Goal: Task Accomplishment & Management: Manage account settings

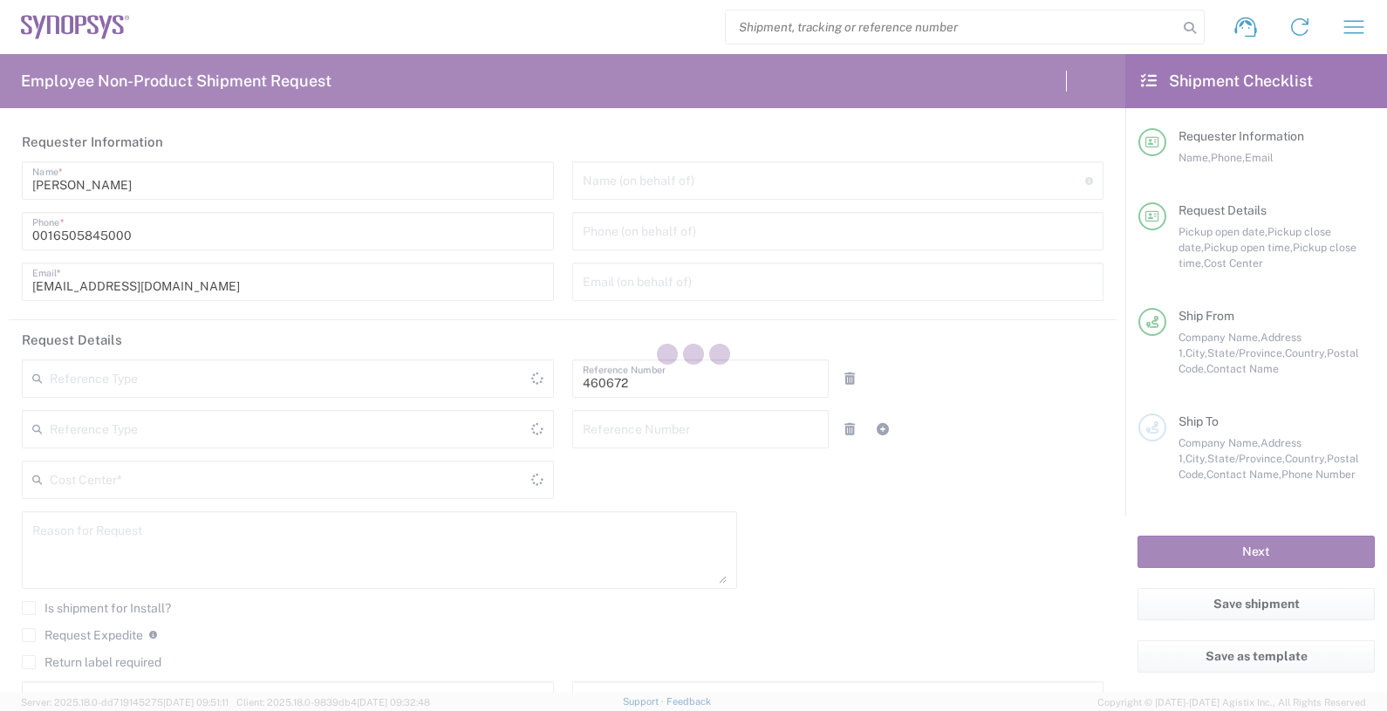
type input "Department"
type input "US01, FIN, Distri 460672"
type input "California"
type input "United States"
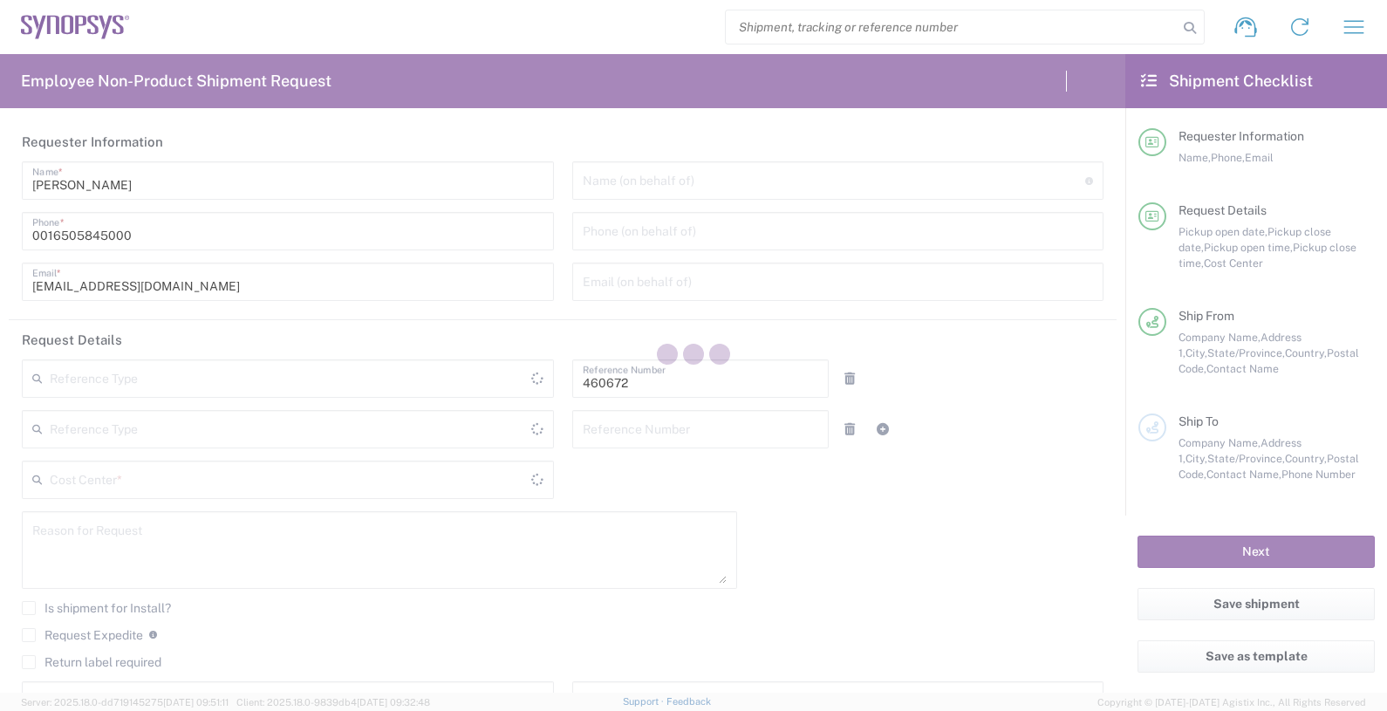
type input "Delivered at Place"
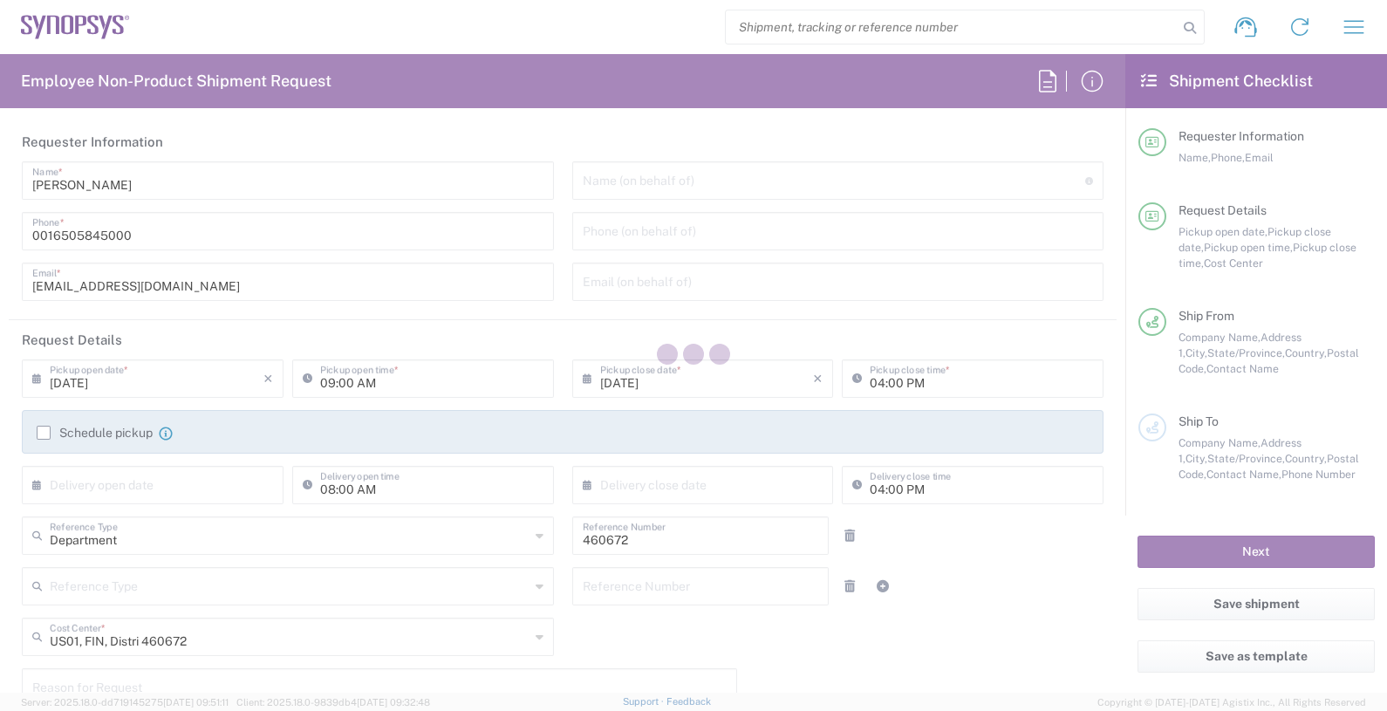
type input "Headquarters USSV"
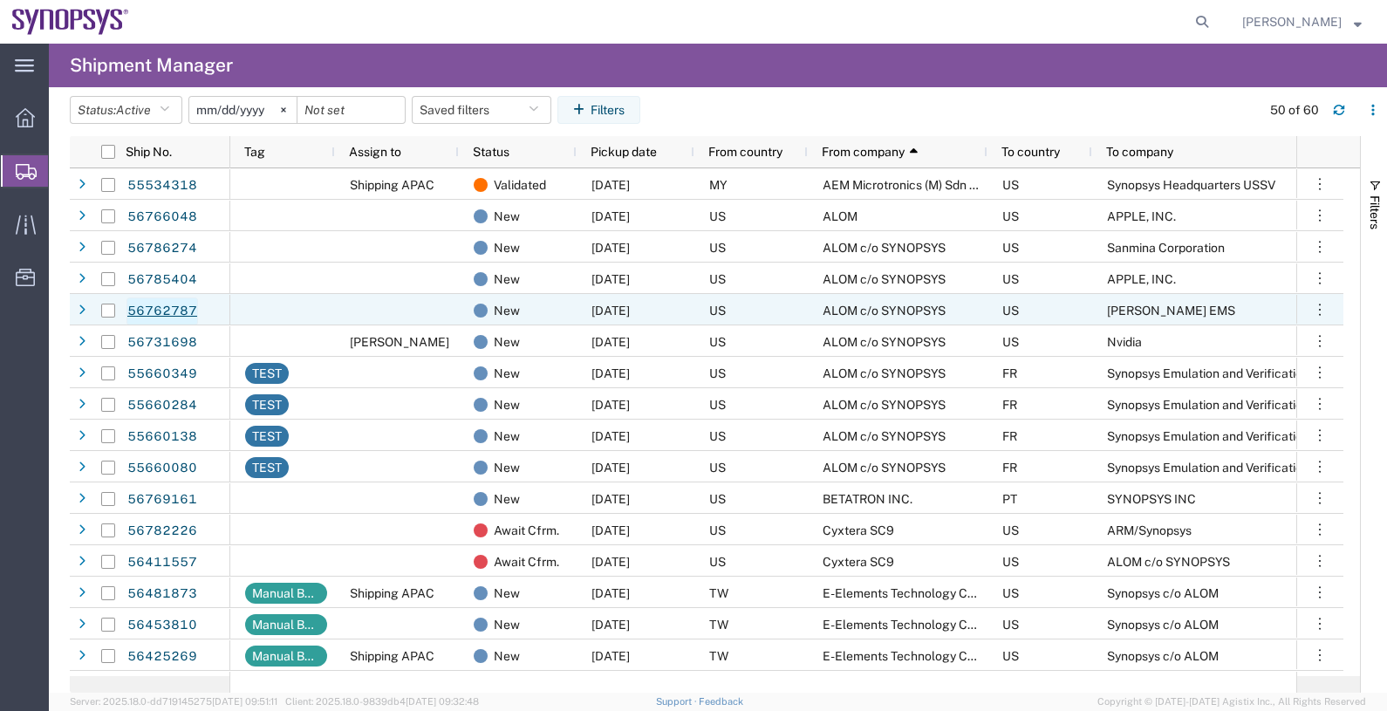
click at [178, 310] on link "56762787" at bounding box center [162, 311] width 72 height 28
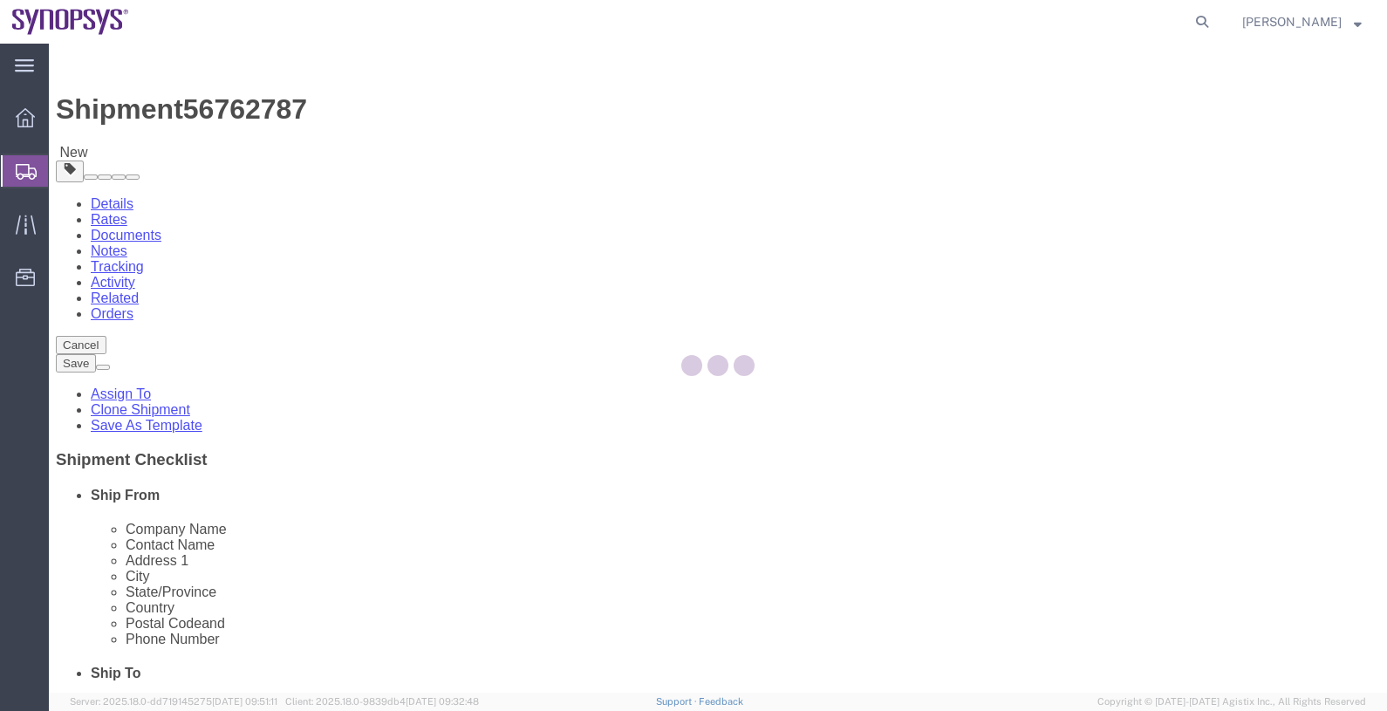
select select
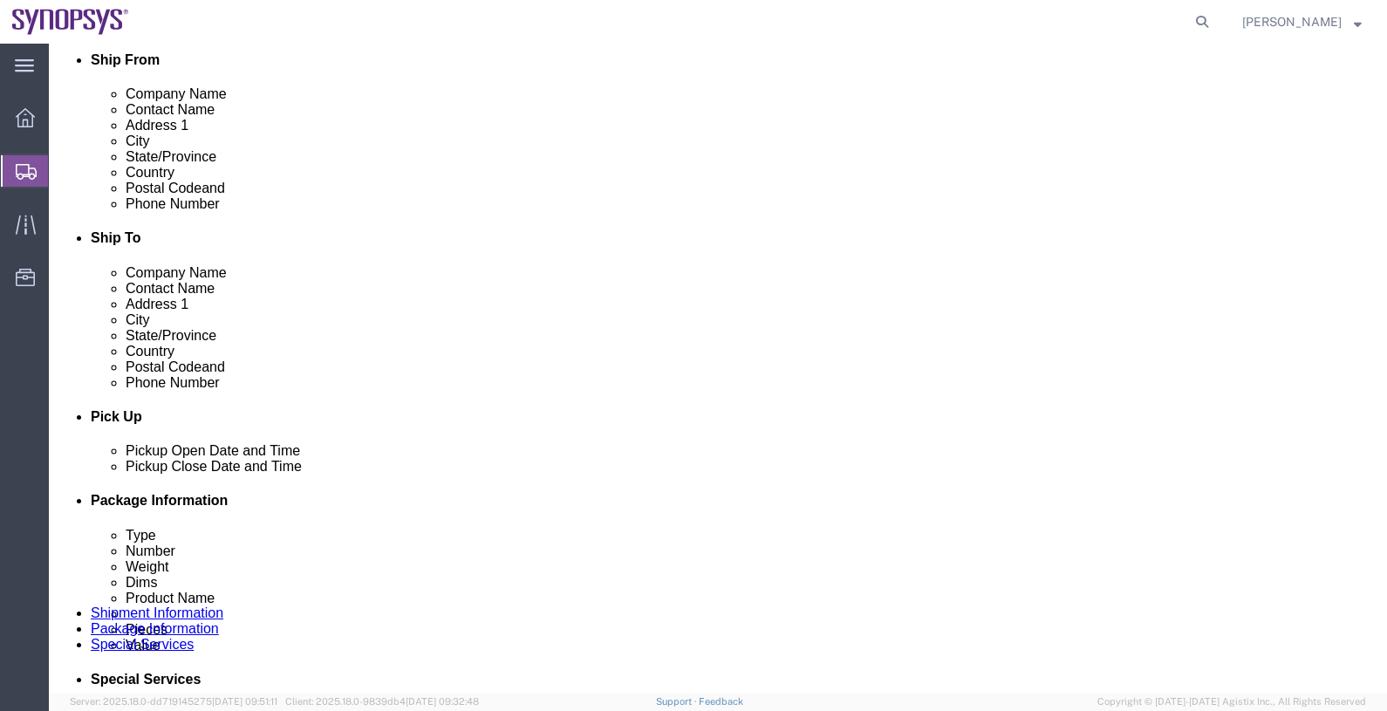
scroll to position [545, 0]
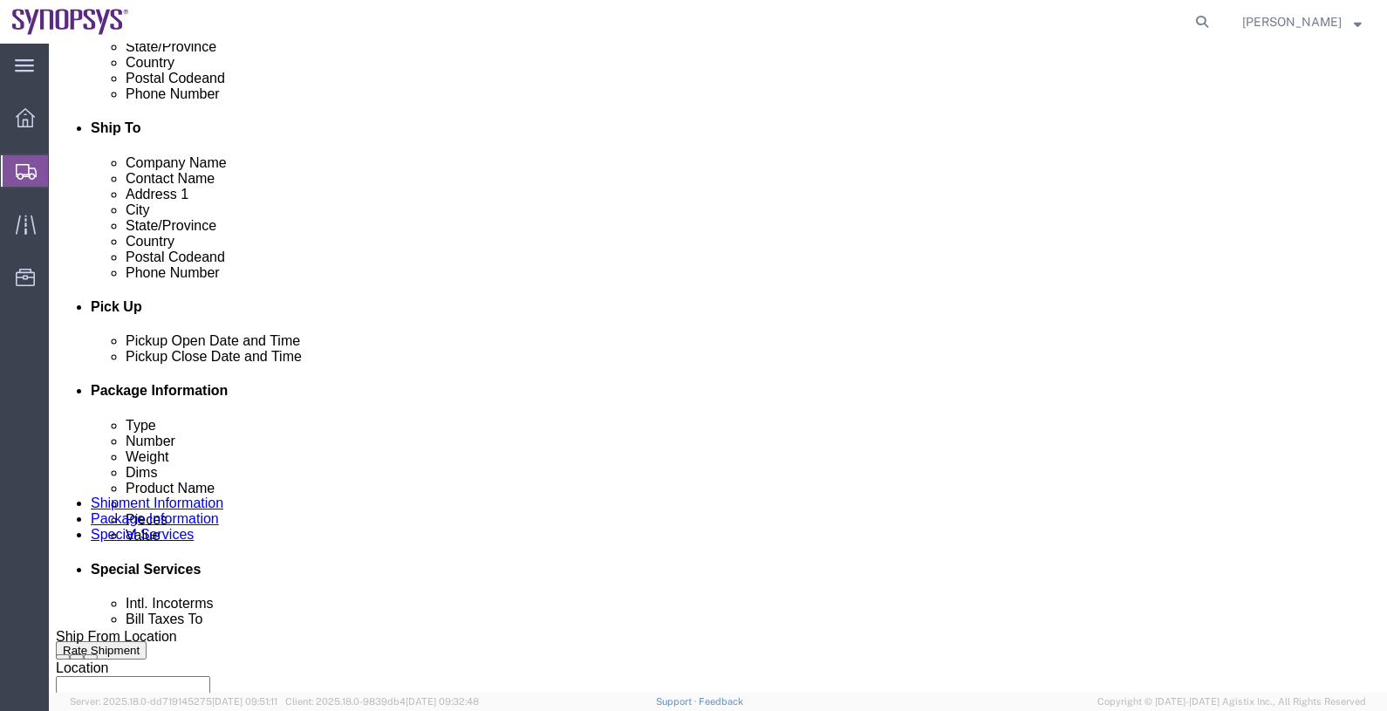
click div "[DATE] 5:00 PM"
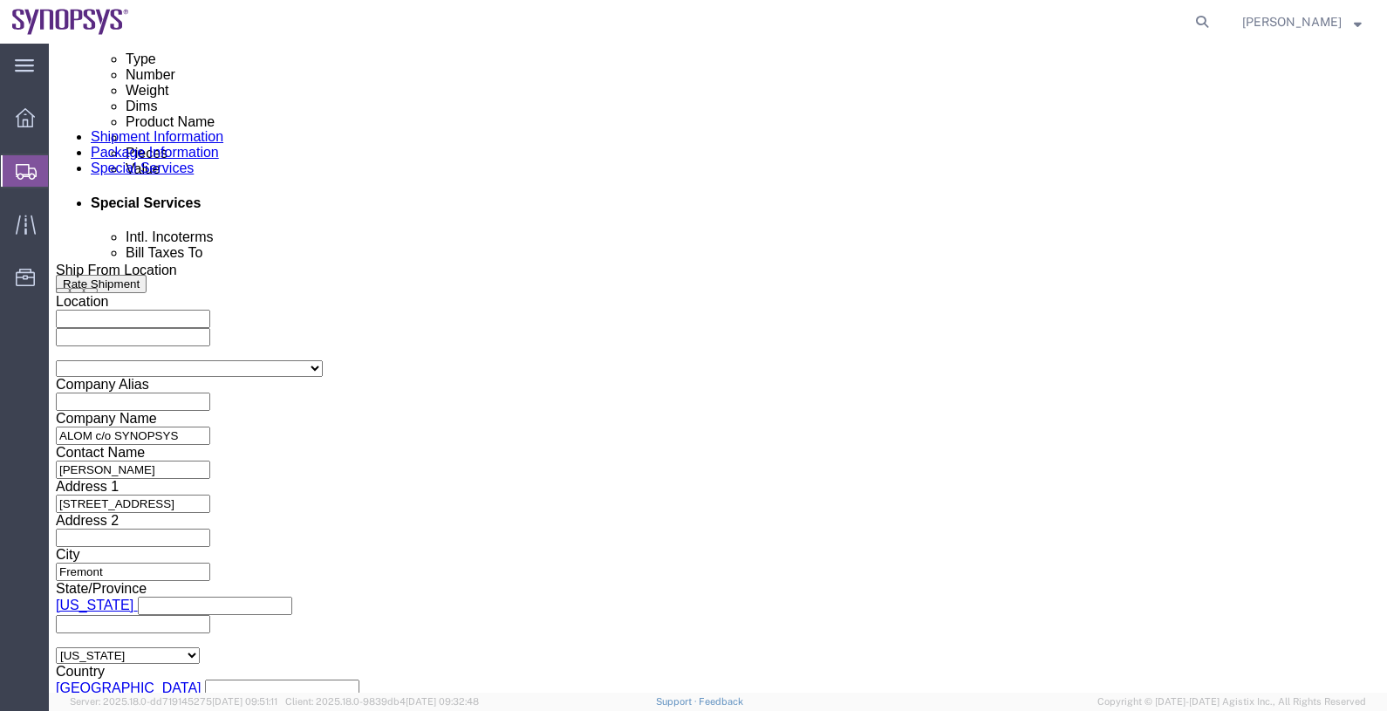
type input "6:00 PM"
click button "Apply"
click select "Select Air Less than Truckload Multi-Leg Ocean Freight Rail Small Parcel Truckl…"
select select
click select "Select Air Less than Truckload Multi-Leg Ocean Freight Rail Small Parcel Truckl…"
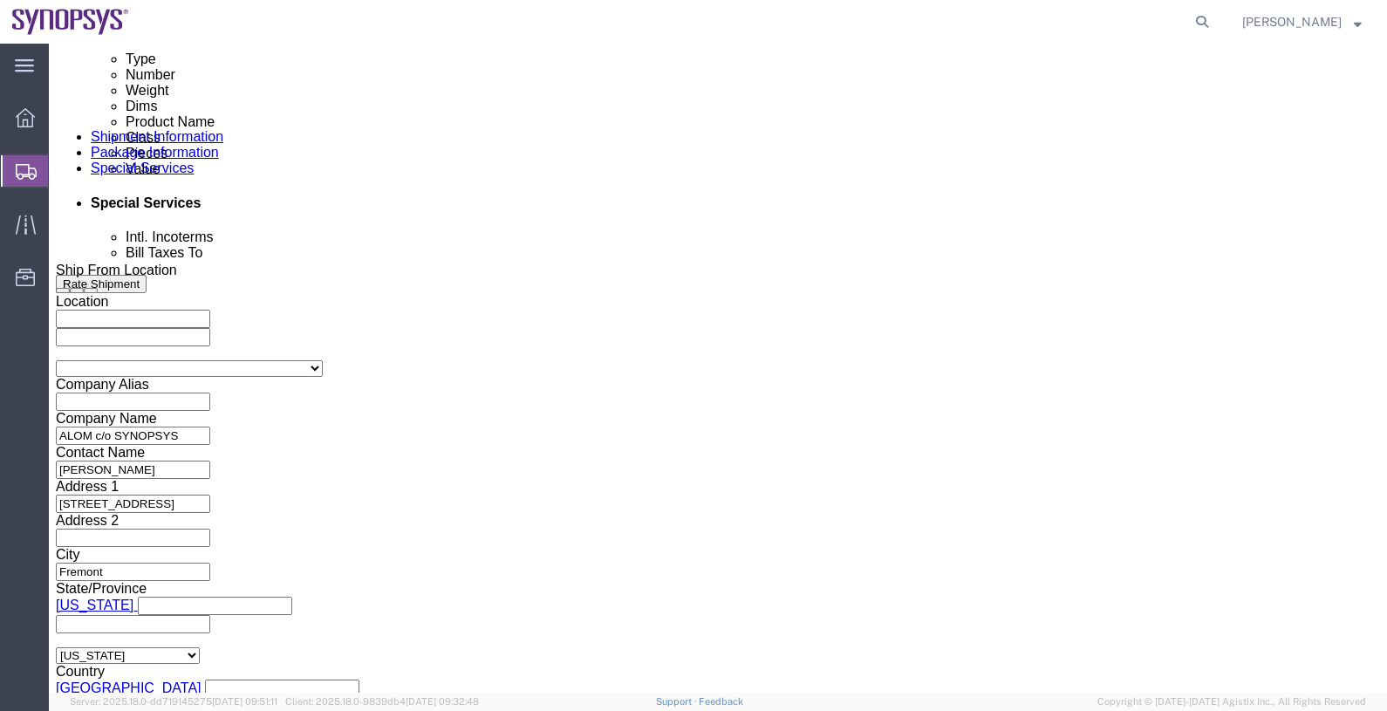
scroll to position [863, 0]
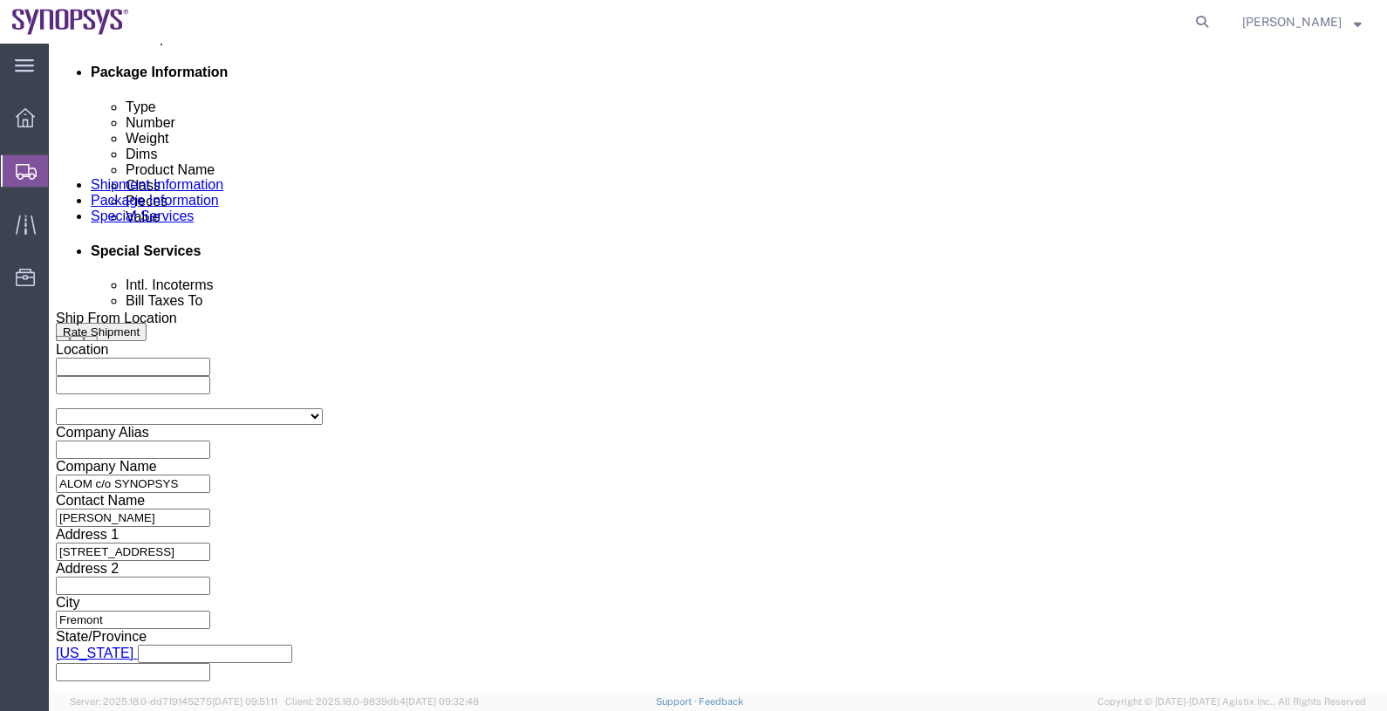
click button "Continue"
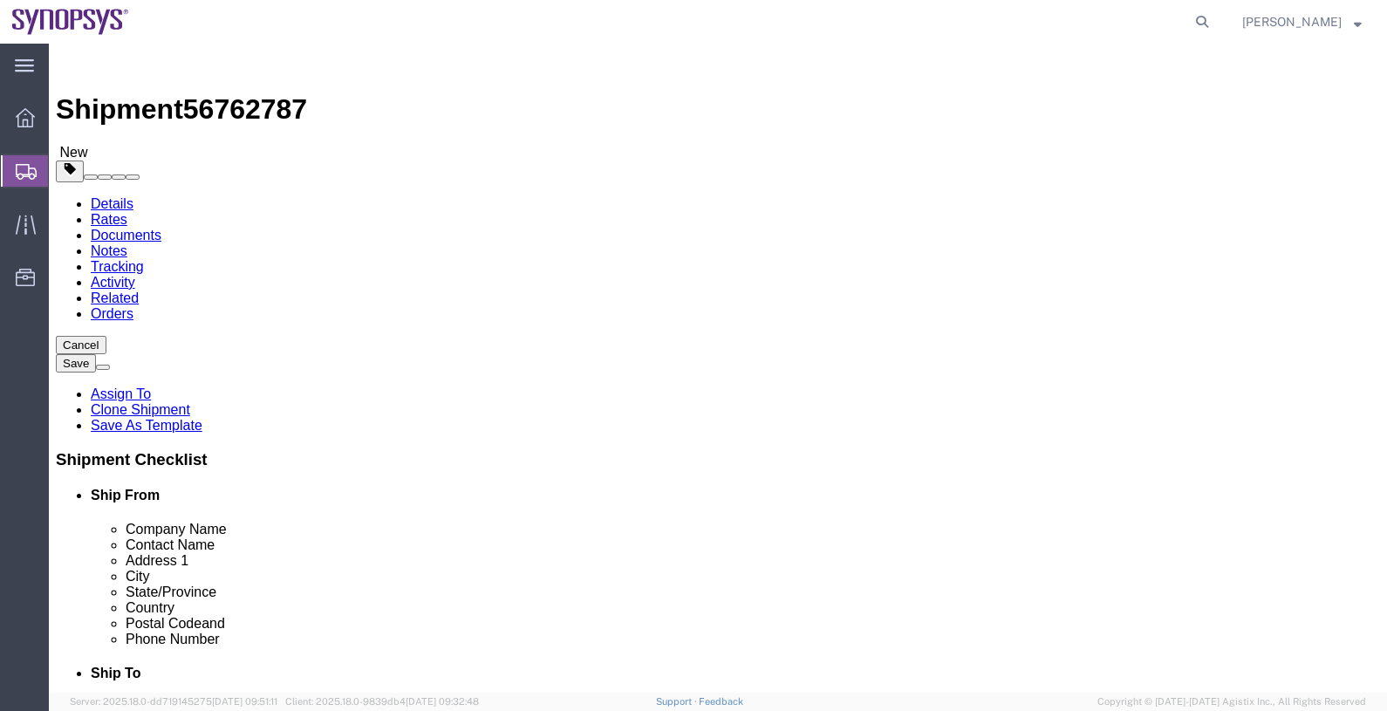
click link "Notes"
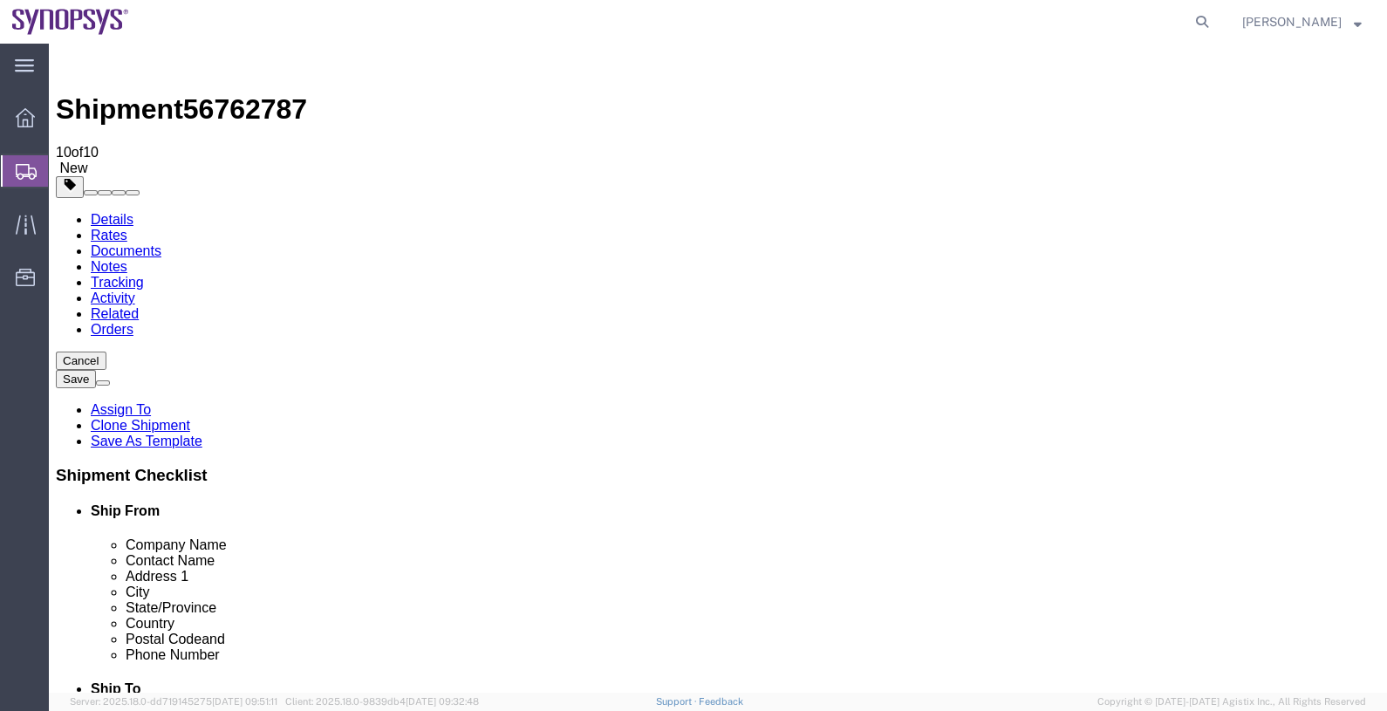
click at [151, 402] on link "Assign To" at bounding box center [121, 409] width 60 height 15
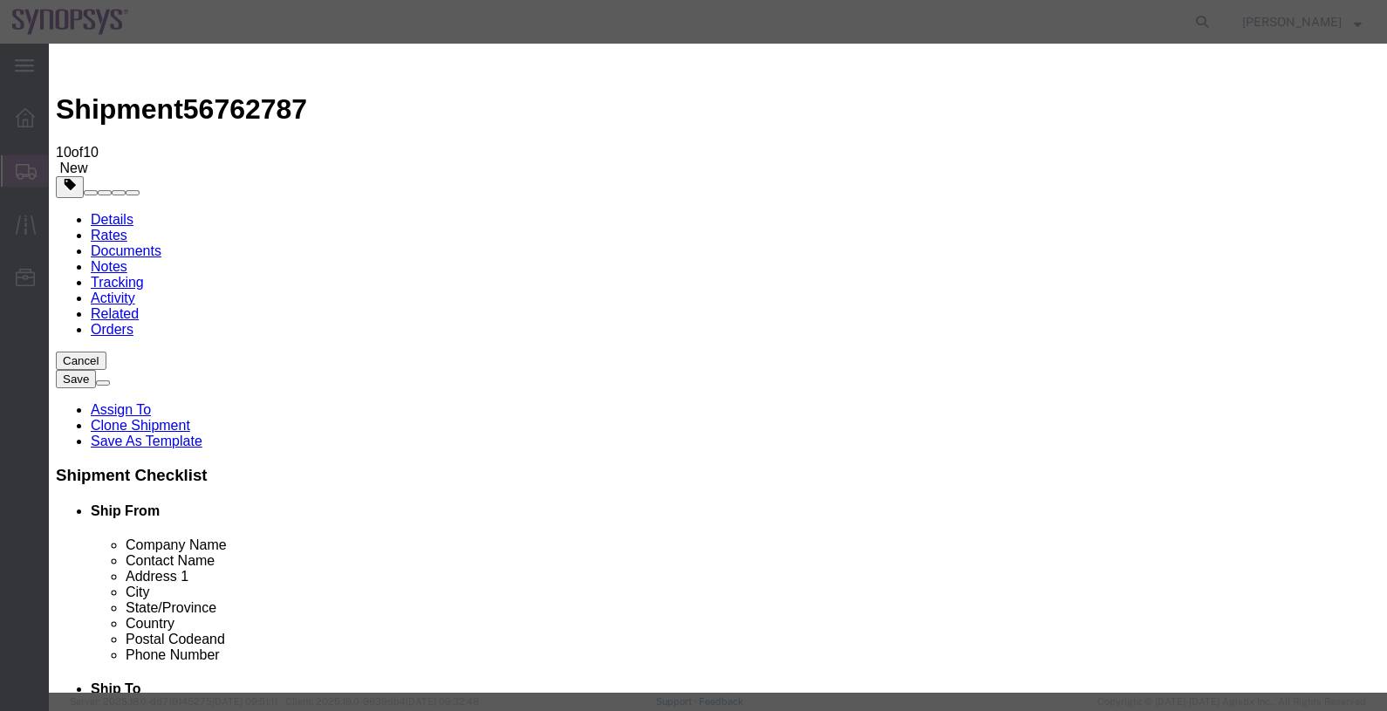
select select "117156"
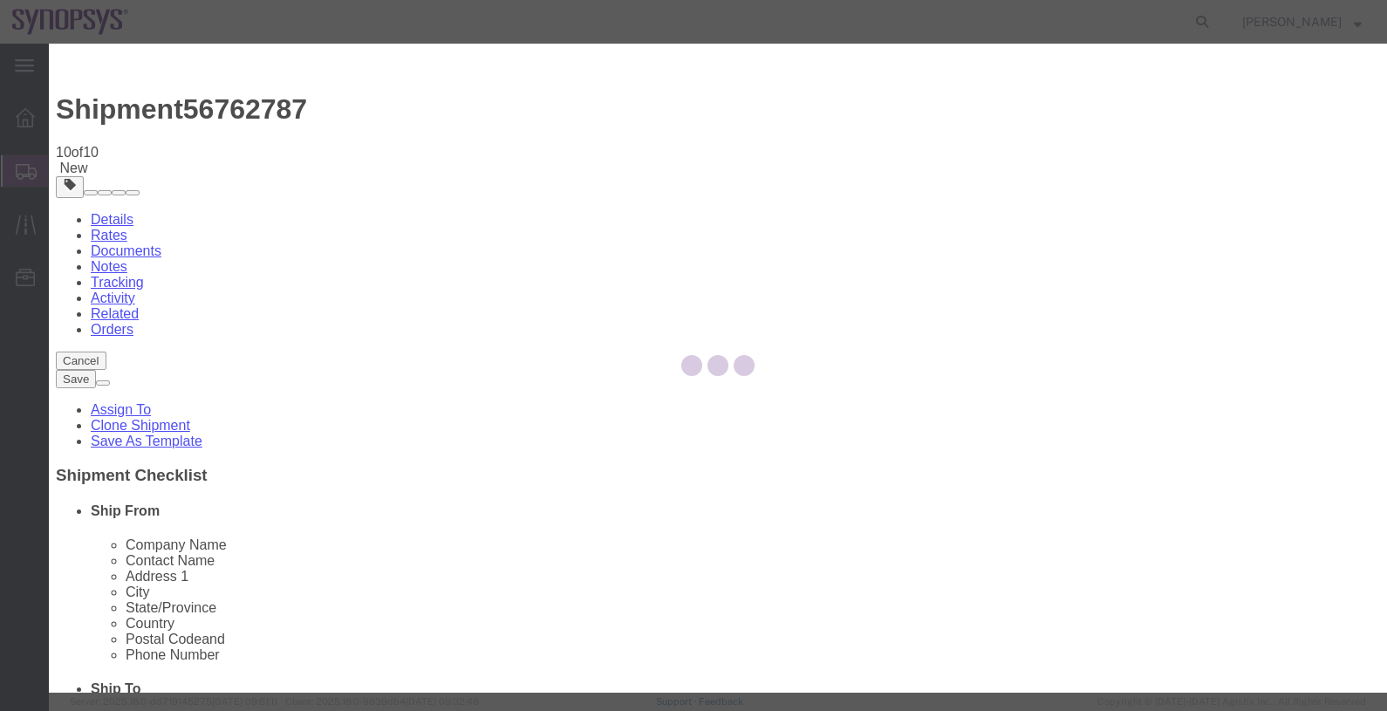
select select
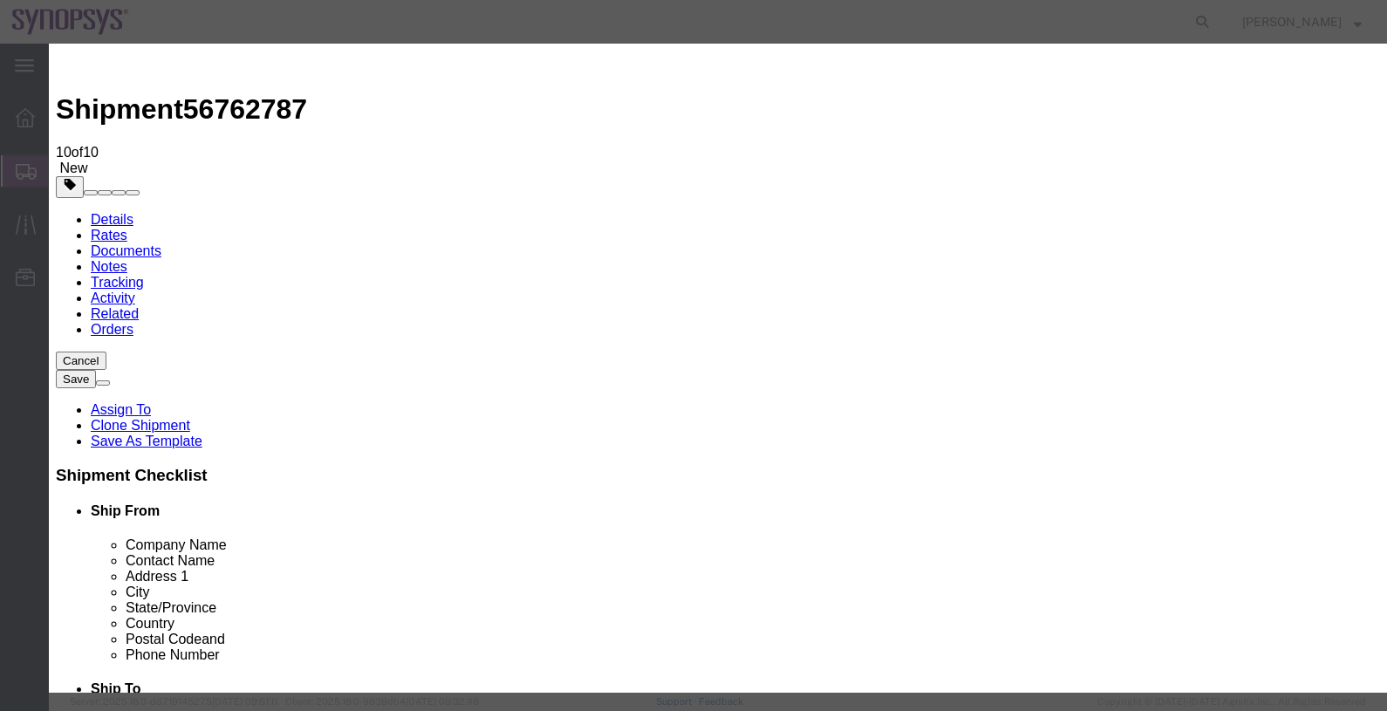
type input "kri"
select select "98360"
type textarea "."
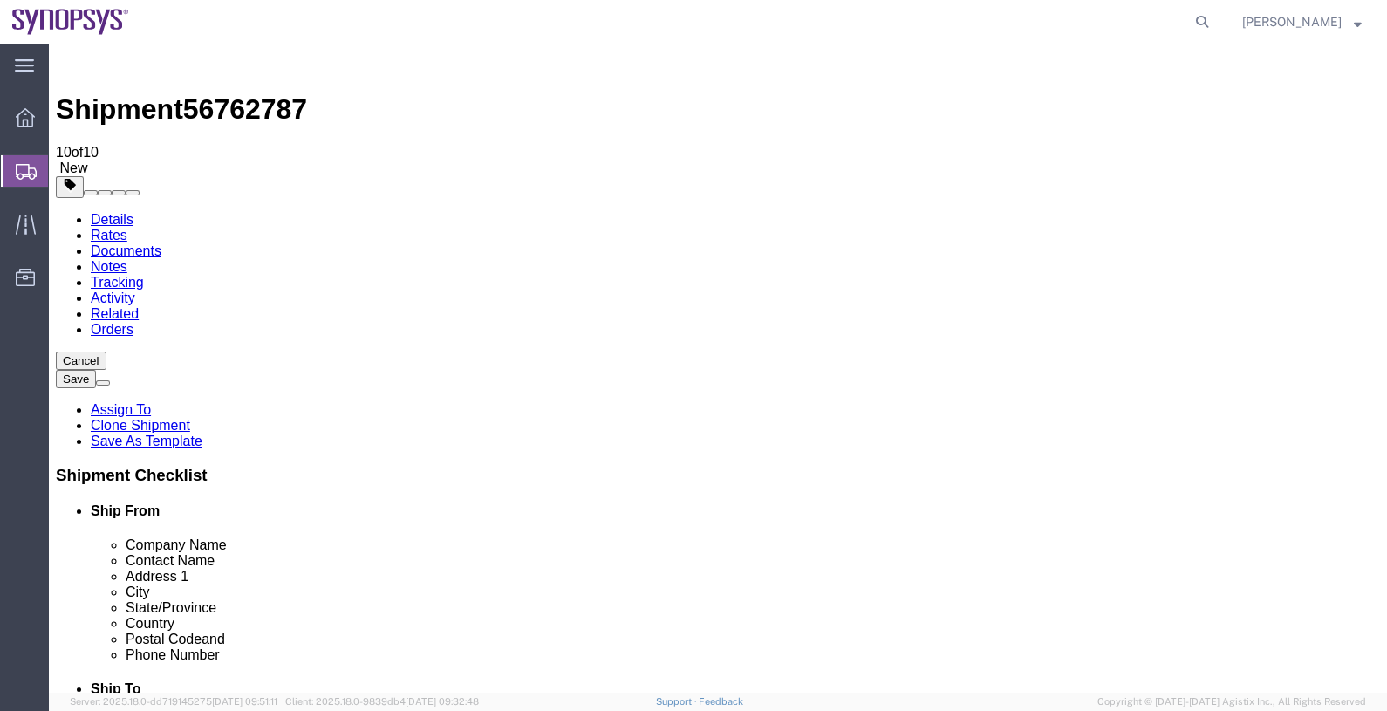
click at [99, 212] on link "Details" at bounding box center [112, 219] width 43 height 15
click icon
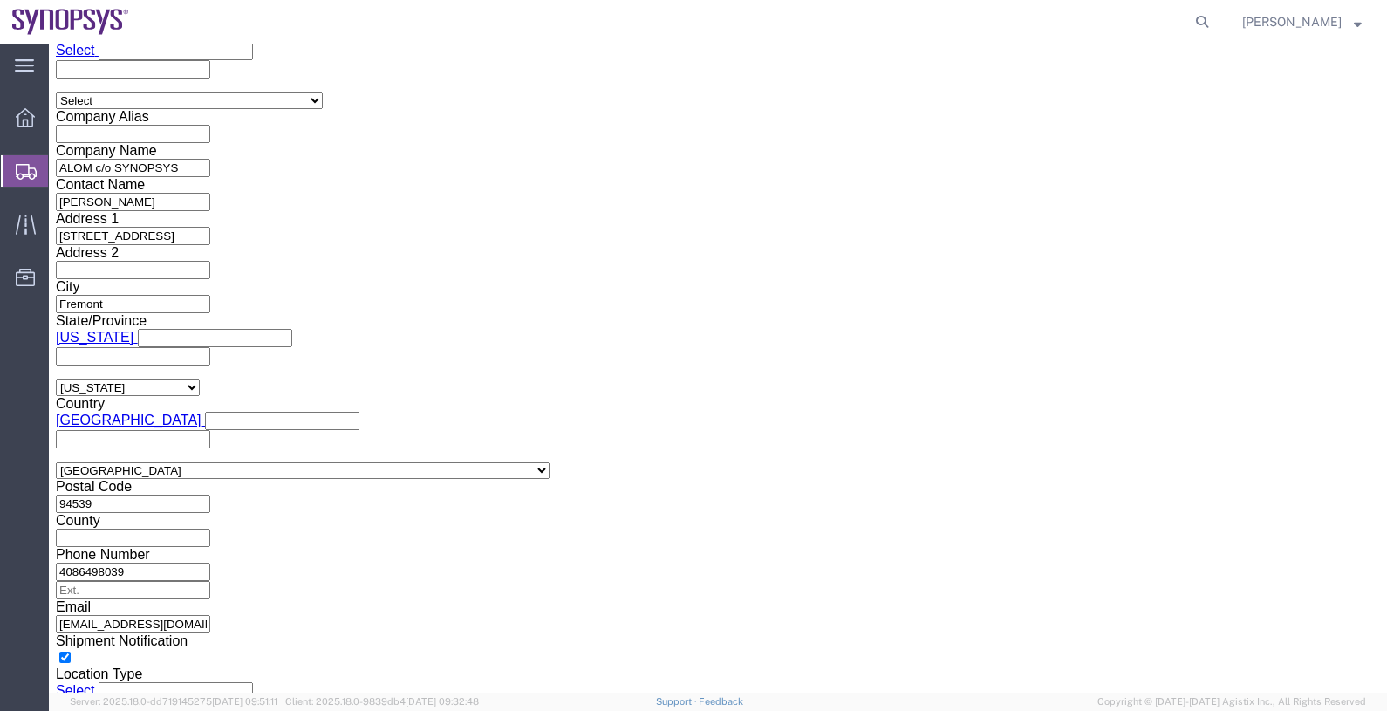
scroll to position [1199, 0]
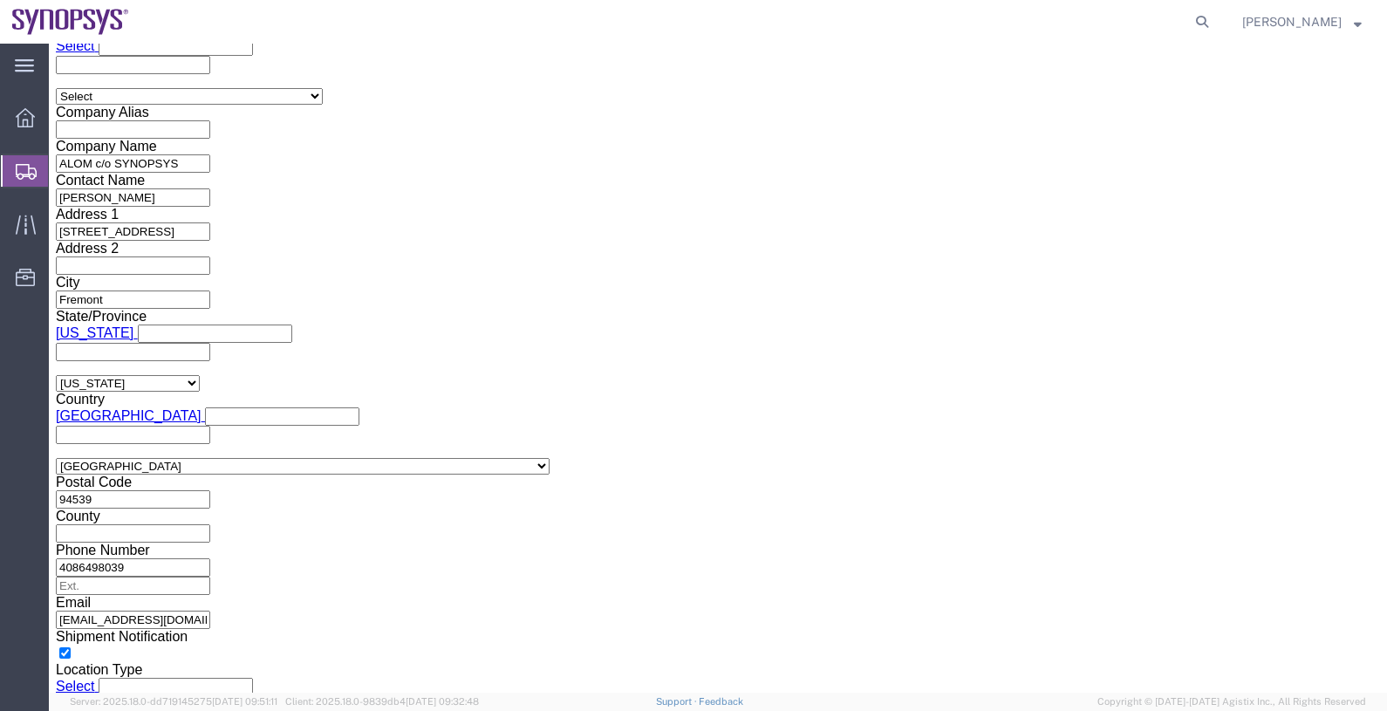
click ul "[EMAIL_ADDRESS][DOMAIN_NAME] [EMAIL_ADDRESS][DOMAIN_NAME] [EMAIL_ADDRESS][DOMAI…"
type input "[EMAIL_ADDRESS][DOMAIN_NAME]"
type input "[EMAIL_ADDRESS][DOMAIN_NAME],[EMAIL_ADDRESS][DOMAIN_NAME],[EMAIL_ADDRESS][DOMAI…"
type input "raf"
type input "[EMAIL_ADDRESS][DOMAIN_NAME],[EMAIL_ADDRESS][DOMAIN_NAME],[EMAIL_ADDRESS][DOMAI…"
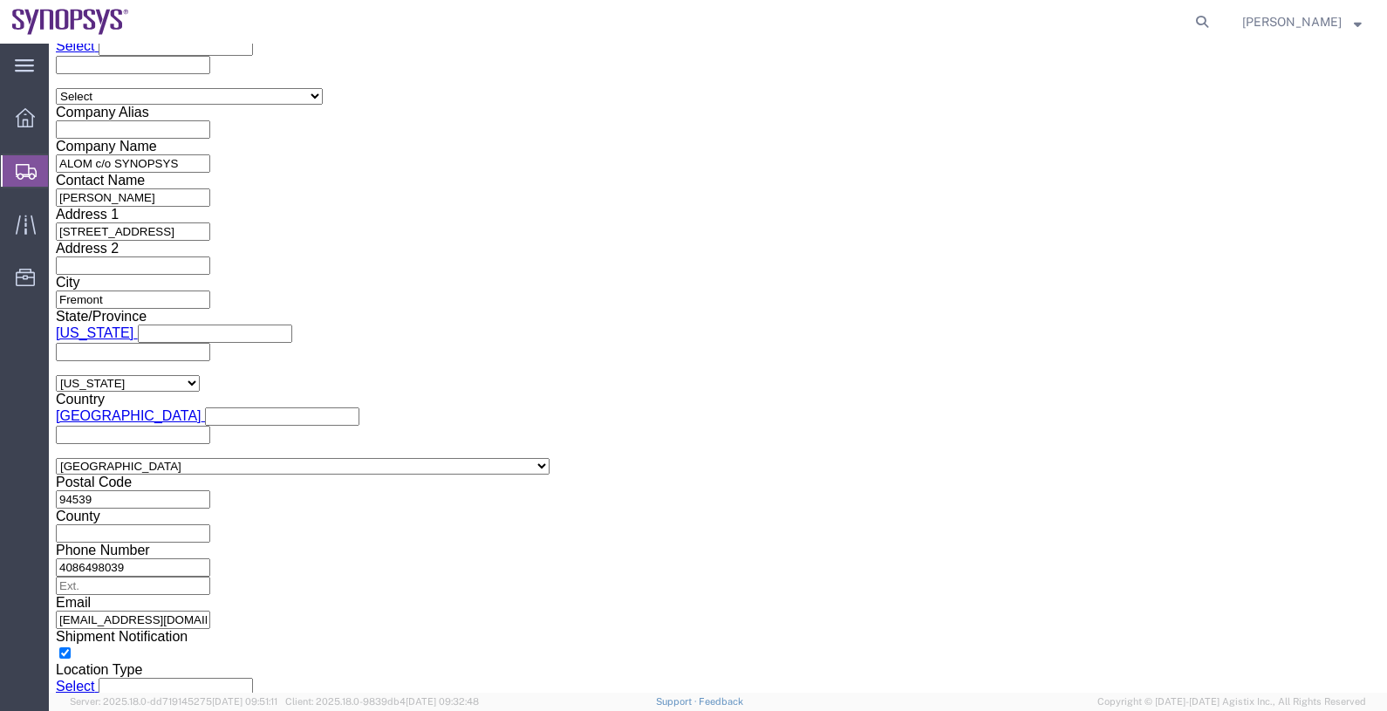
paste input "[EMAIL_ADDRESS][DOMAIN_NAME]"
type input "[EMAIL_ADDRESS][DOMAIN_NAME]"
type input "[EMAIL_ADDRESS][DOMAIN_NAME],[EMAIL_ADDRESS][DOMAIN_NAME],[EMAIL_ADDRESS][DOMAI…"
click button "Save"
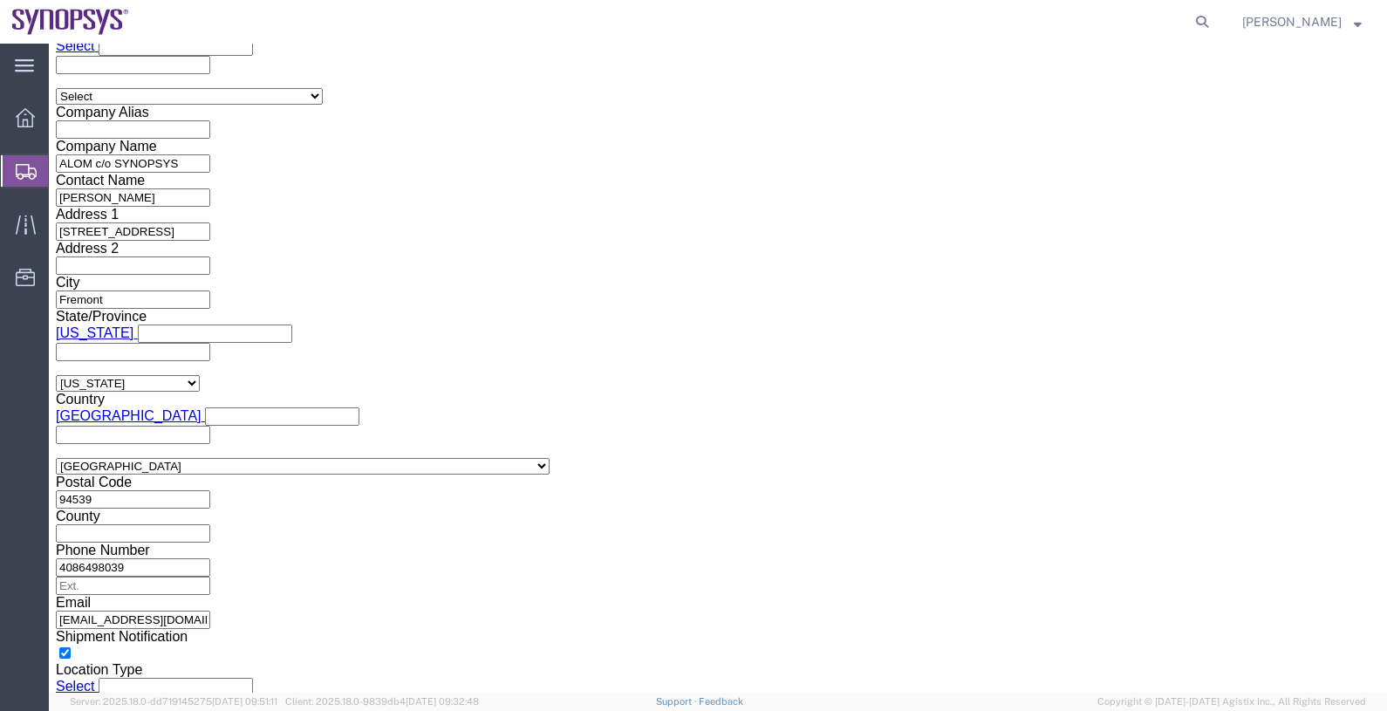
click link "Documents"
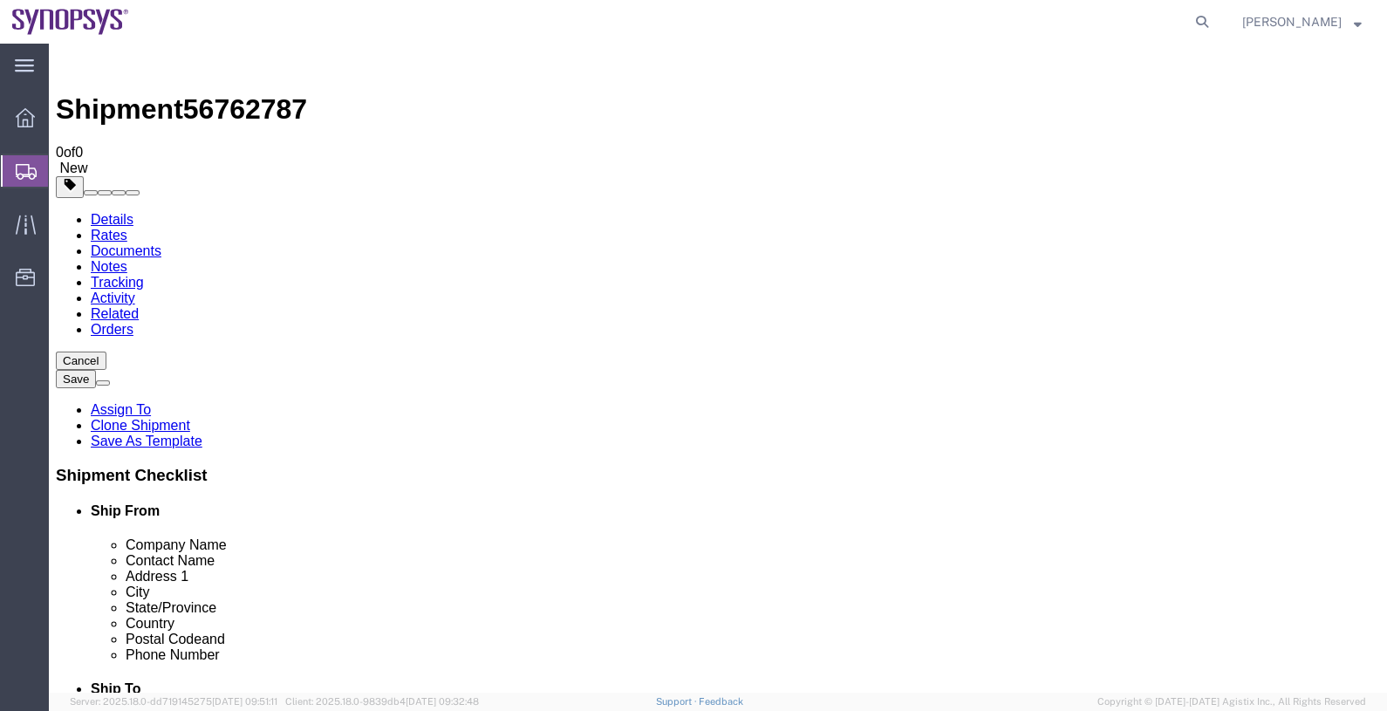
click at [245, 93] on span "56762787" at bounding box center [245, 108] width 124 height 31
copy span "56762787"
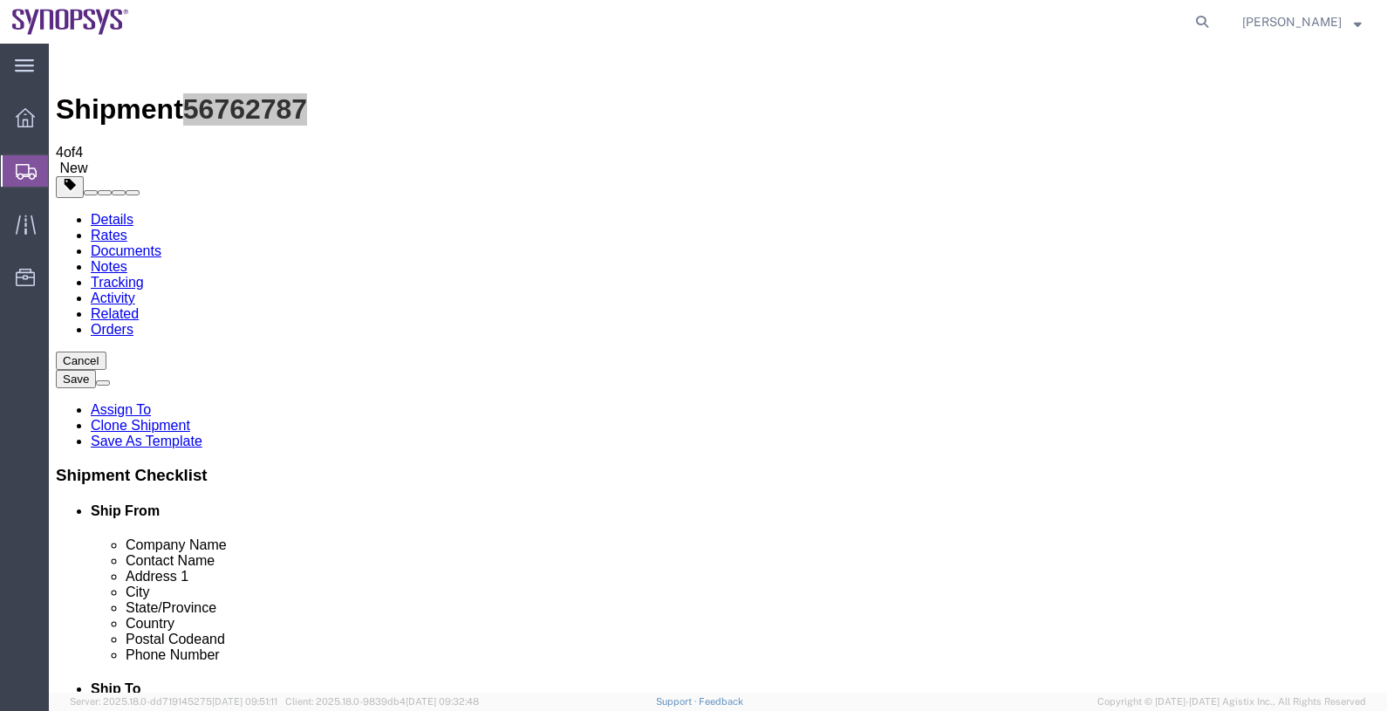
drag, startPoint x: 71, startPoint y: 167, endPoint x: 100, endPoint y: 189, distance: 36.8
click at [62, 167] on span "Shipments" at bounding box center [55, 170] width 14 height 35
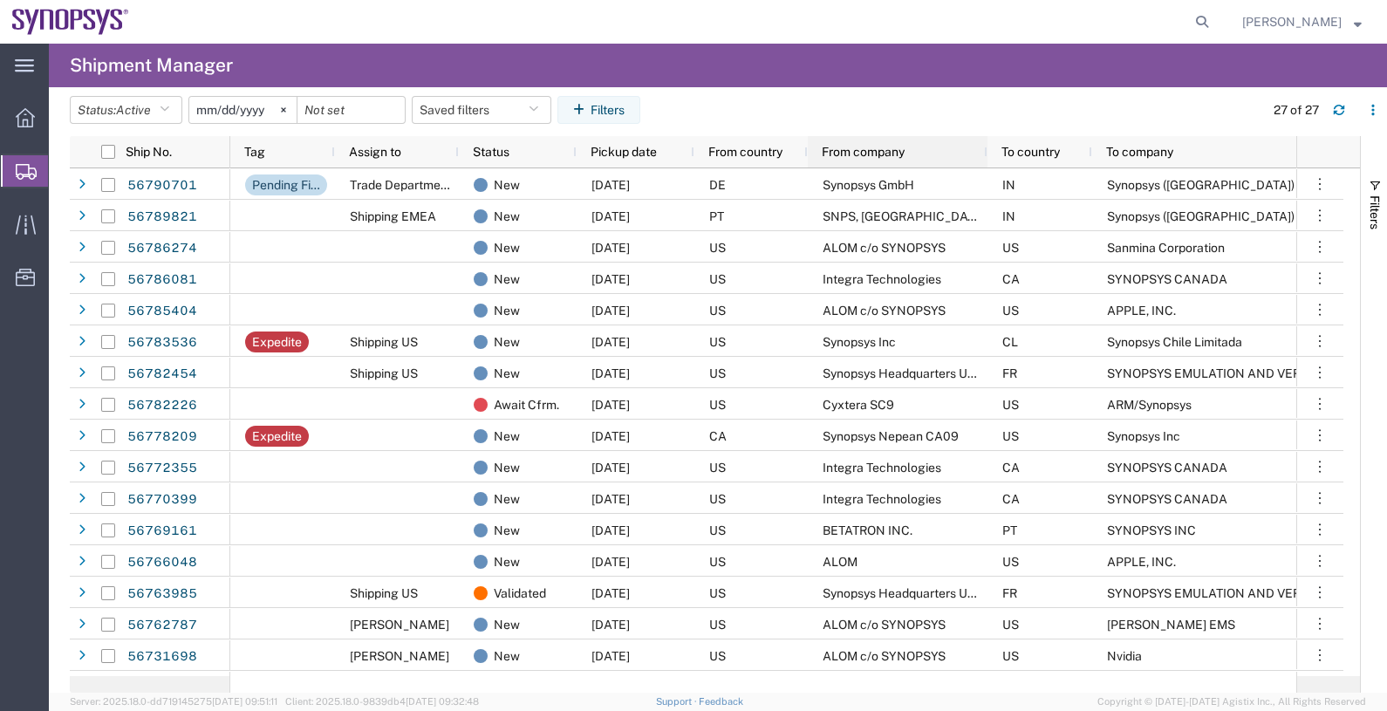
click at [868, 148] on span "From company" at bounding box center [862, 152] width 83 height 14
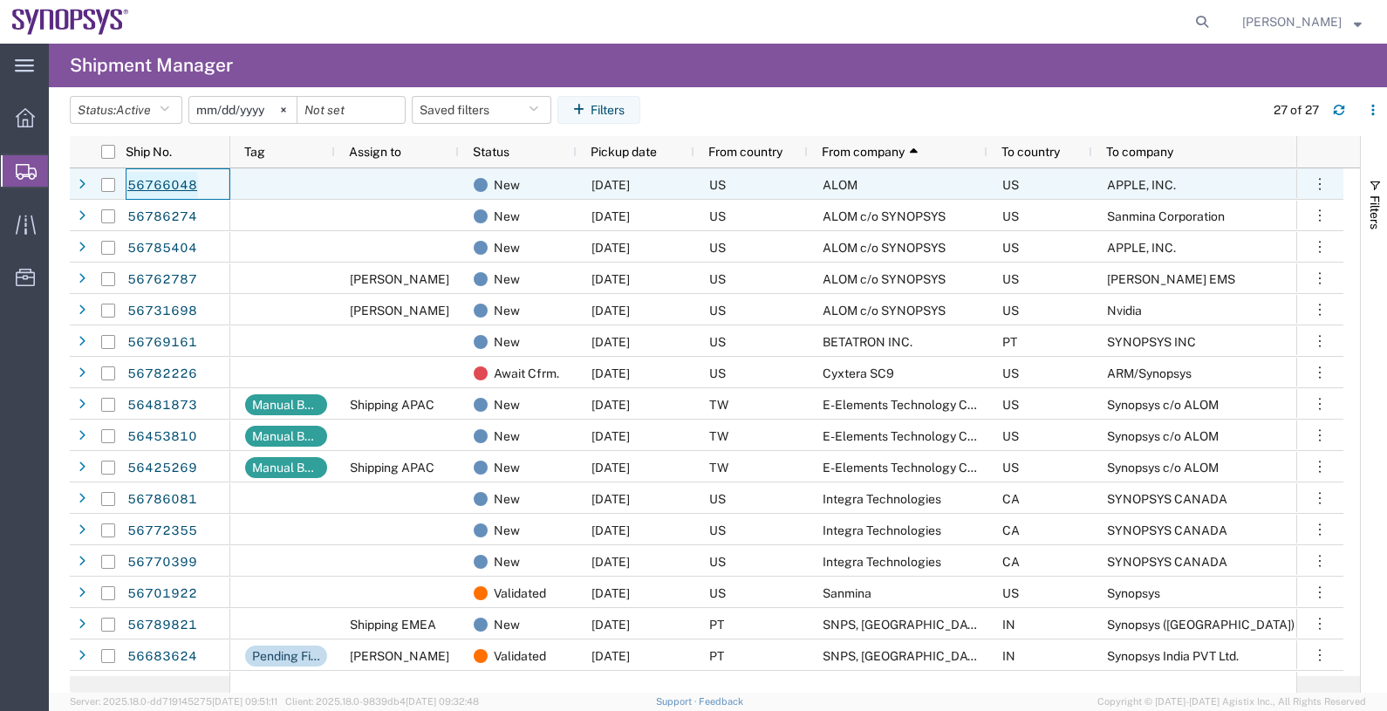
click at [174, 179] on link "56766048" at bounding box center [162, 186] width 72 height 28
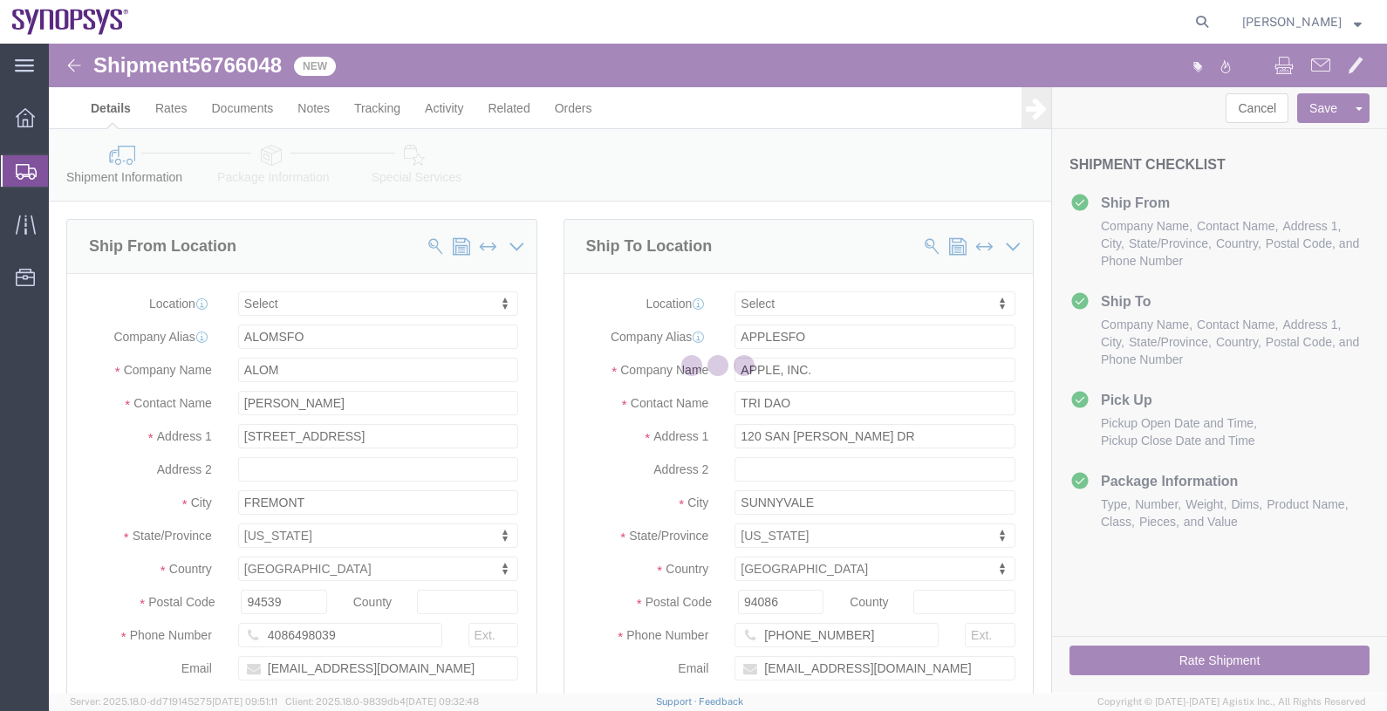
select select
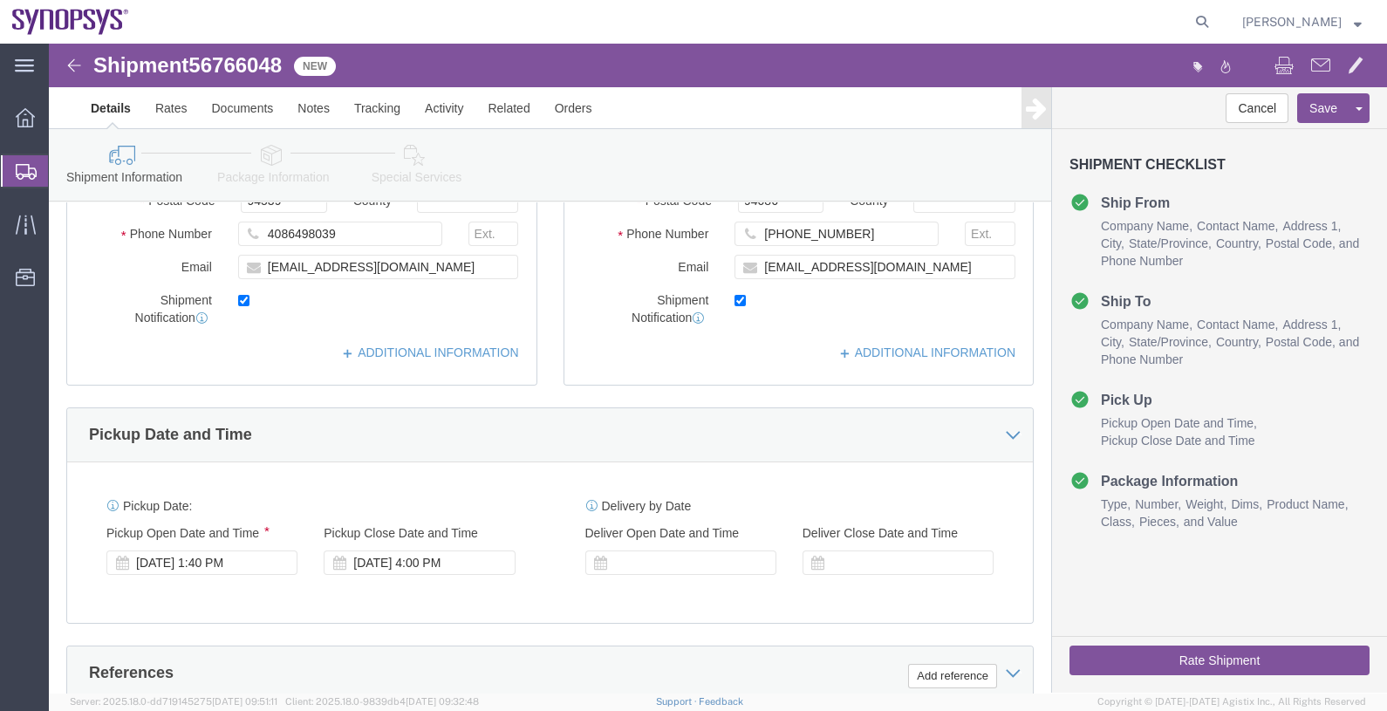
scroll to position [435, 0]
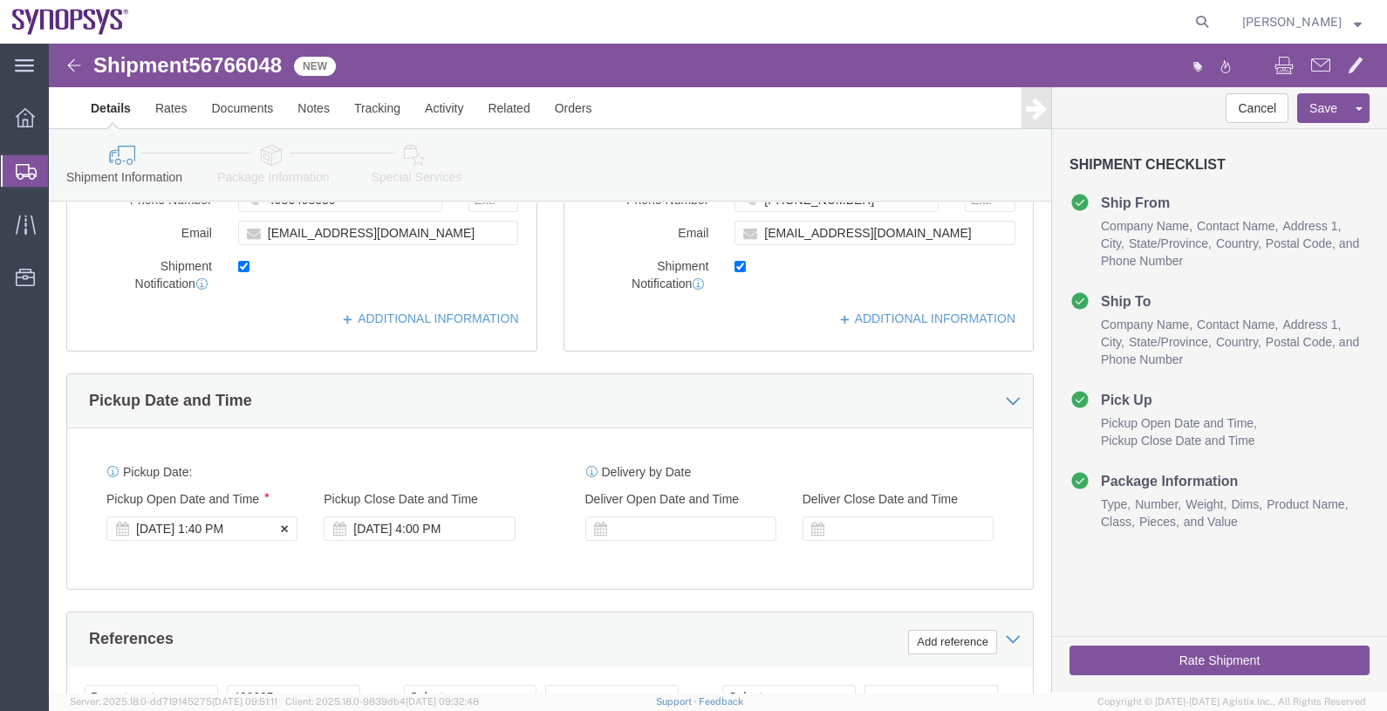
click div "[DATE] 1:40 PM"
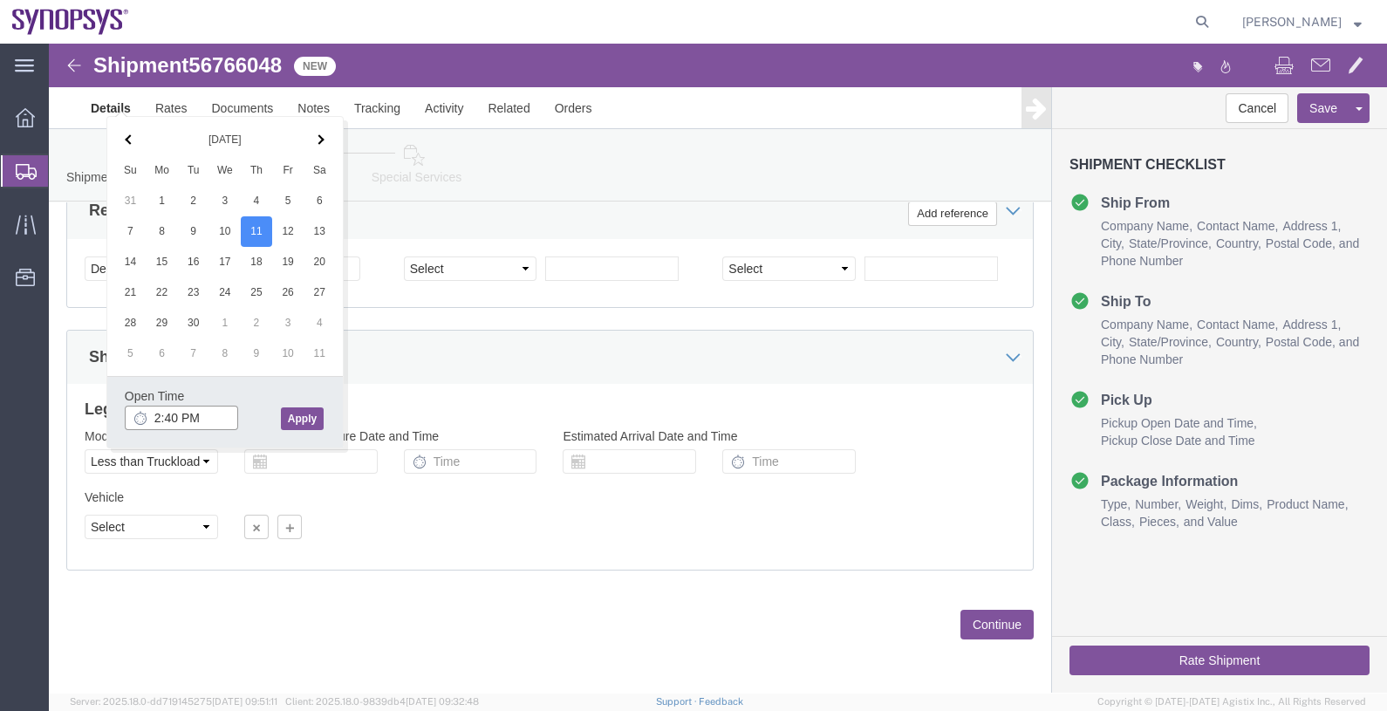
click input "2:40 PM"
type input "2:0 PM"
click button "Apply"
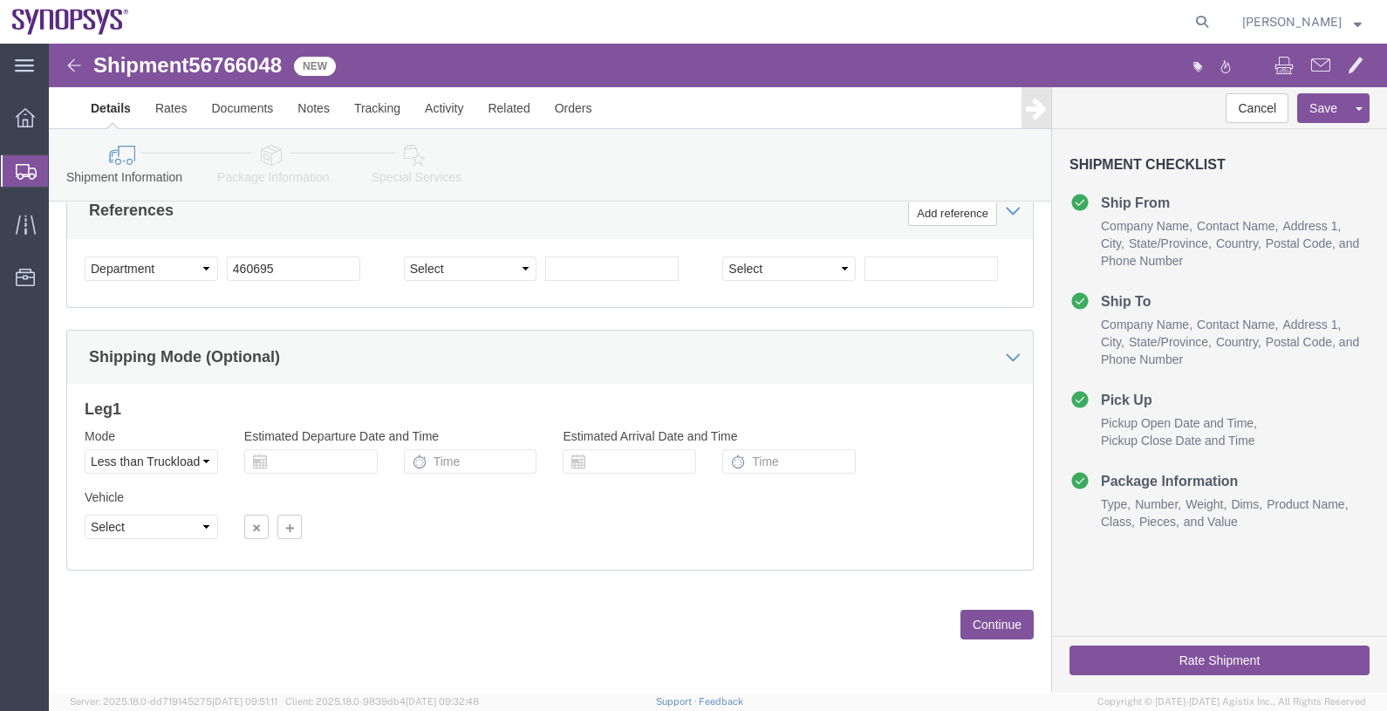
click button "Continue"
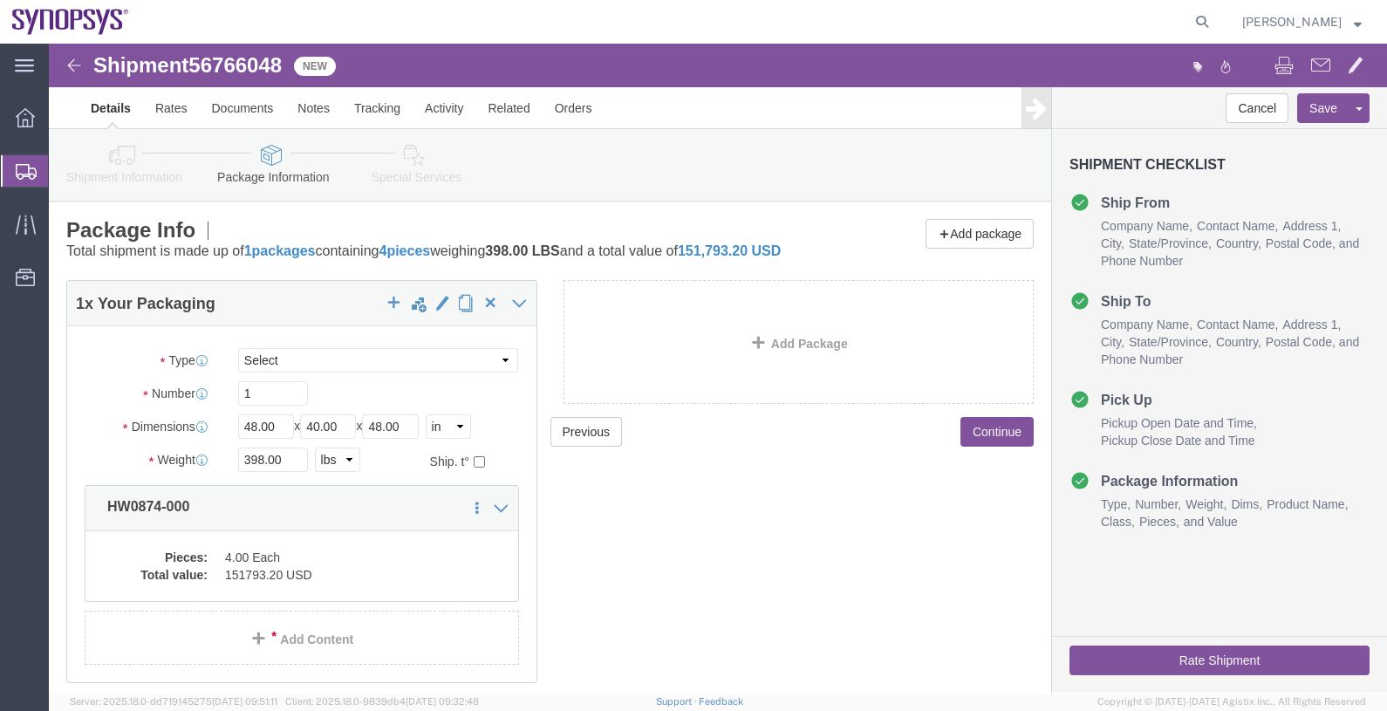
click link "Special Services"
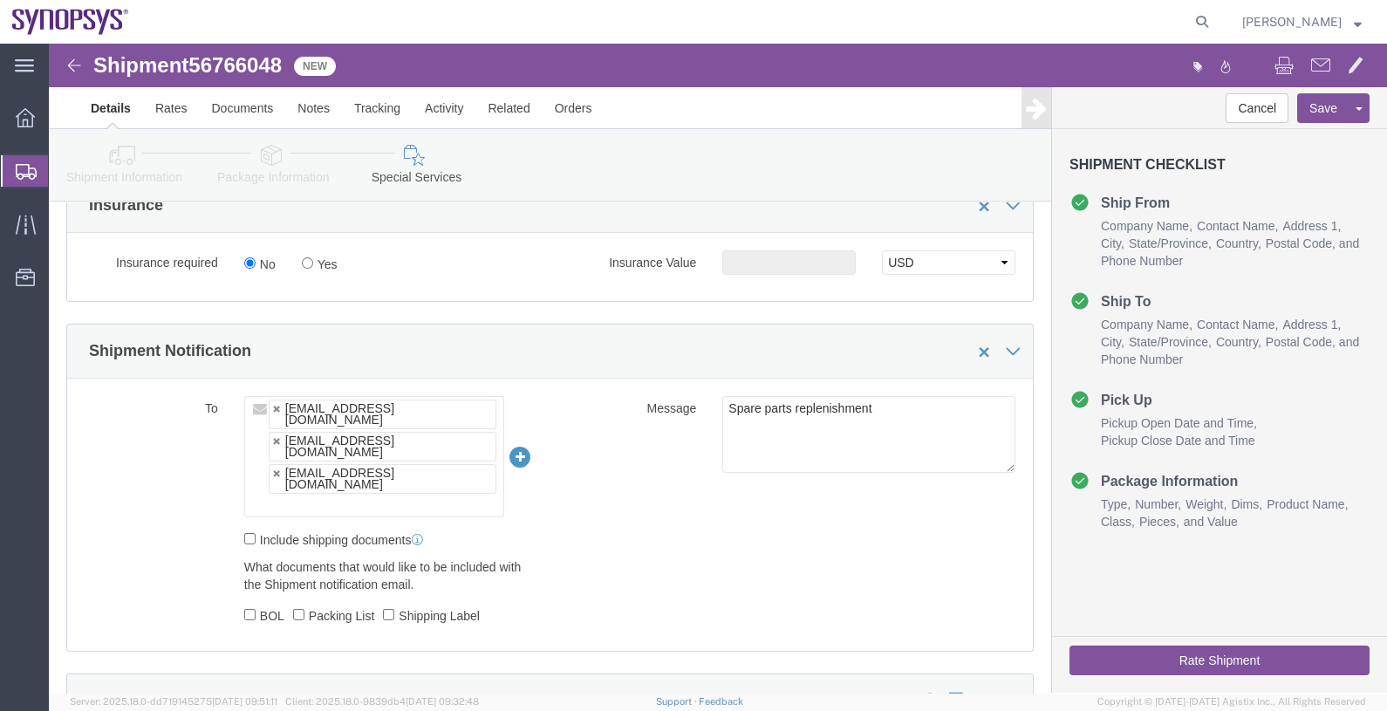
scroll to position [1090, 0]
click ul "[EMAIL_ADDRESS][DOMAIN_NAME] [EMAIL_ADDRESS][DOMAIN_NAME] [PERSON_NAME][EMAIL_A…"
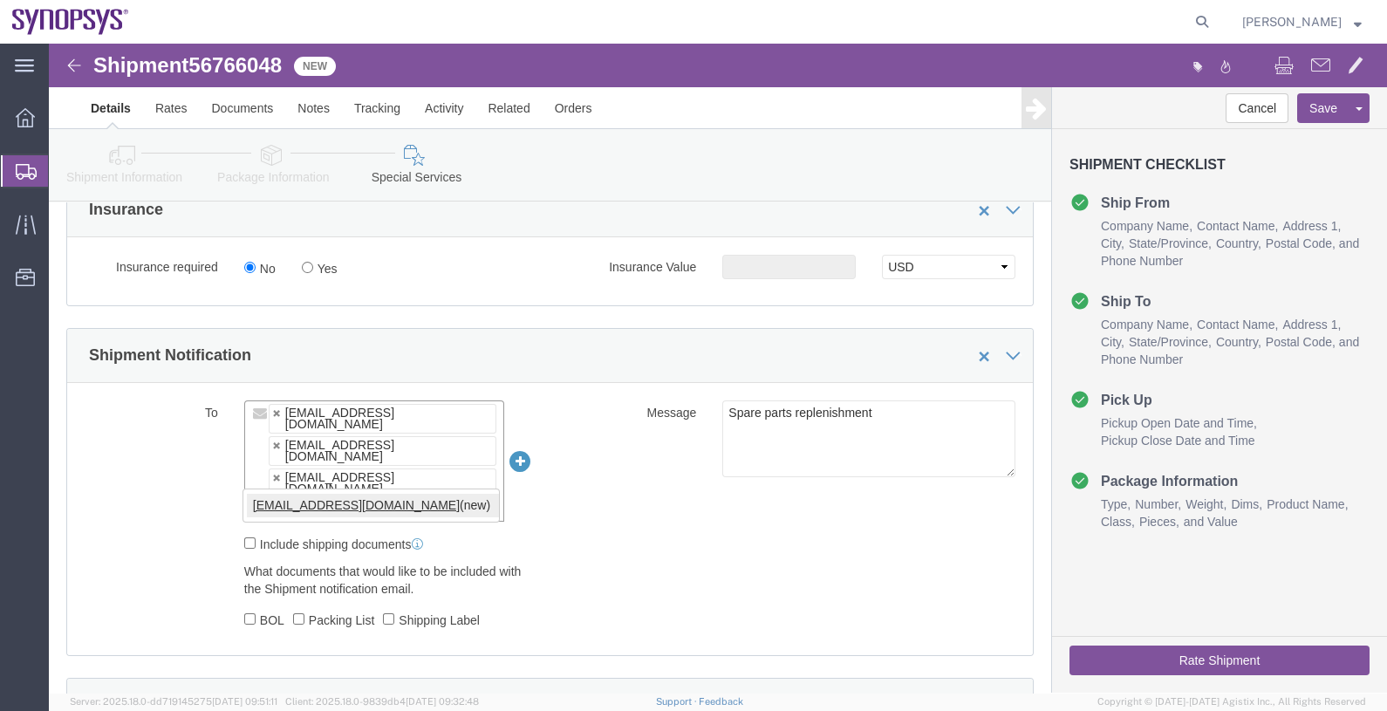
type input "[EMAIL_ADDRESS][DOMAIN_NAME]"
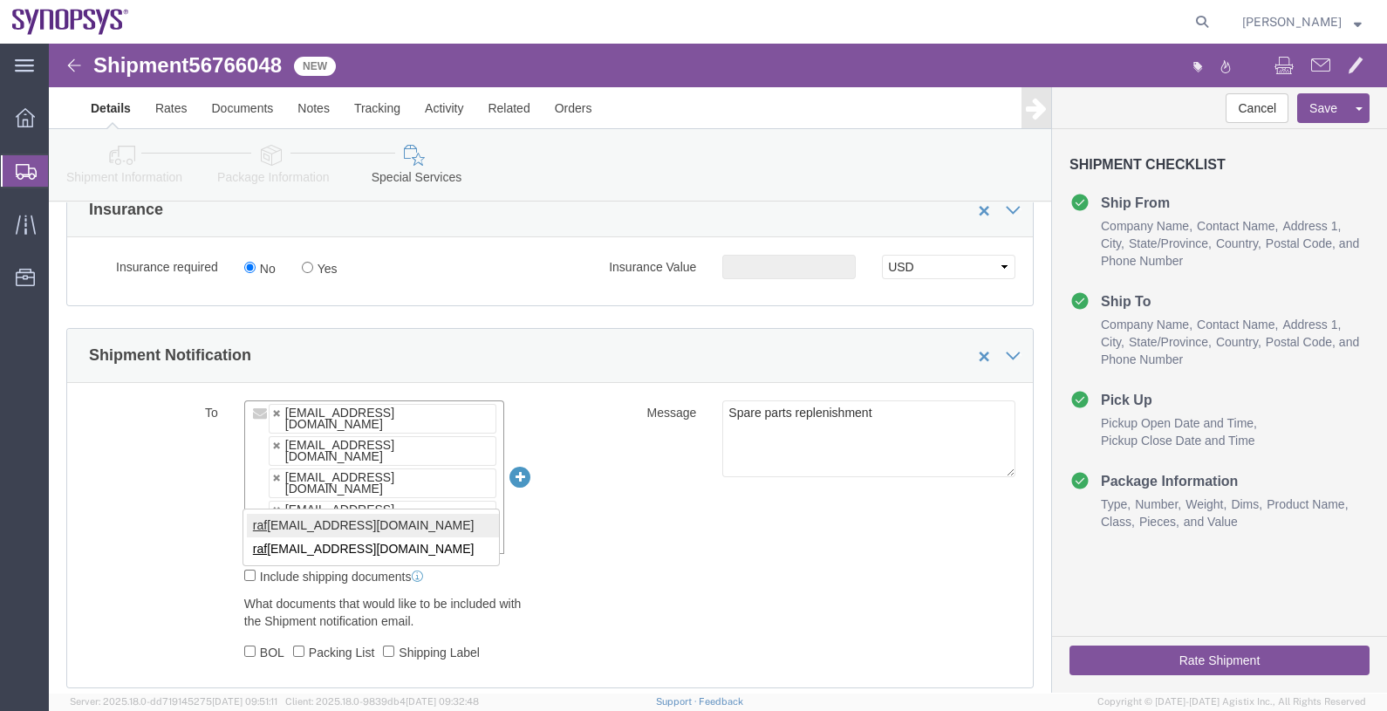
type input "raf"
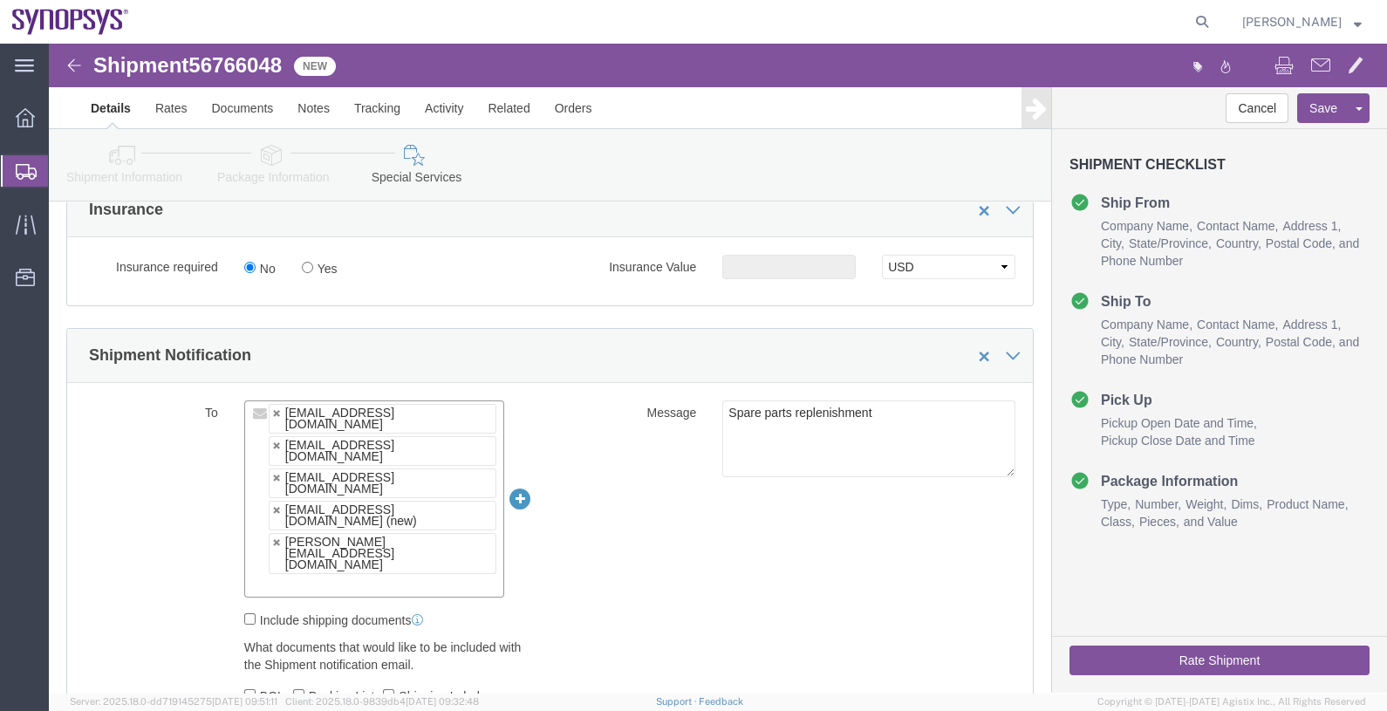
paste input "[EMAIL_ADDRESS][DOMAIN_NAME]"
type input "[EMAIL_ADDRESS][DOMAIN_NAME]"
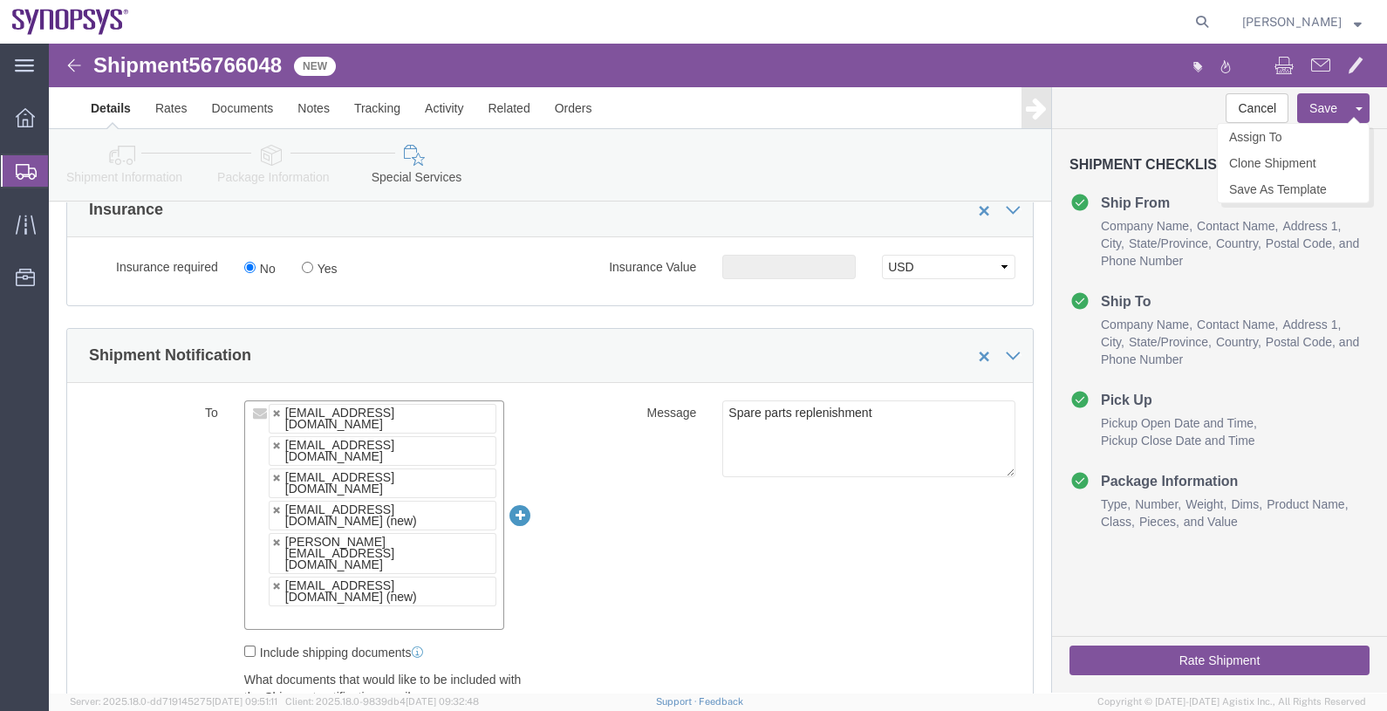
click button "Save"
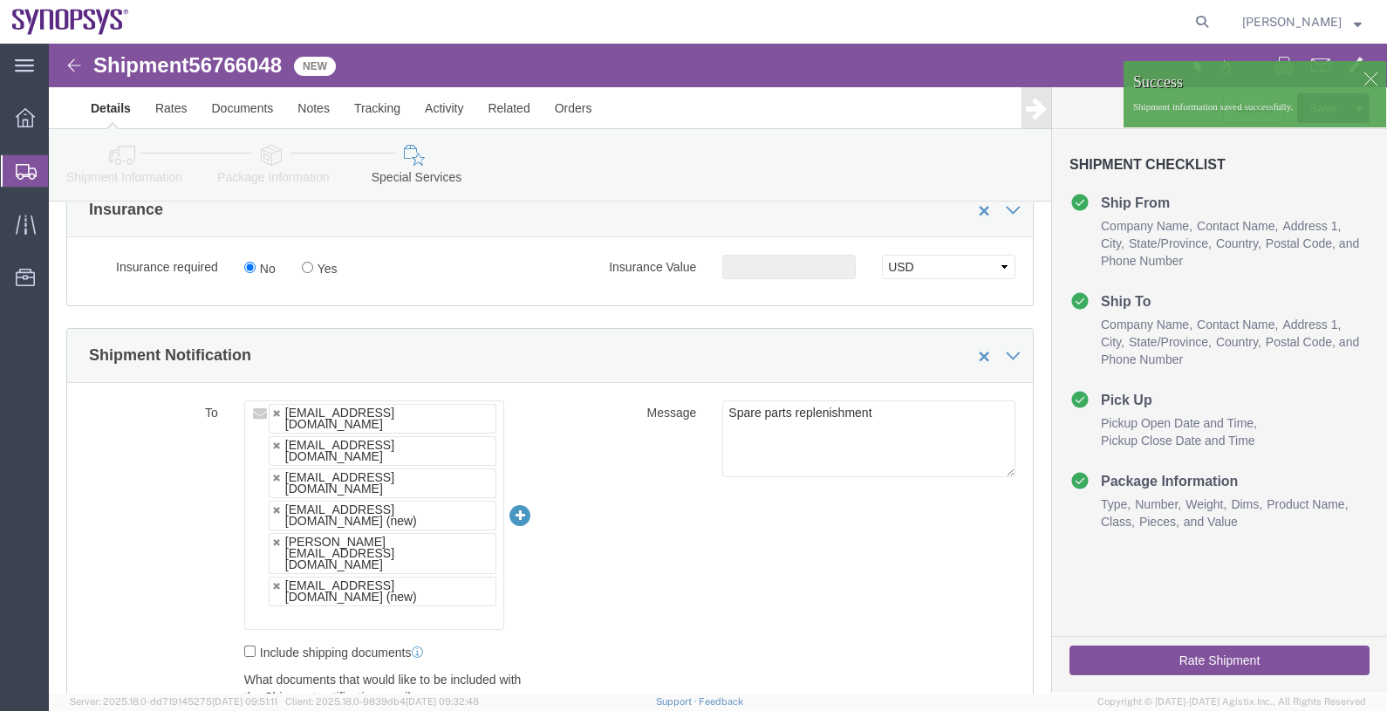
click div
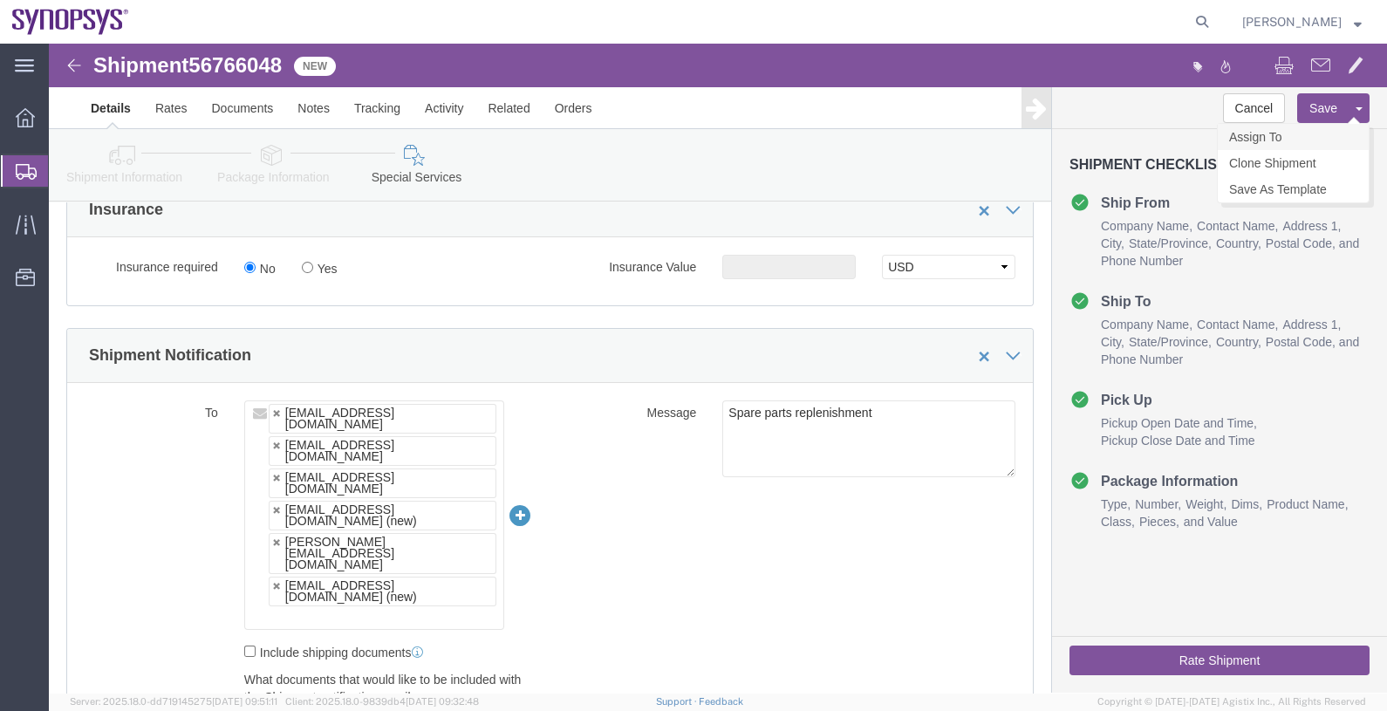
click link "Assign To"
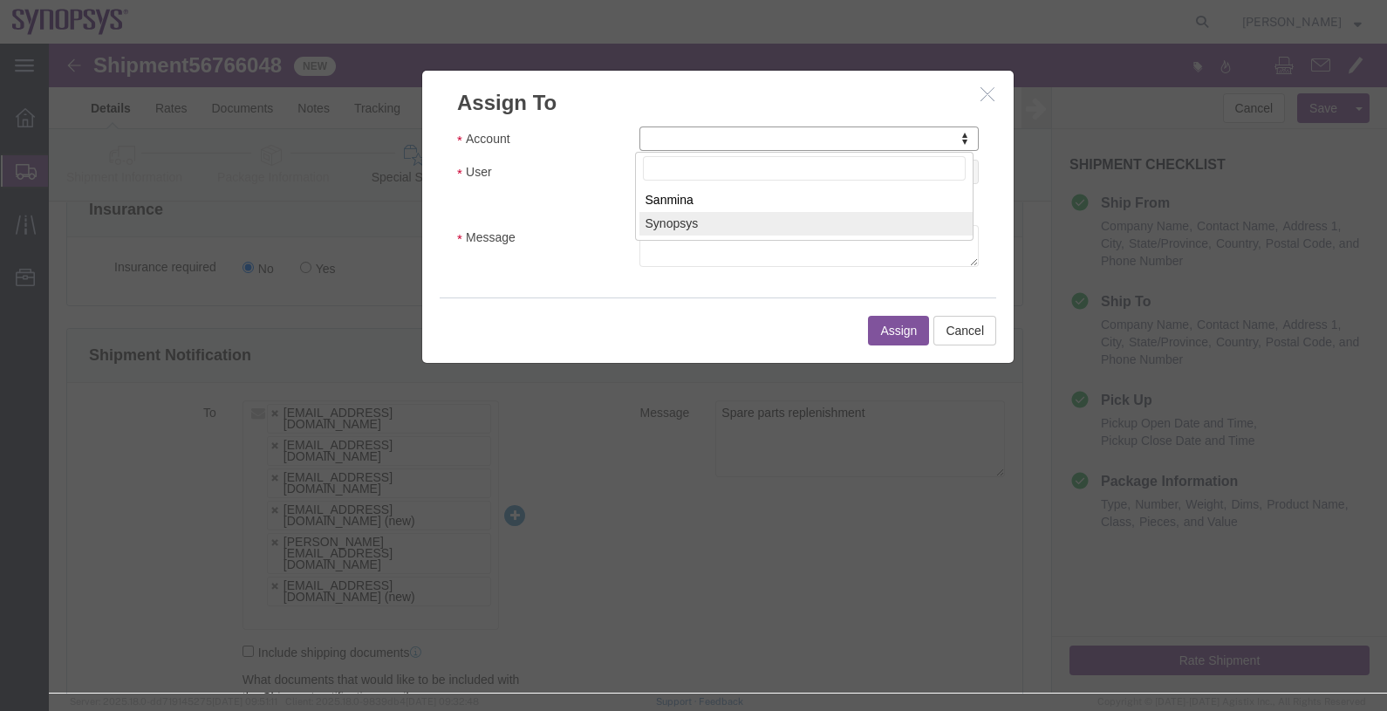
select select "117156"
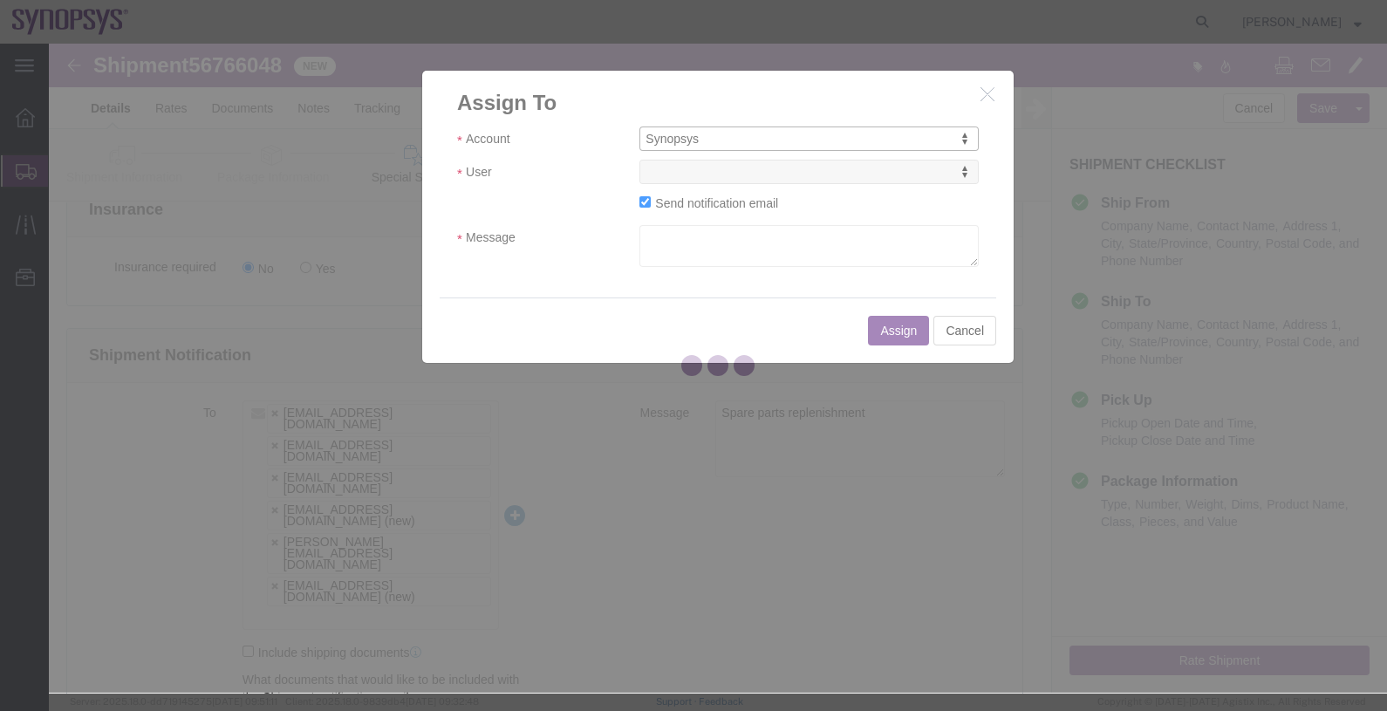
select select
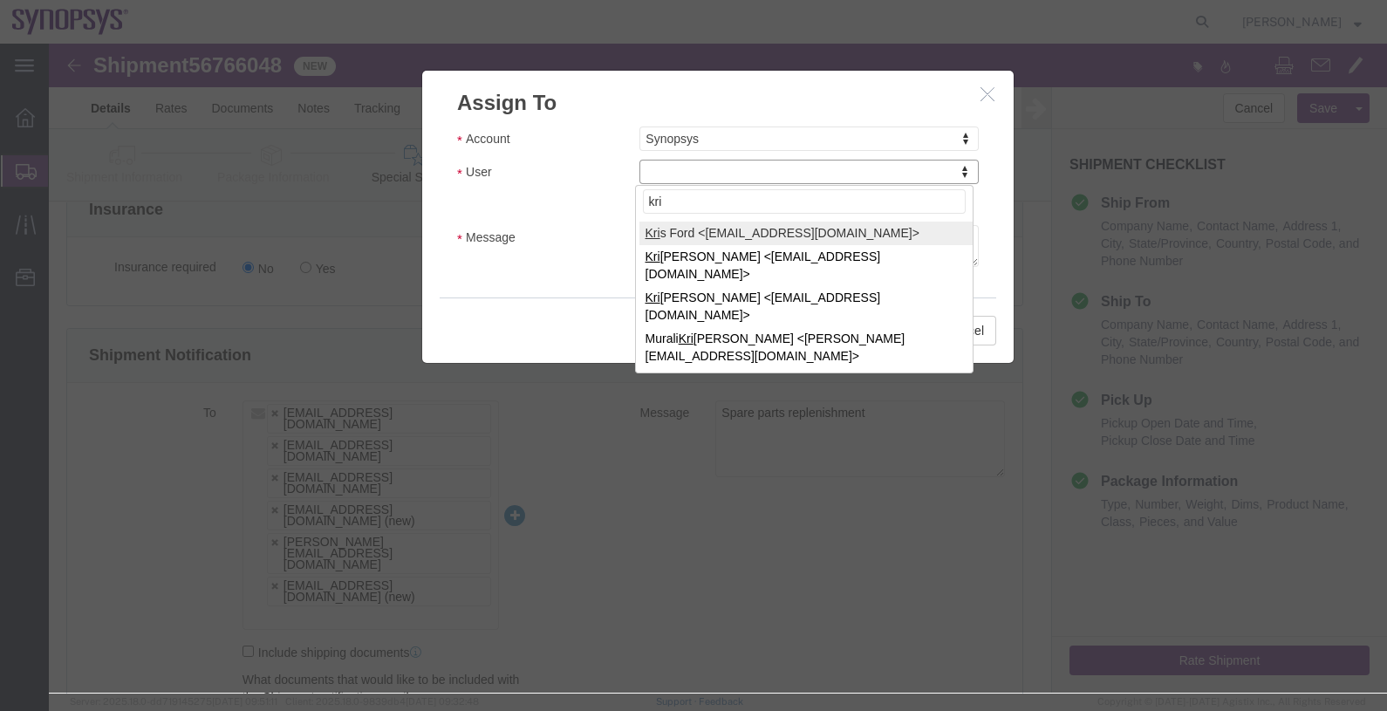
type input "kri"
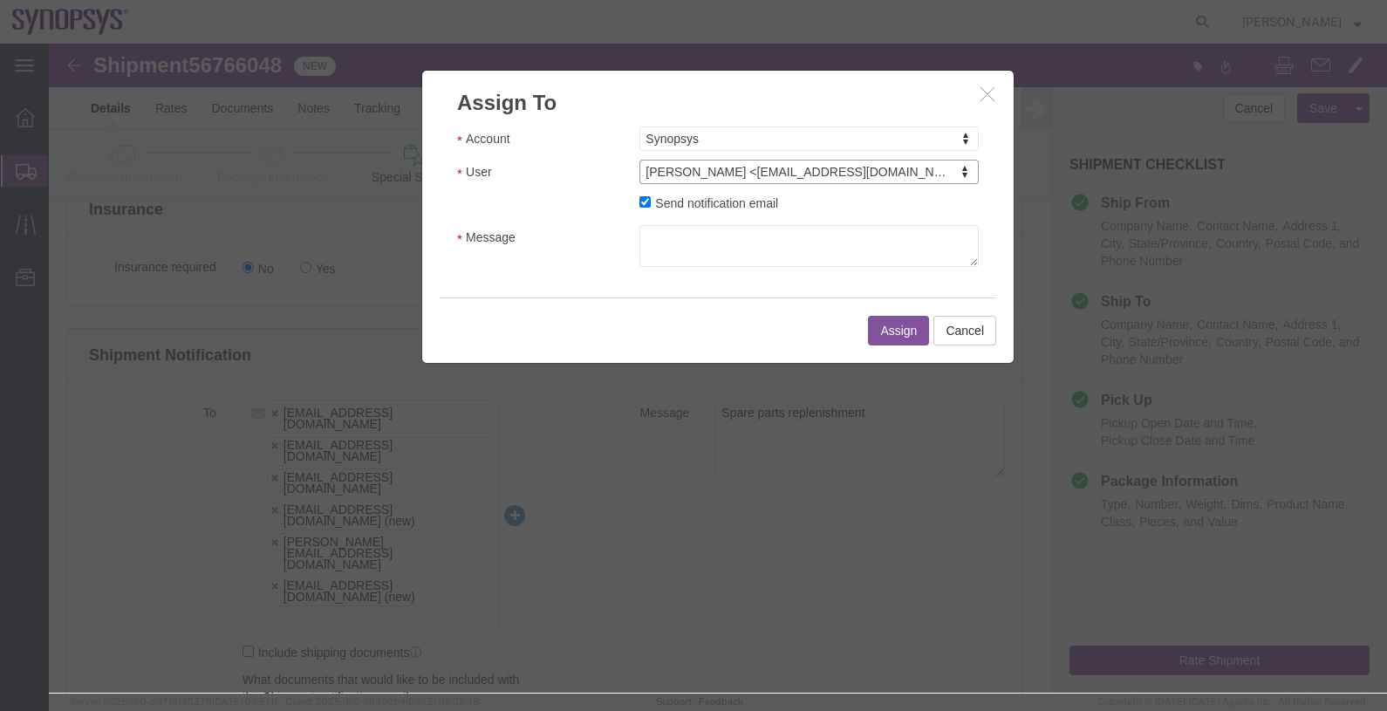
select select "98360"
click textarea "Message"
type textarea "."
click button "Assign"
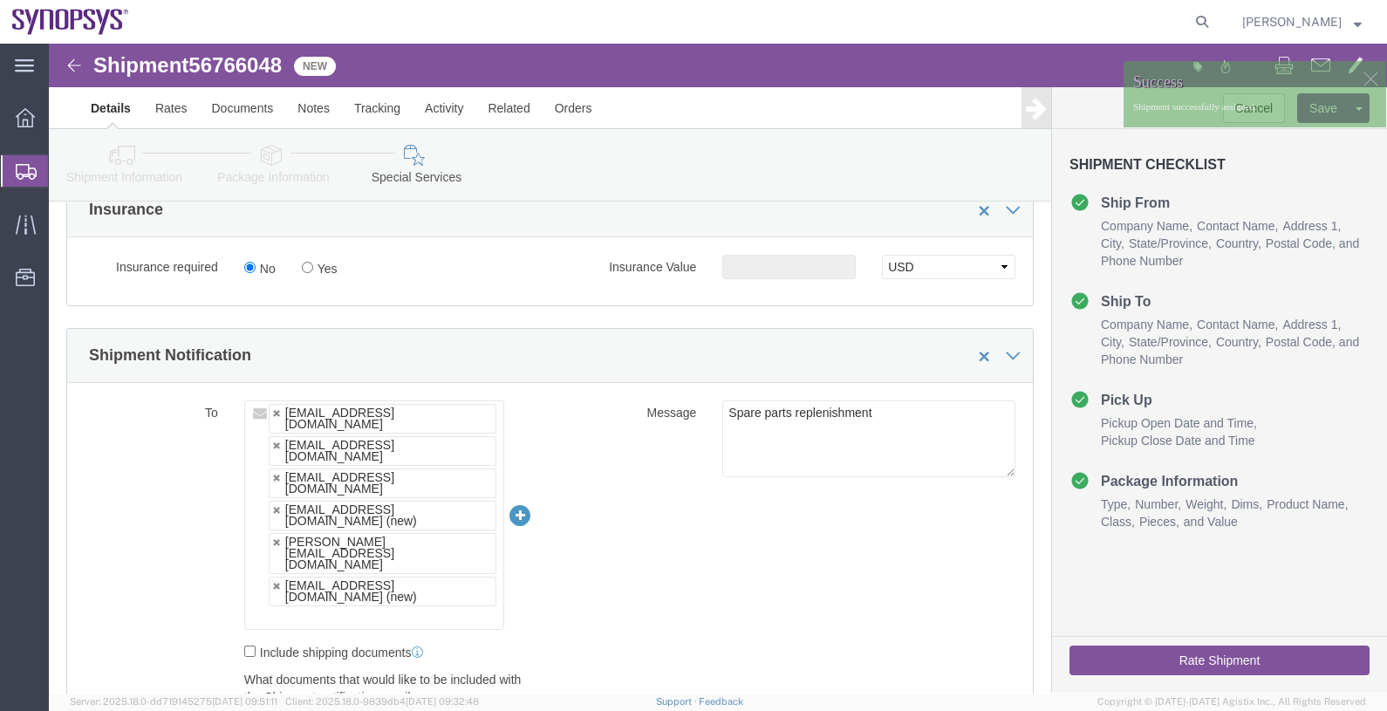
click span "56766048"
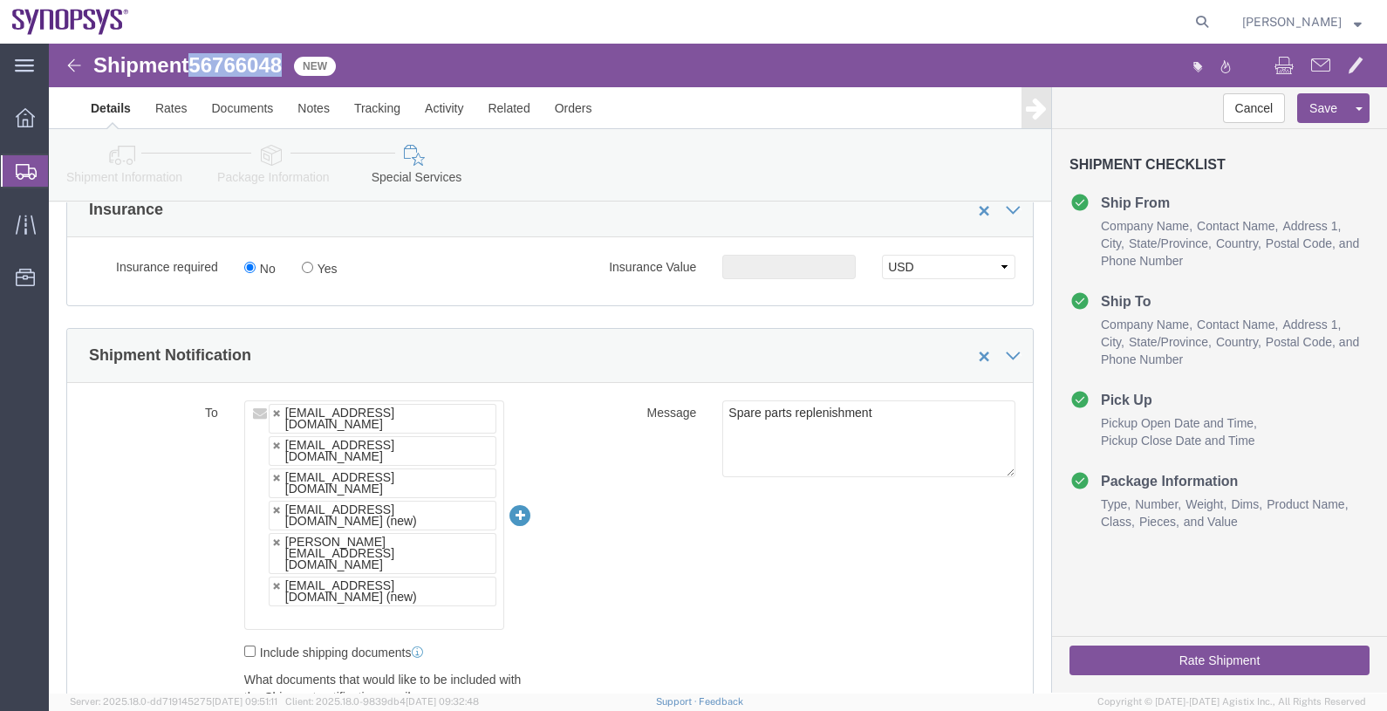
copy span "56766048"
click link "Documents"
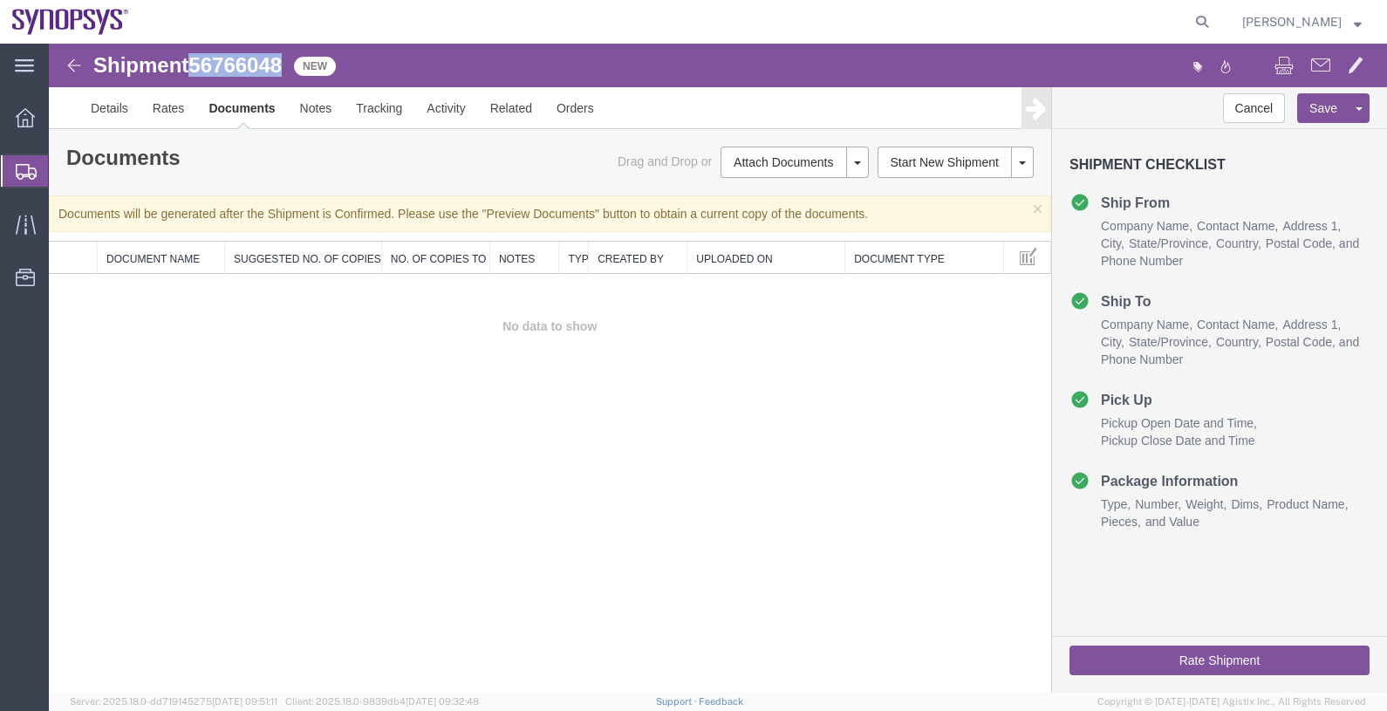
click at [49, 44] on link "Preview Documents" at bounding box center [49, 44] width 0 height 0
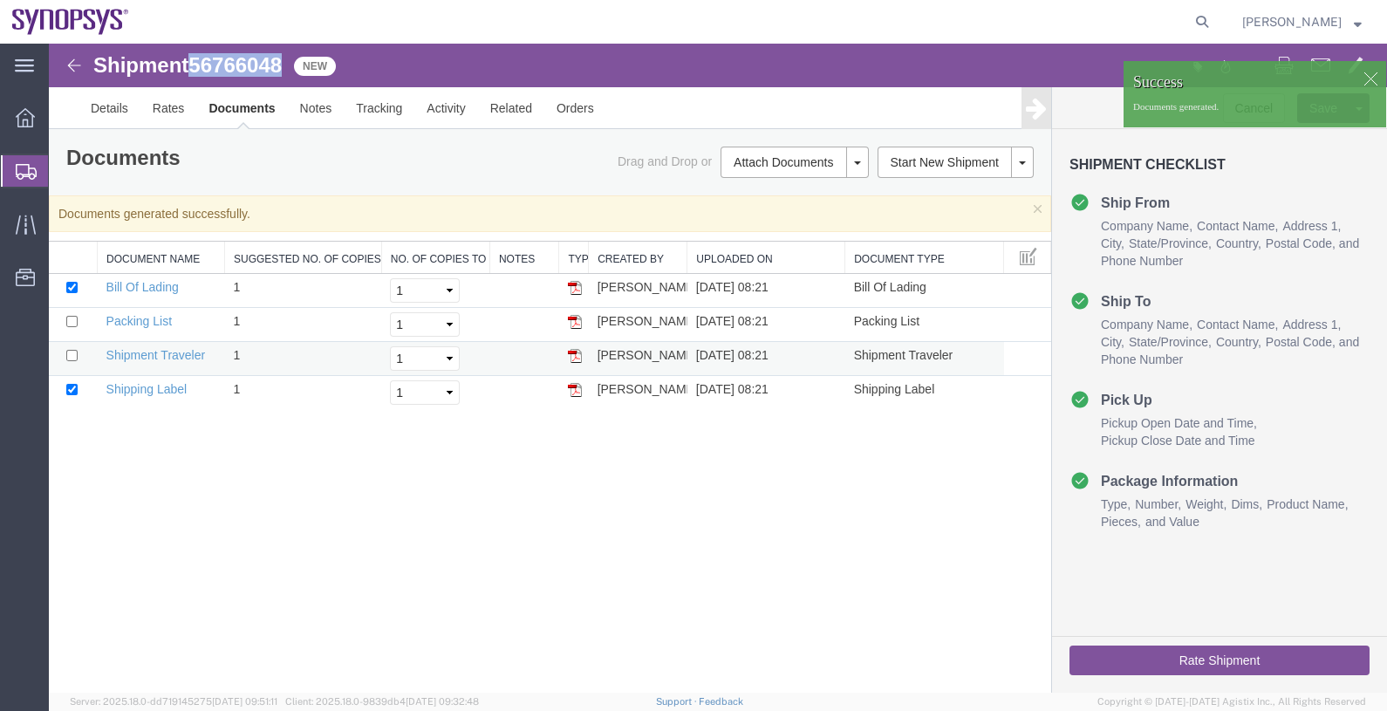
click at [577, 355] on img at bounding box center [575, 356] width 14 height 14
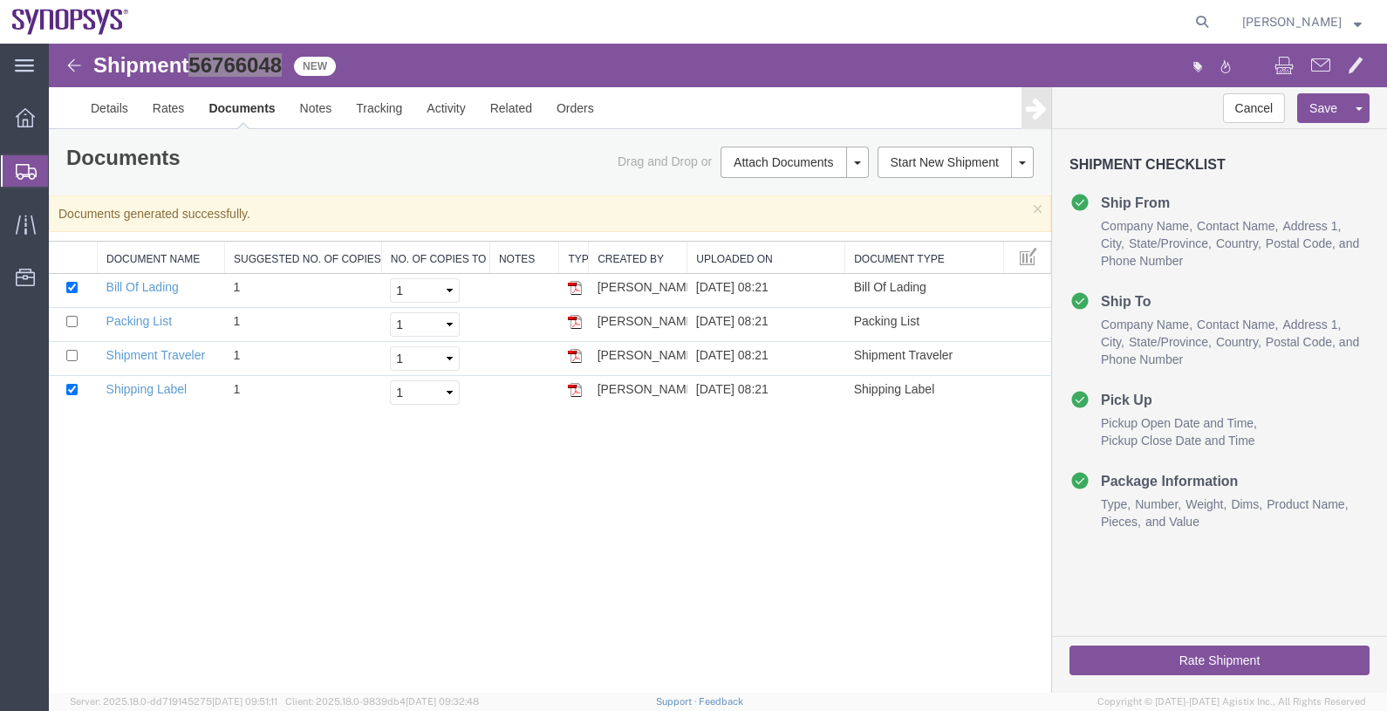
click at [62, 170] on span "Shipments" at bounding box center [55, 170] width 14 height 35
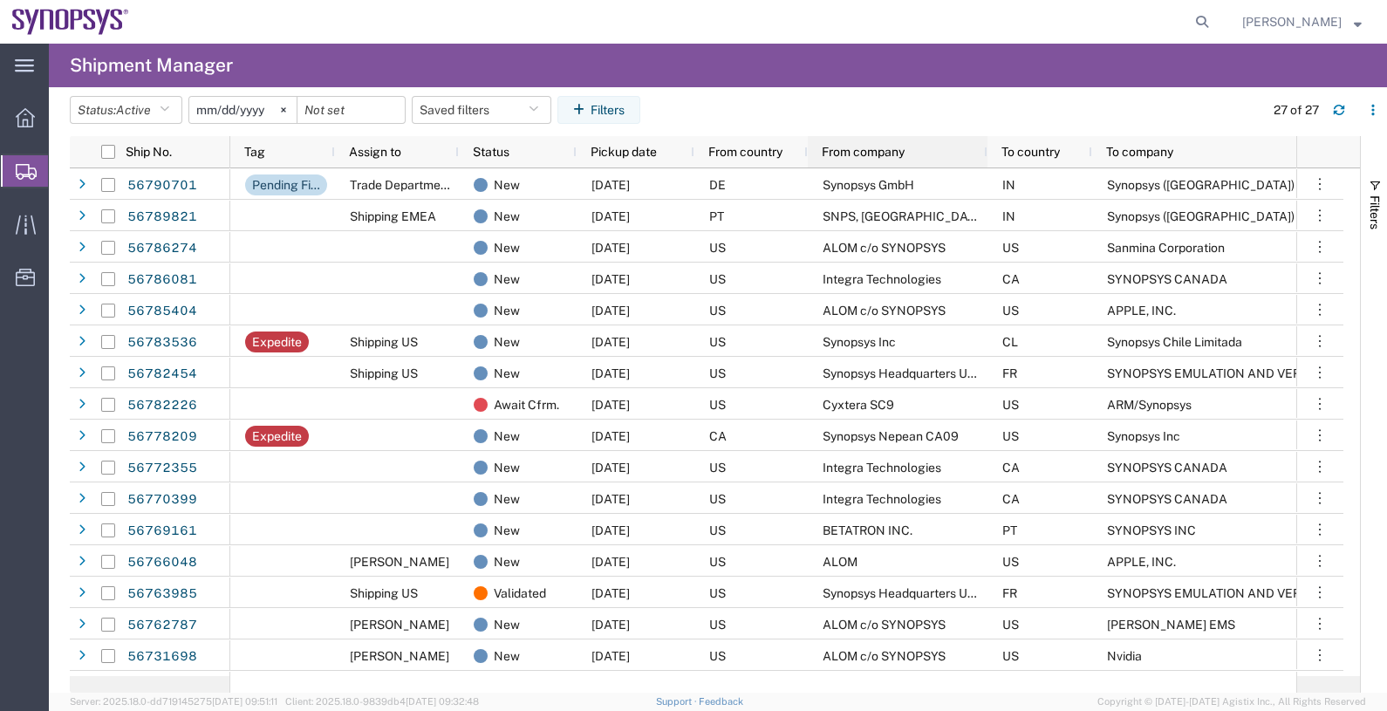
click at [835, 151] on span "From company" at bounding box center [862, 152] width 83 height 14
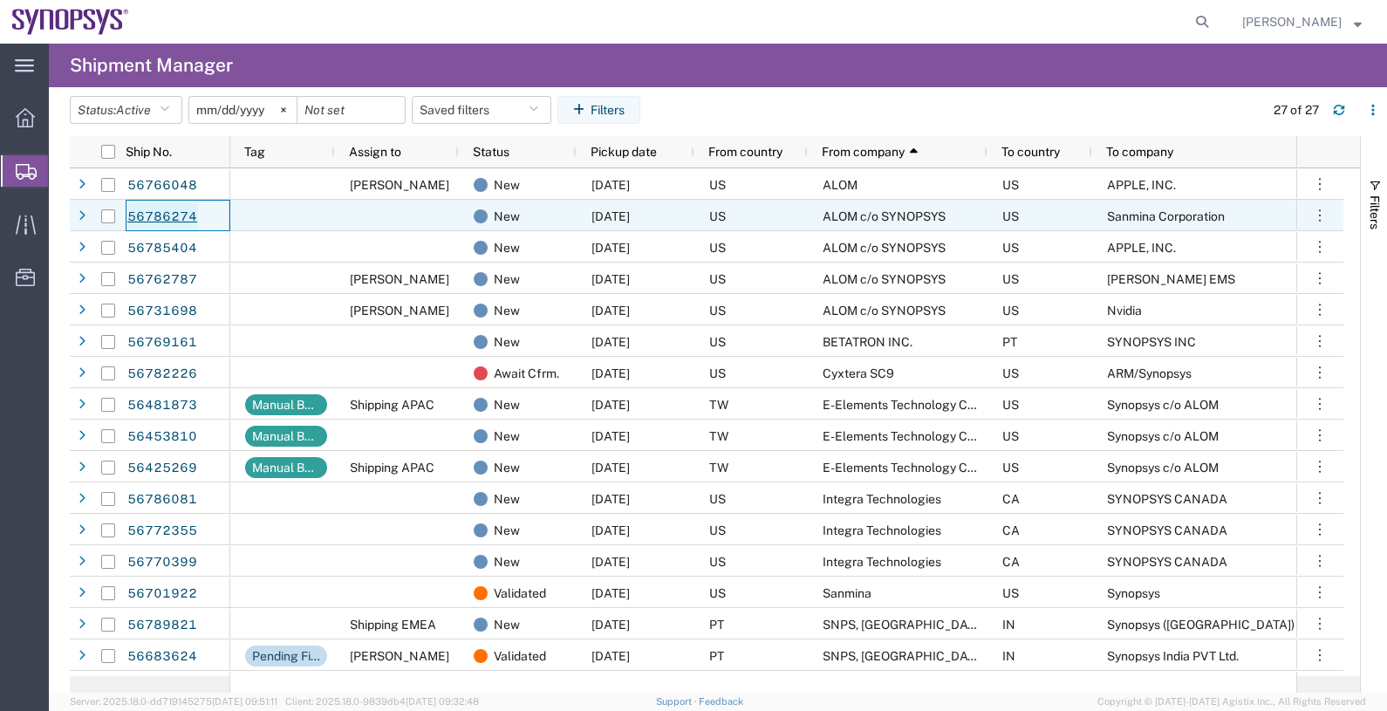
click at [171, 210] on link "56786274" at bounding box center [162, 217] width 72 height 28
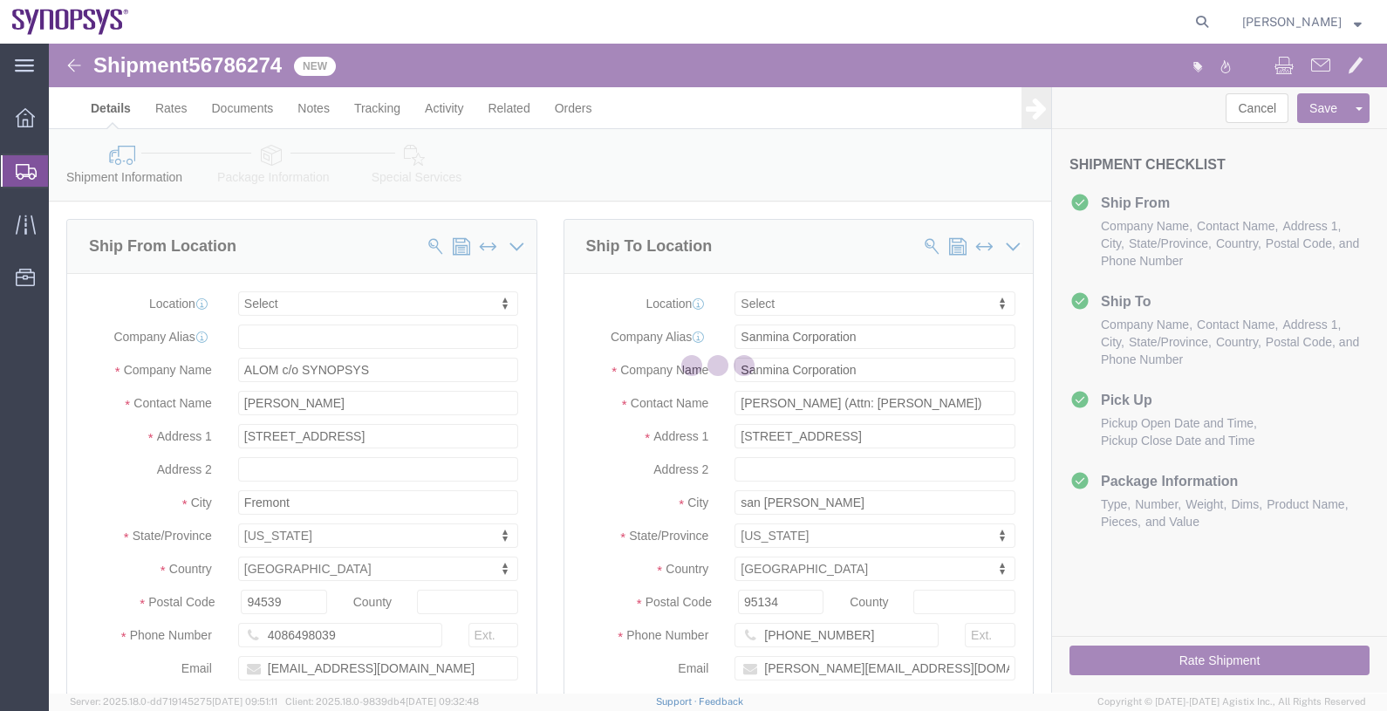
select select
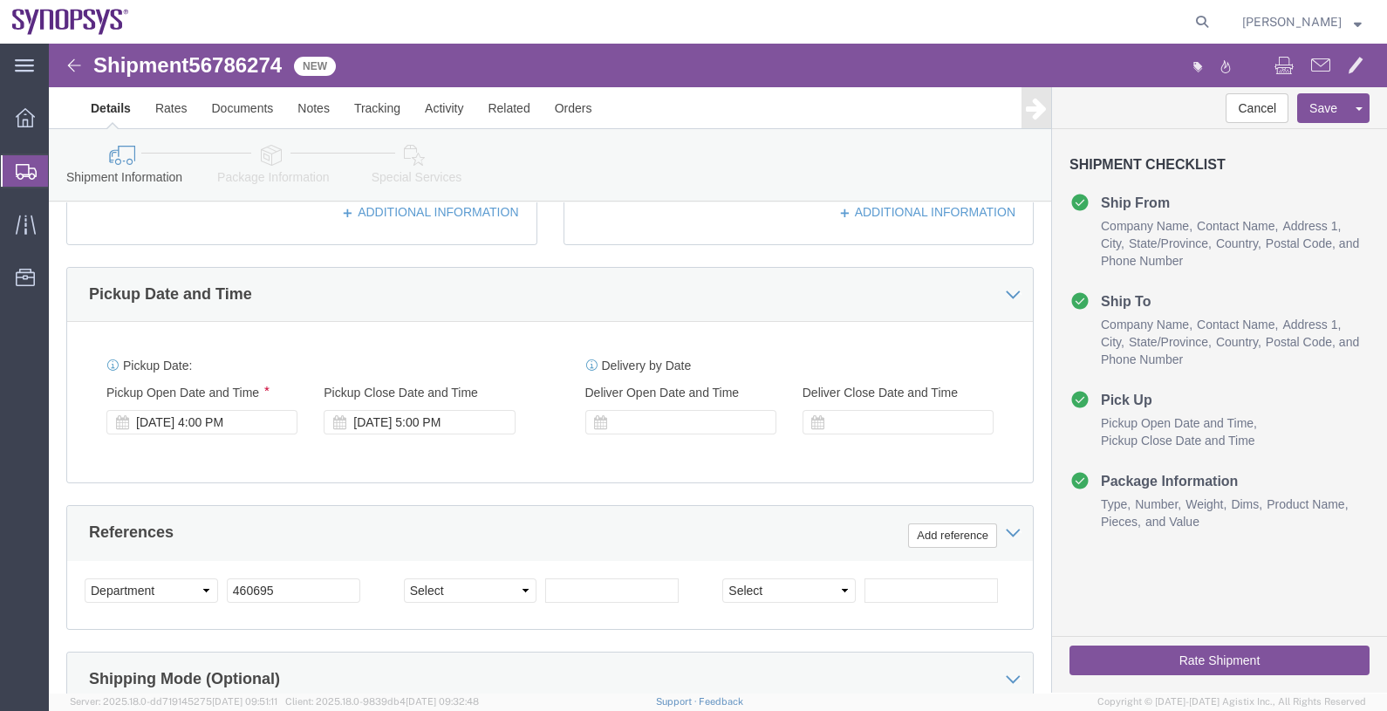
scroll to position [545, 0]
click div "[DATE] 5:00 PM"
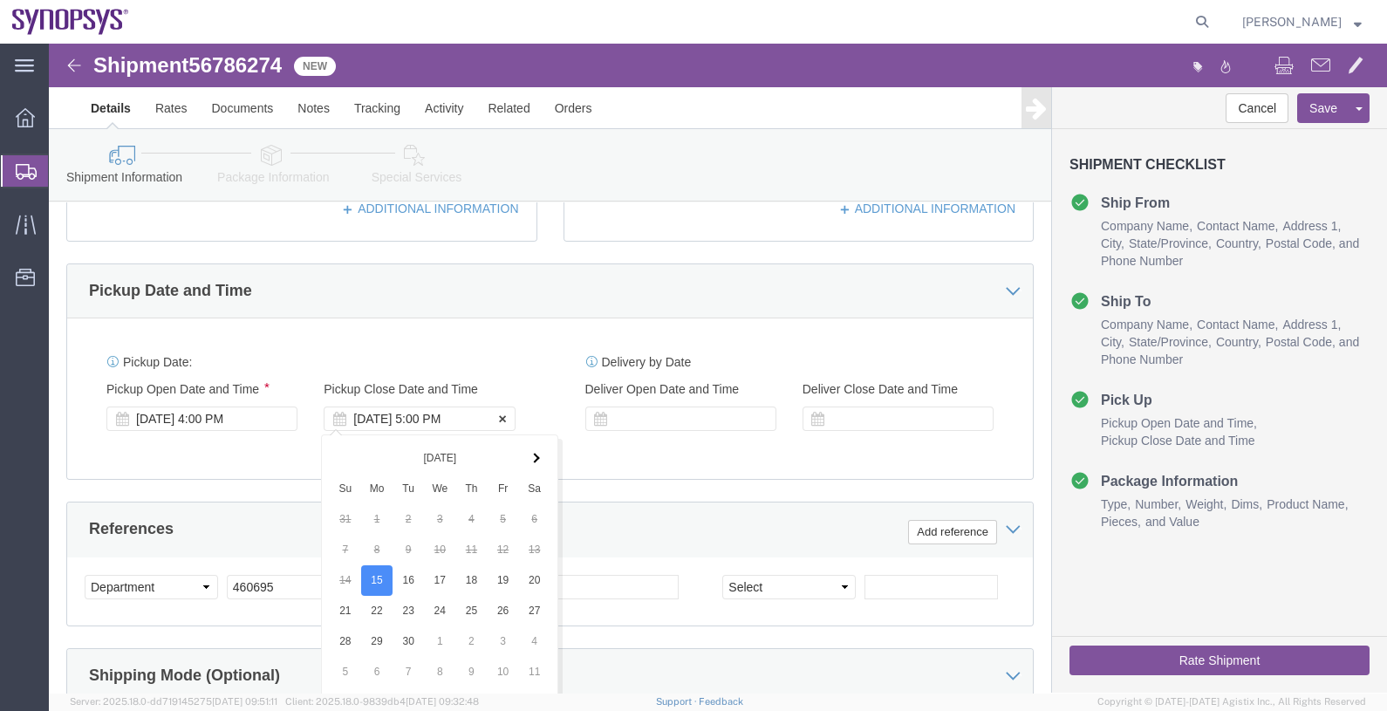
scroll to position [863, 0]
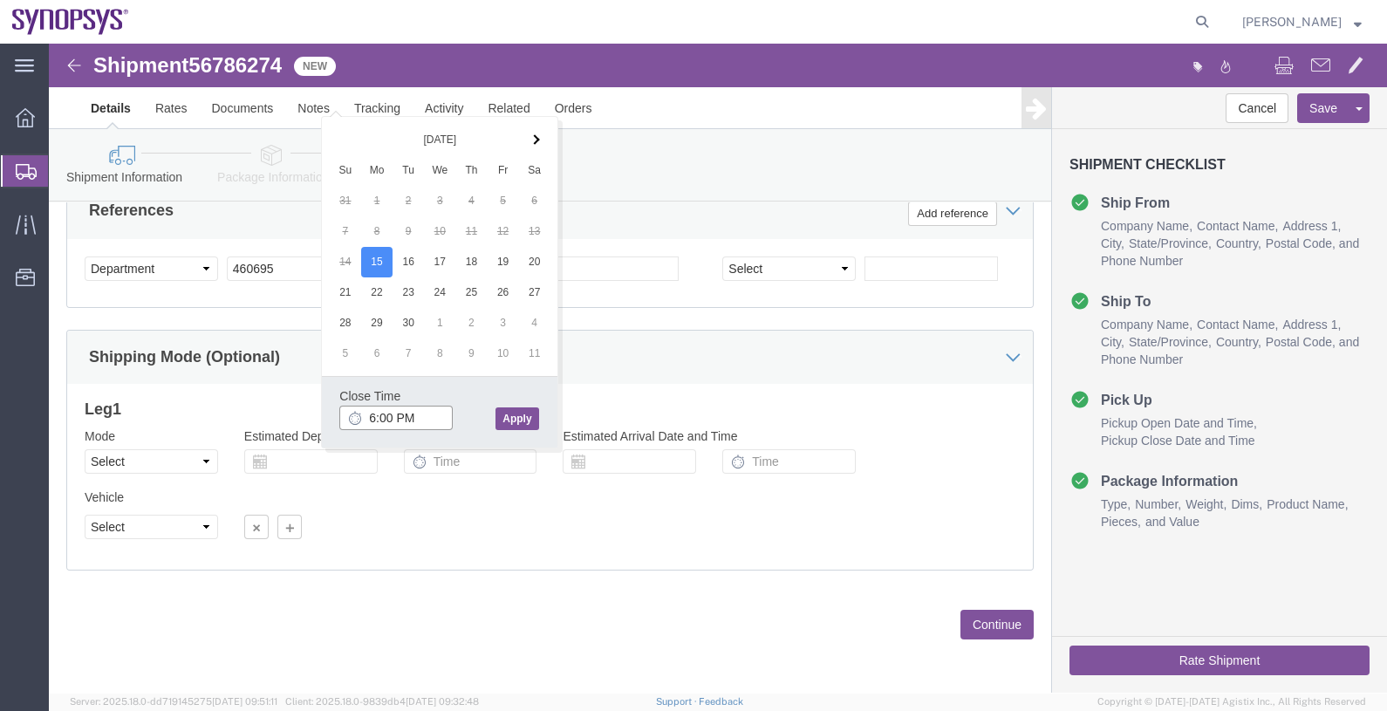
type input "6:00 PM"
click button "Apply"
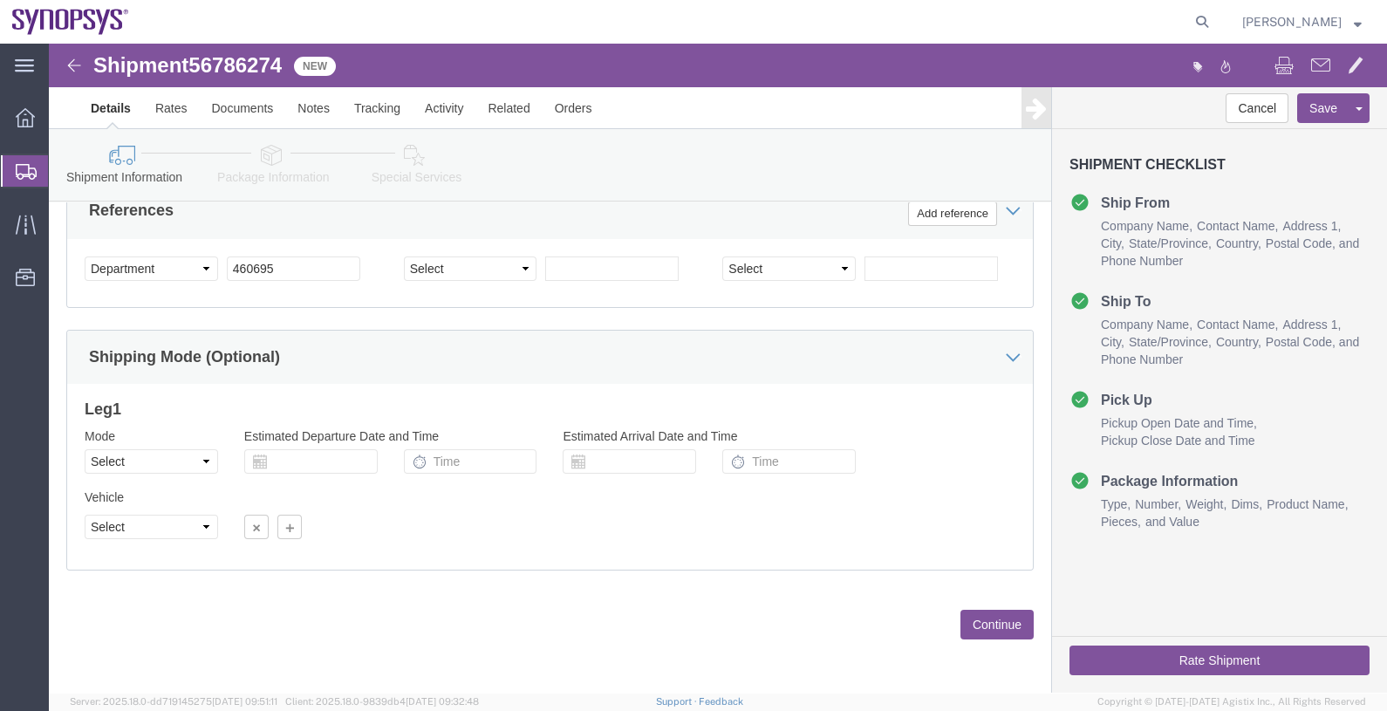
click button "Continue"
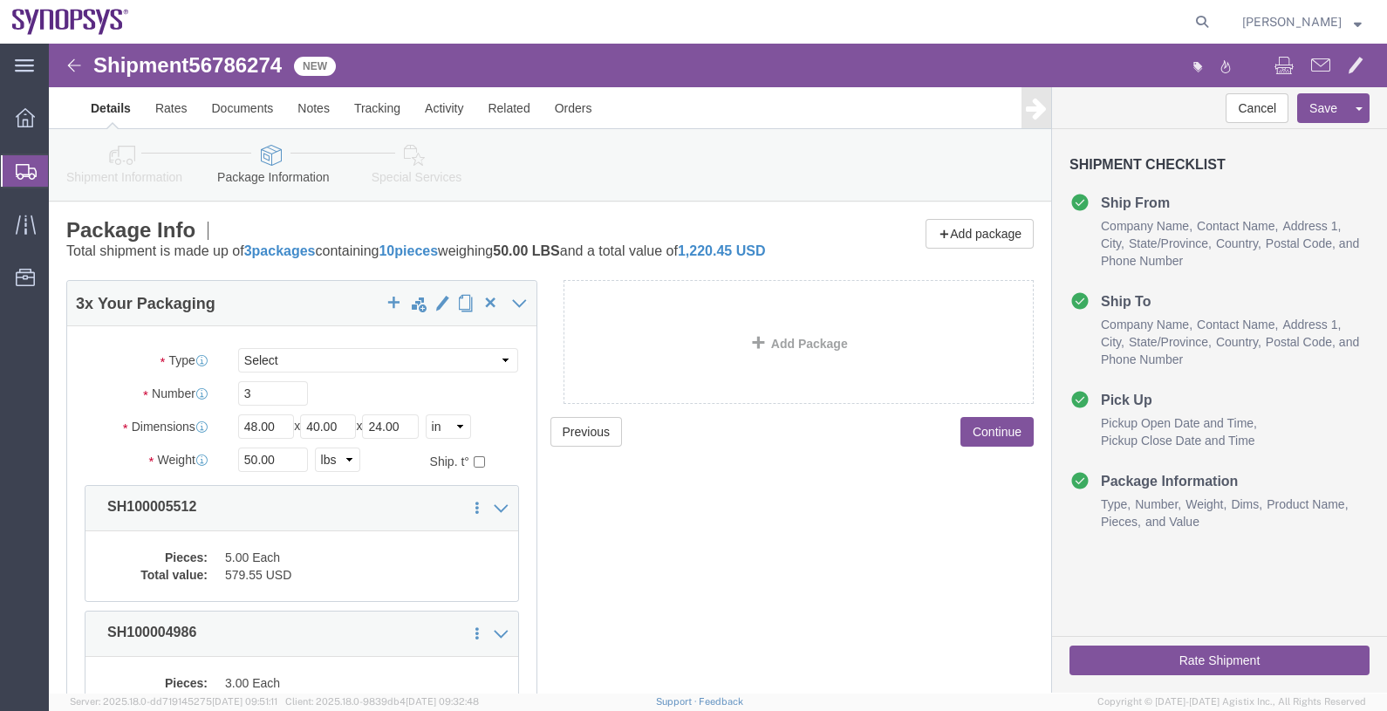
click link "Special Services"
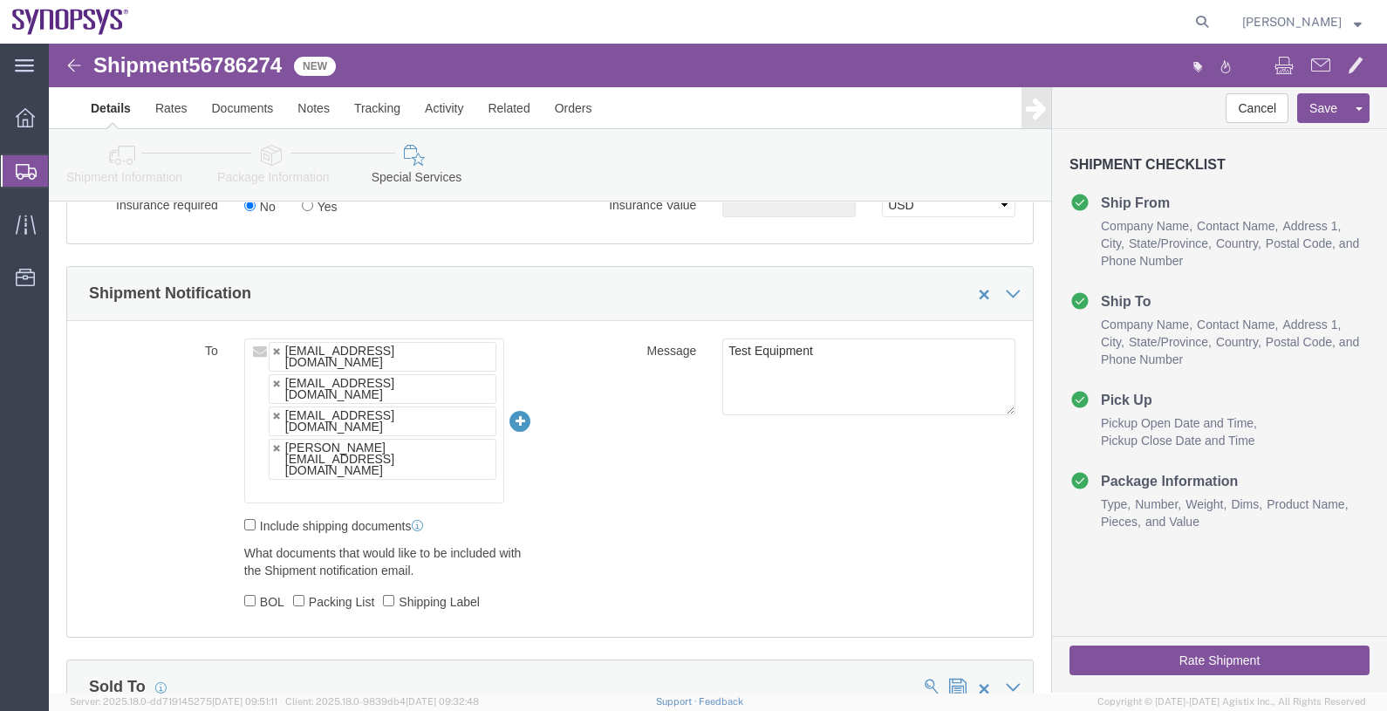
scroll to position [1199, 0]
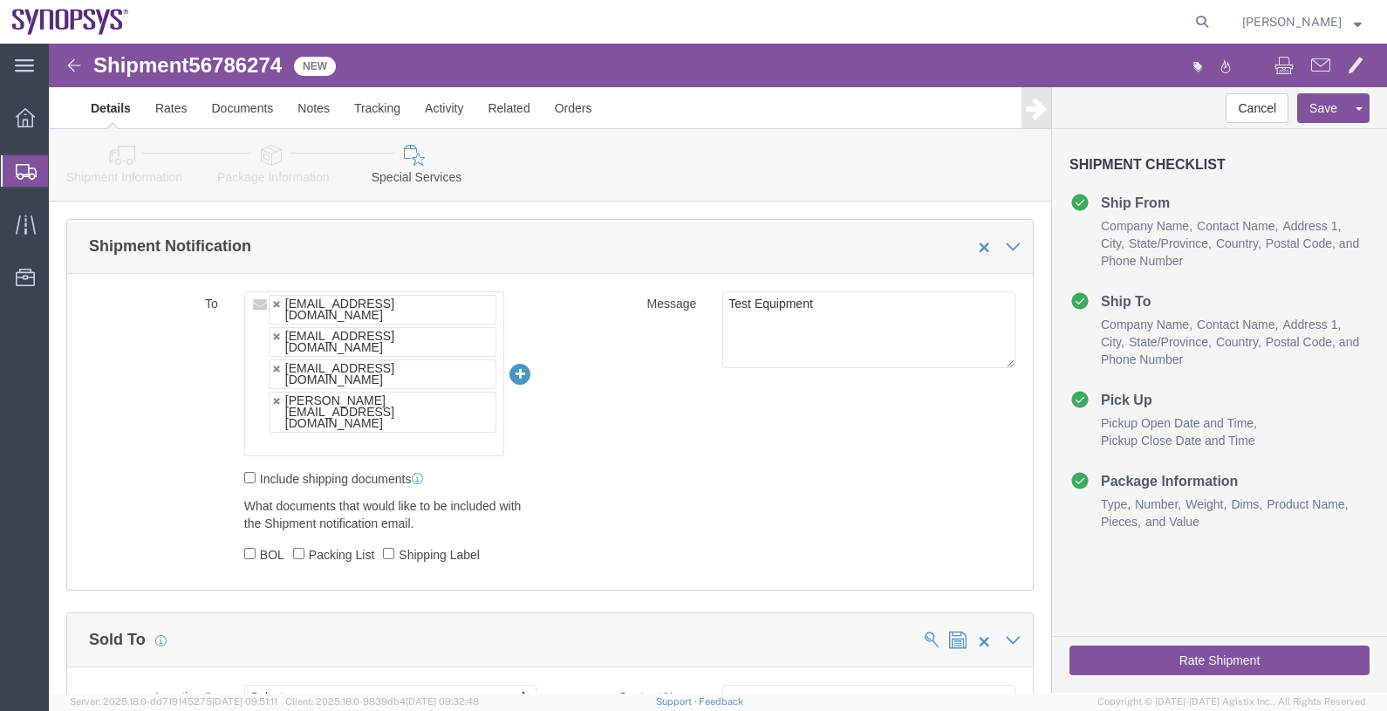
click ul "[EMAIL_ADDRESS][DOMAIN_NAME] [EMAIL_ADDRESS][DOMAIN_NAME] [EMAIL_ADDRESS][DOMAI…"
type input "[EMAIL_ADDRESS][DOMAIN_NAME]"
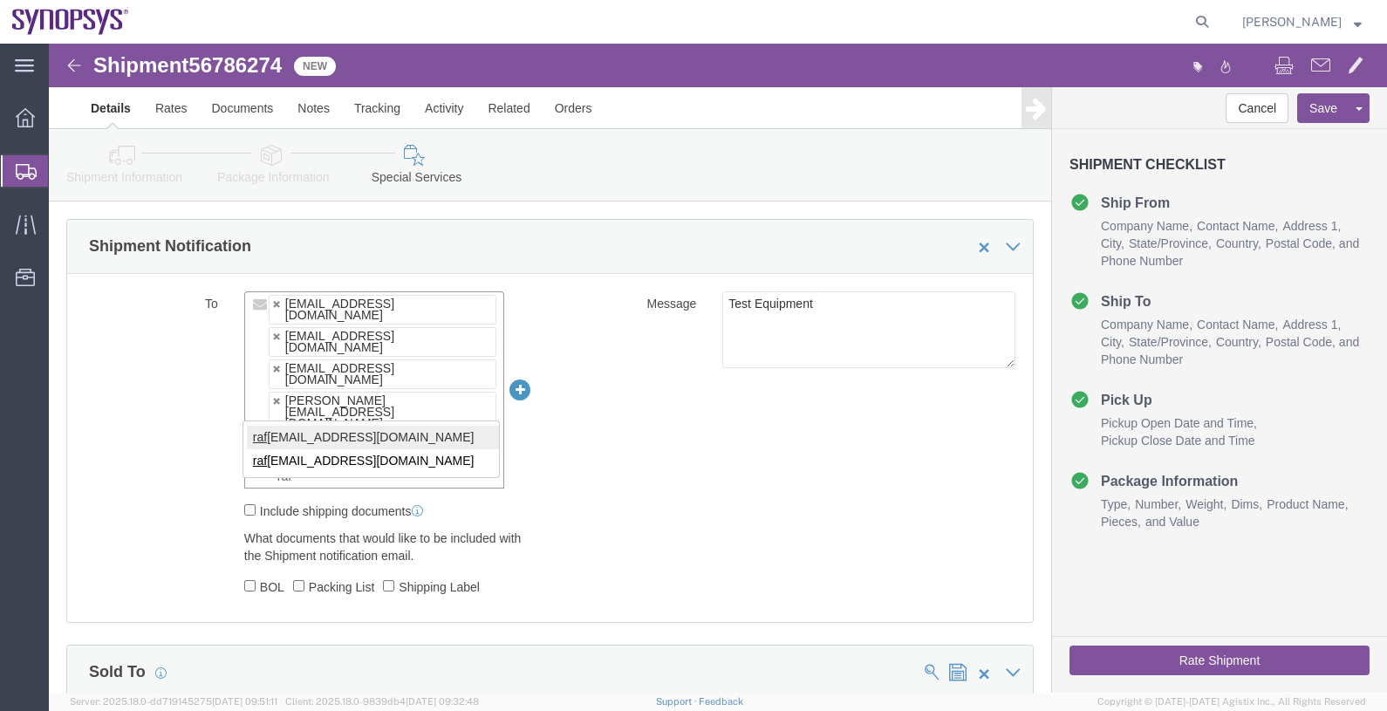
type input "raf"
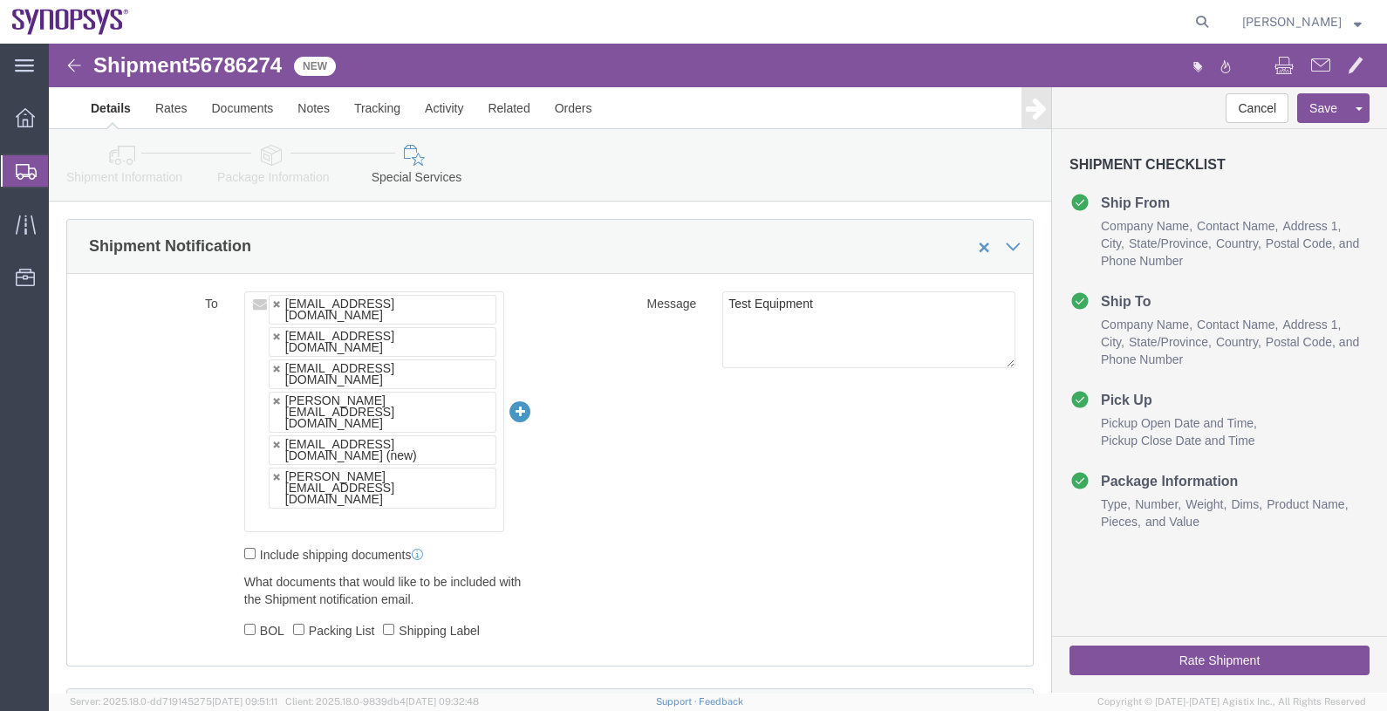
paste input "[EMAIL_ADDRESS][DOMAIN_NAME]"
type input "[EMAIL_ADDRESS][DOMAIN_NAME]"
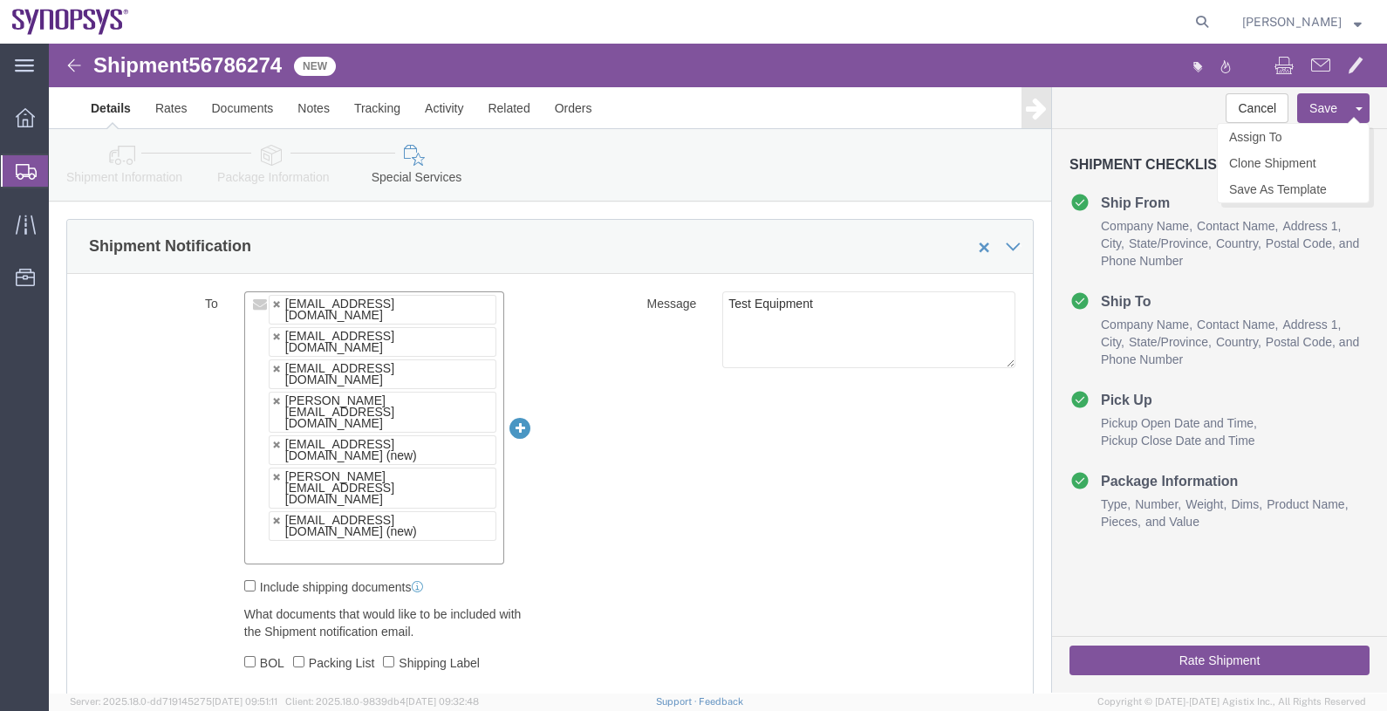
click button "Save"
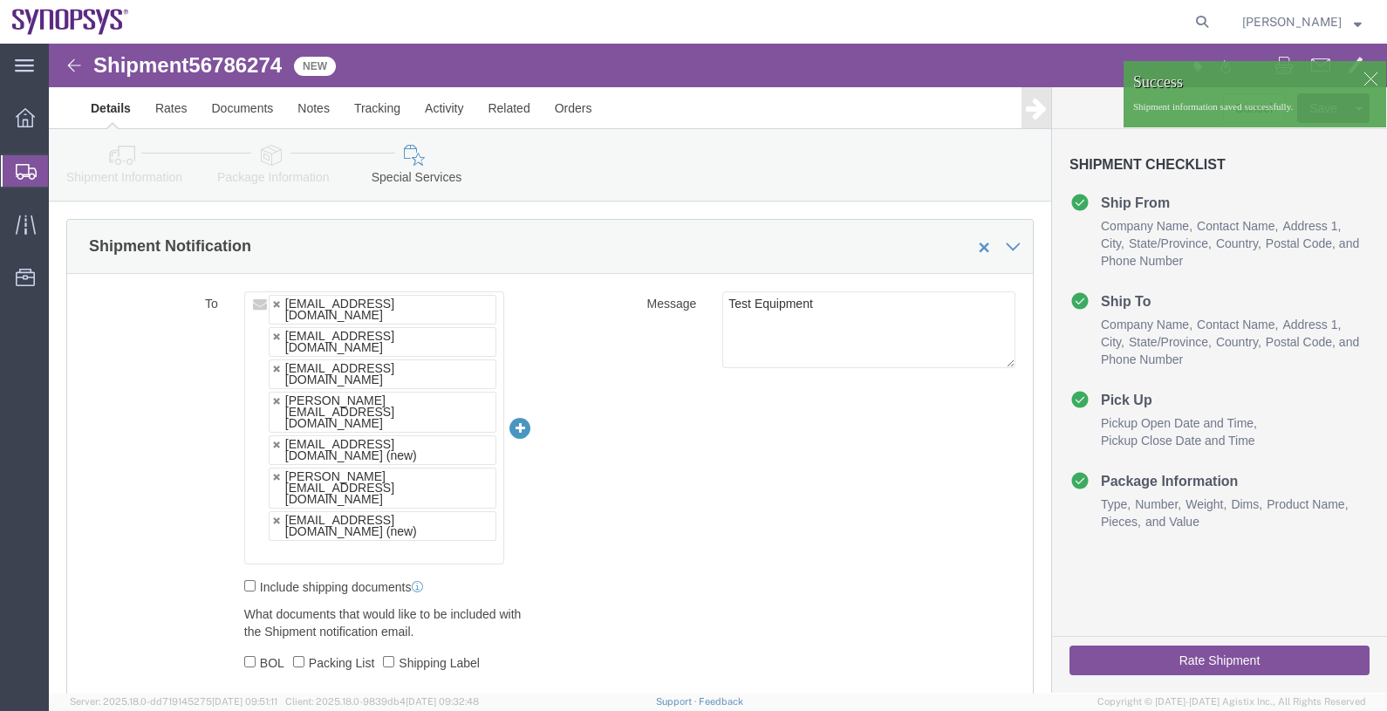
click div
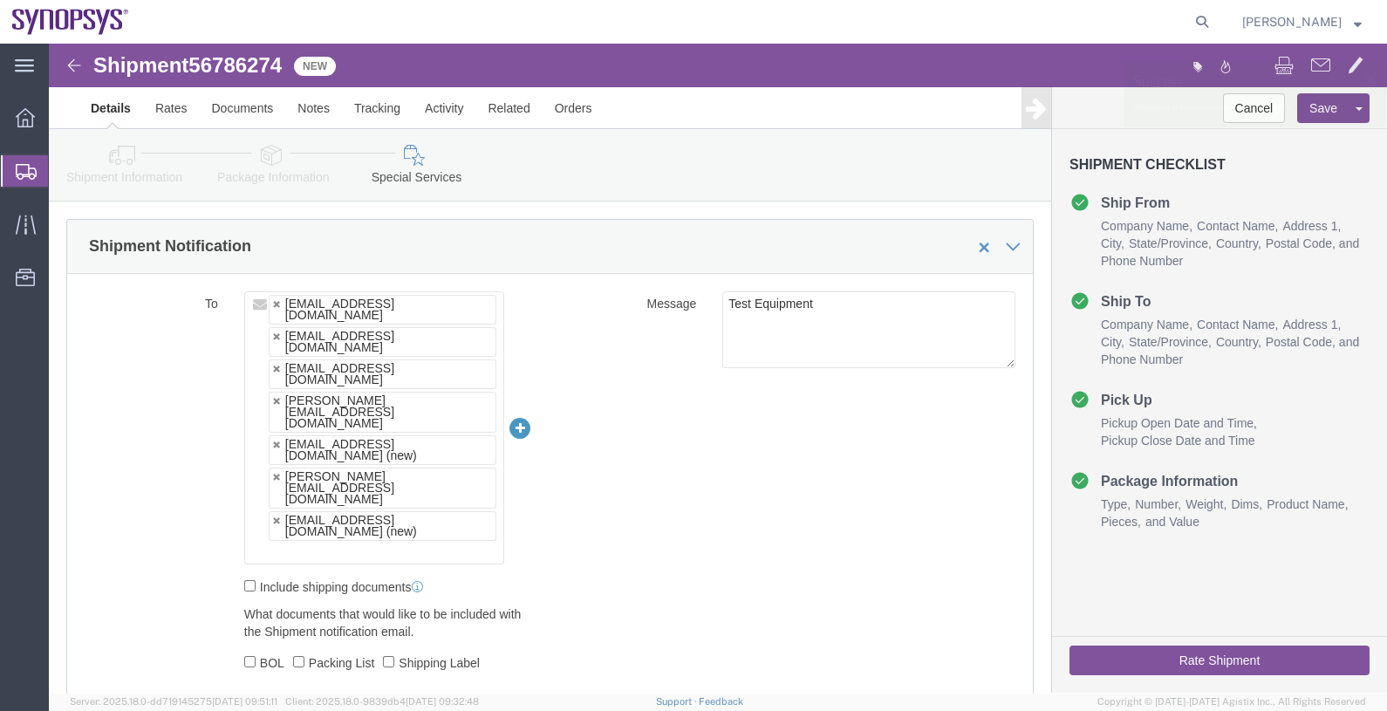
click p "Shipment information saved successfully."
click link "Assign To"
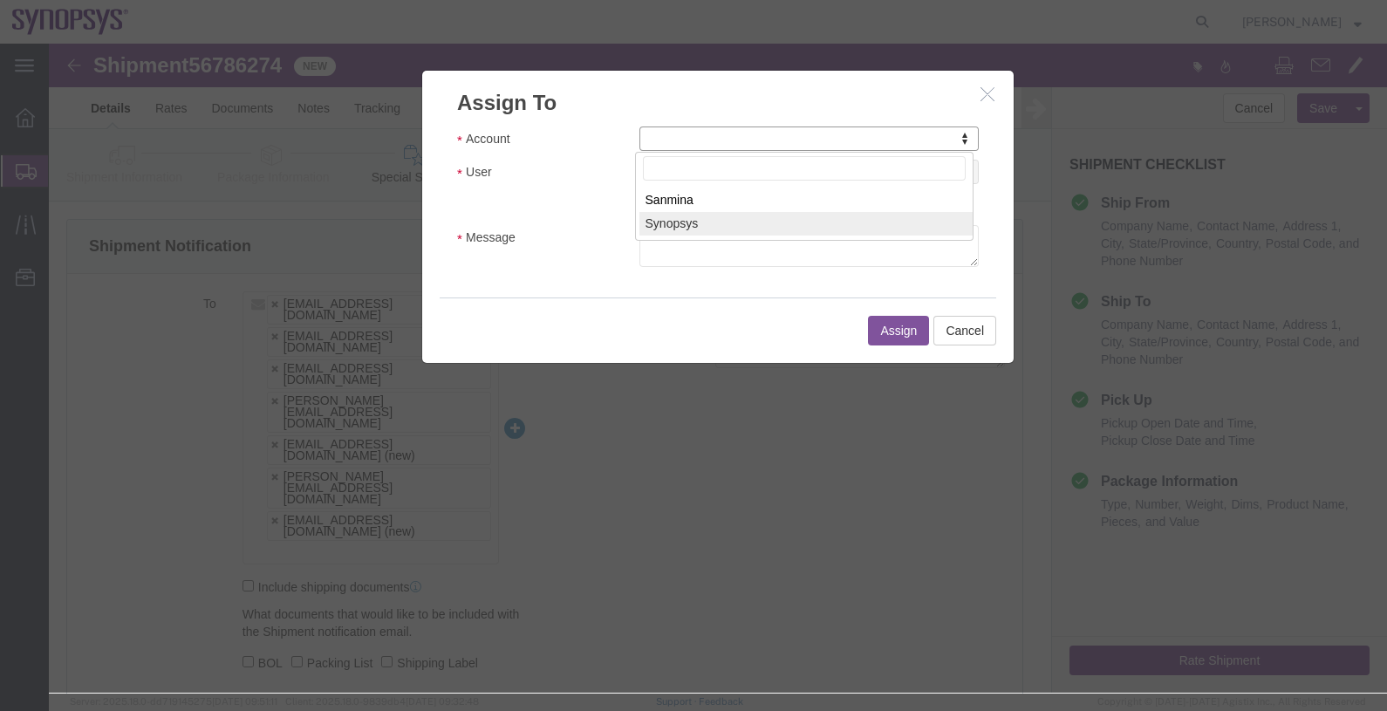
select select "117156"
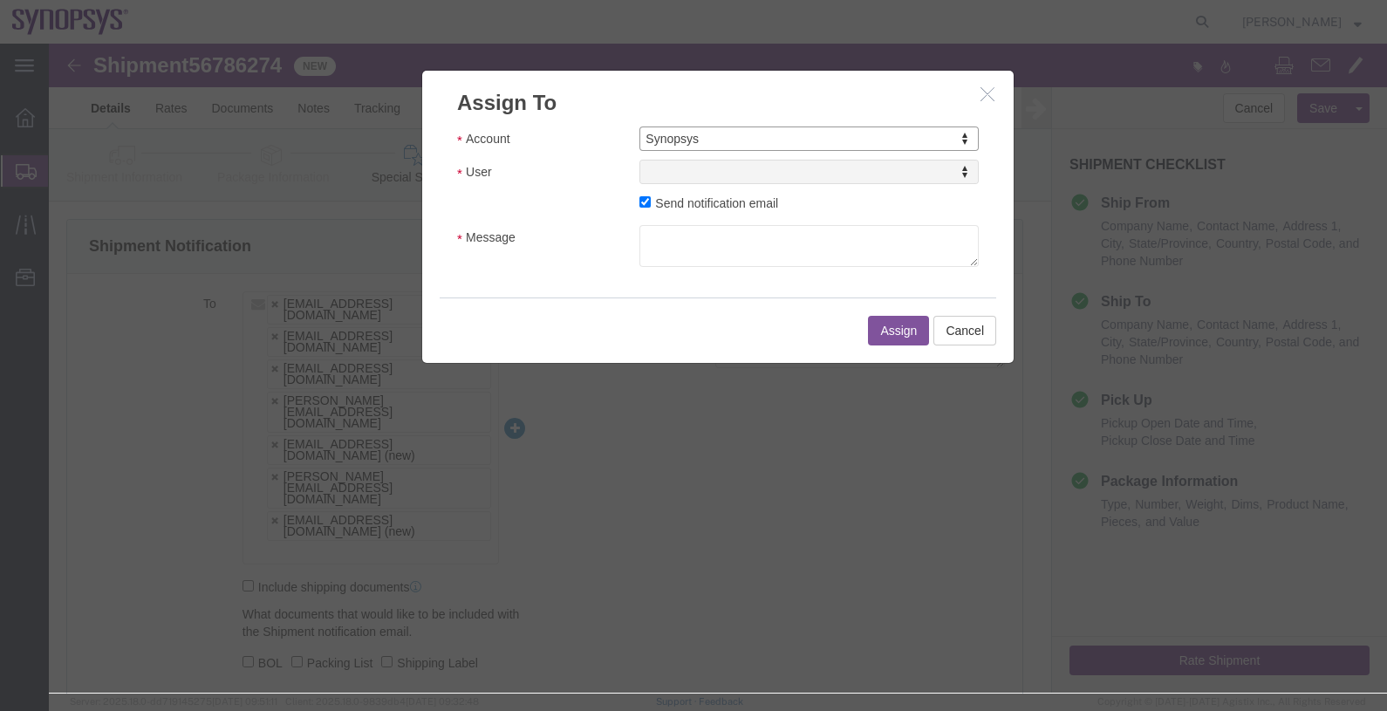
select select
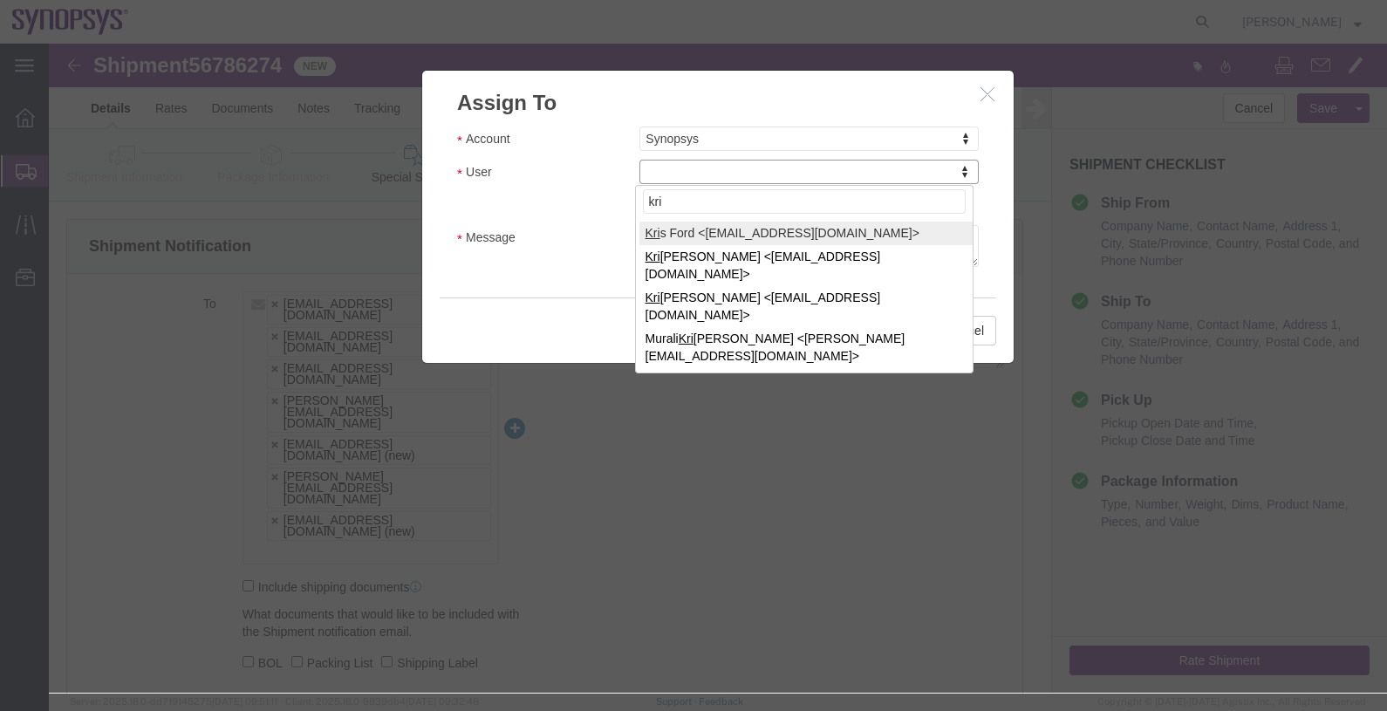
type input "kri"
select select "98360"
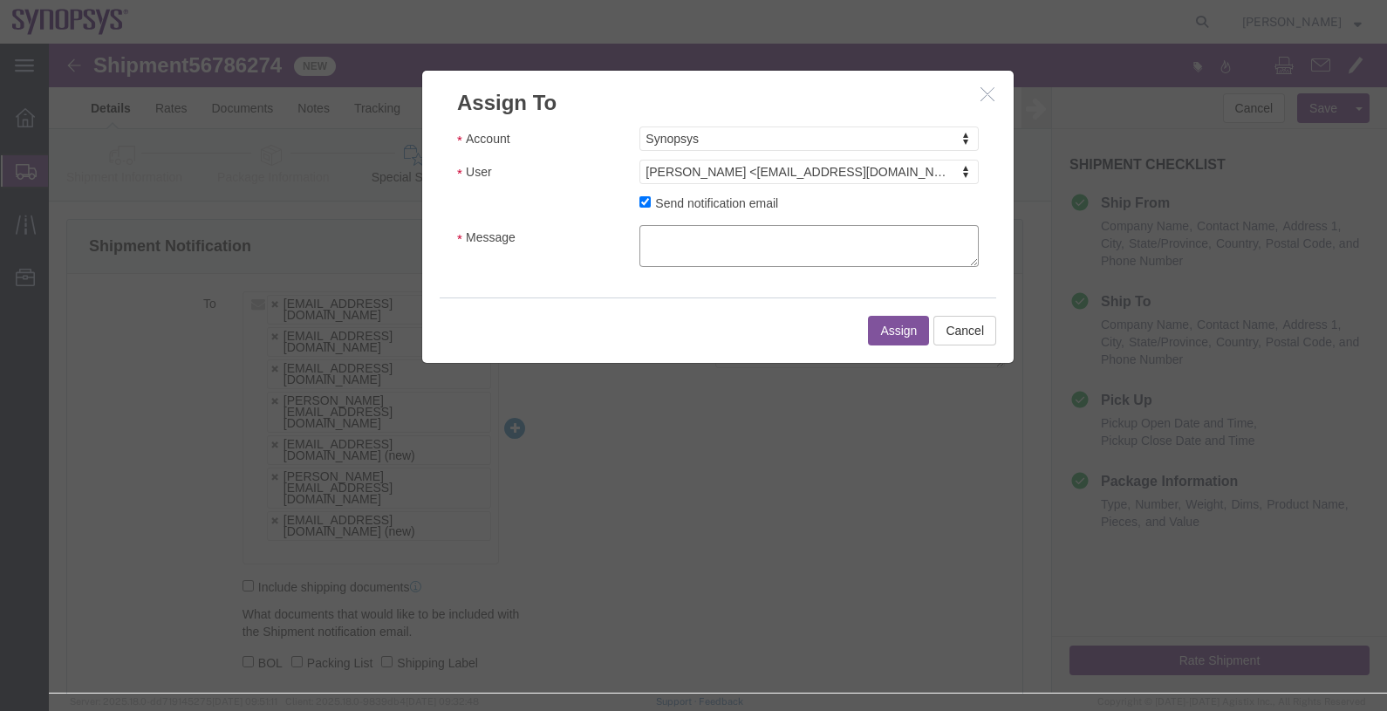
click textarea "Message"
type textarea "."
click button "Assign"
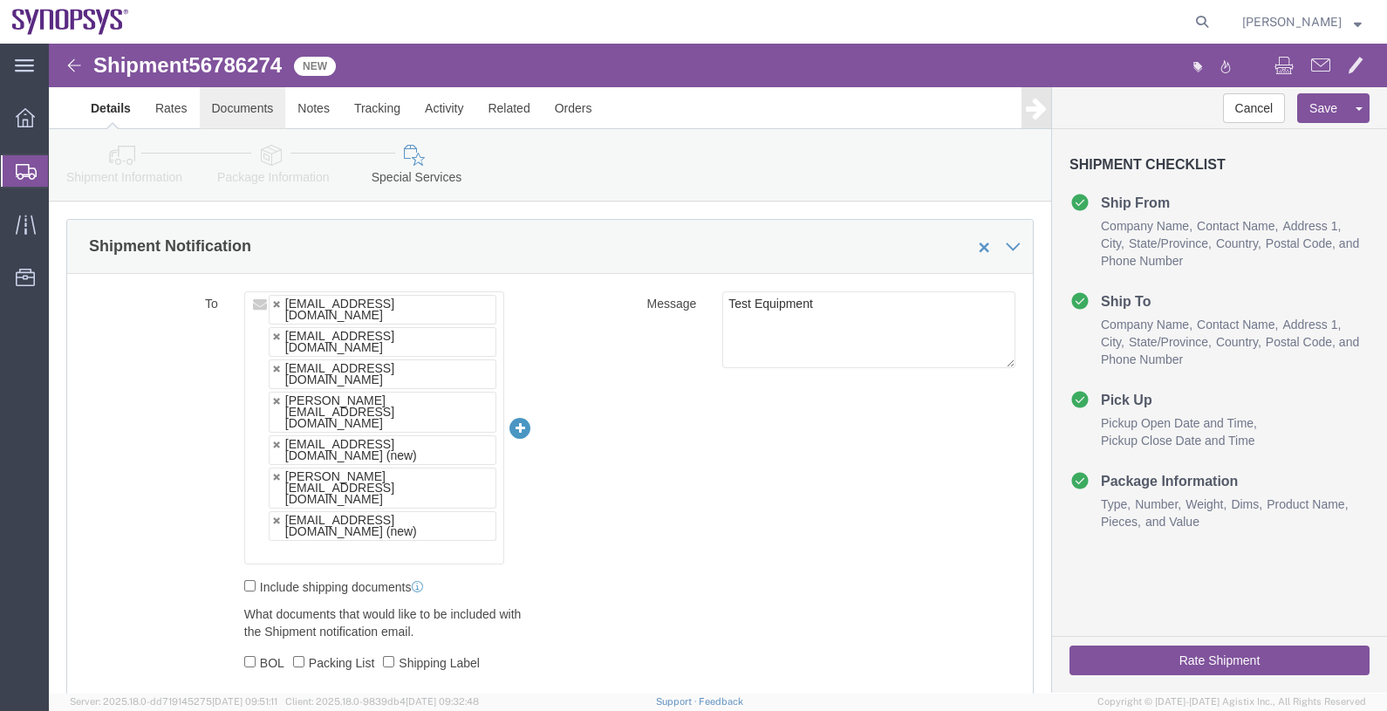
click link "Documents"
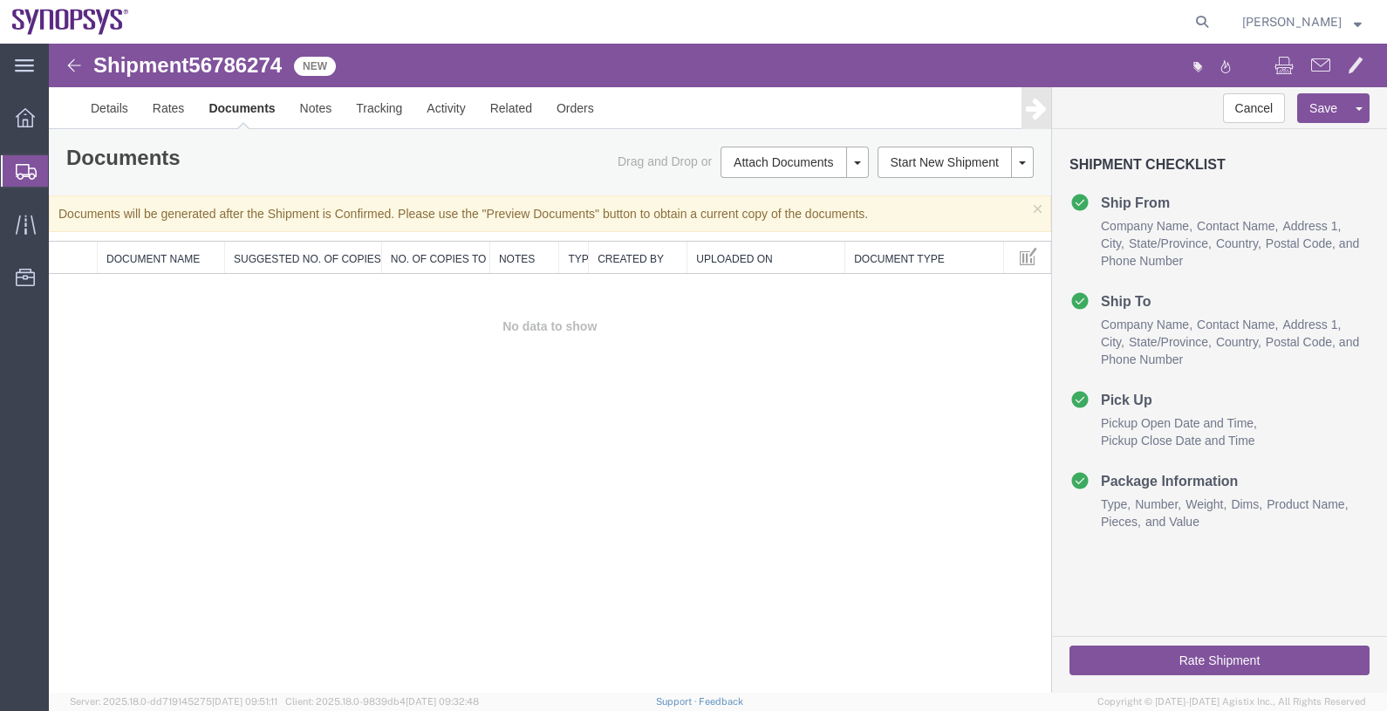
click at [233, 65] on span "56786274" at bounding box center [234, 65] width 93 height 24
copy span "56786274"
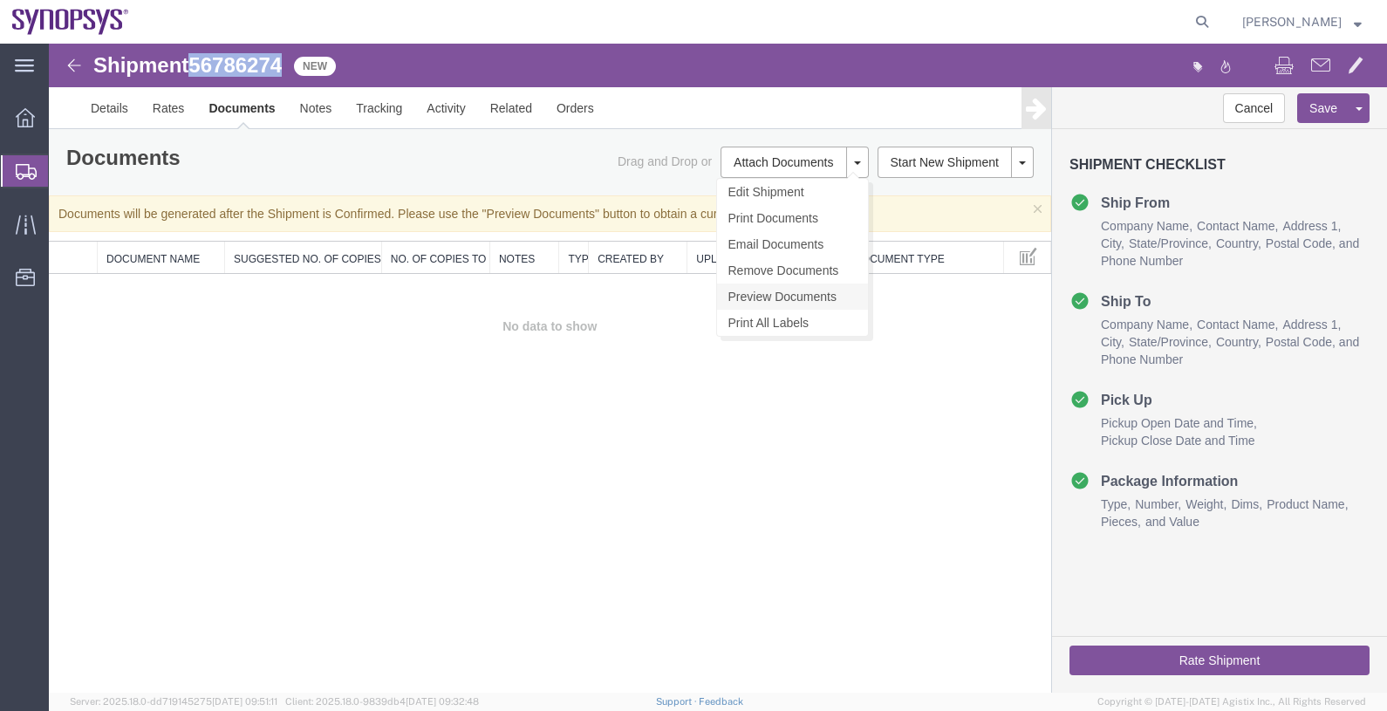
click at [794, 293] on link "Preview Documents" at bounding box center [792, 296] width 151 height 26
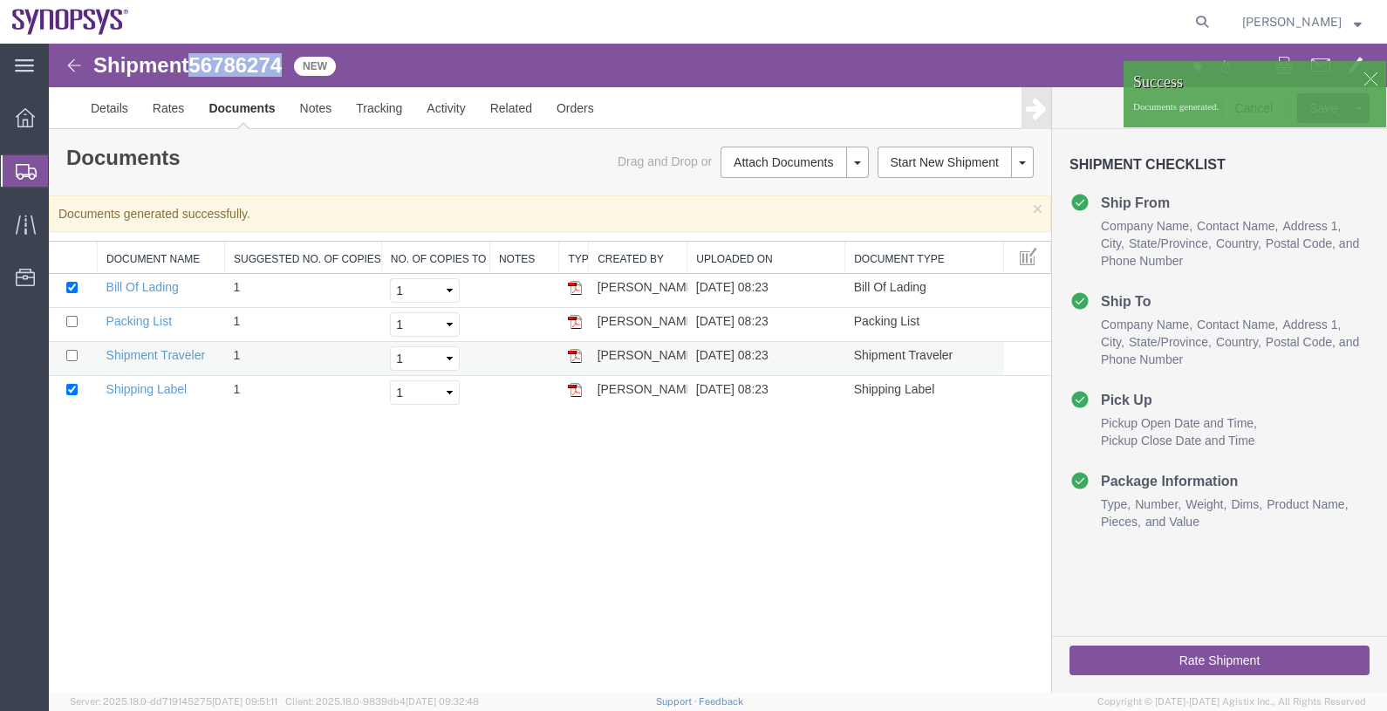
click at [573, 357] on img at bounding box center [575, 356] width 14 height 14
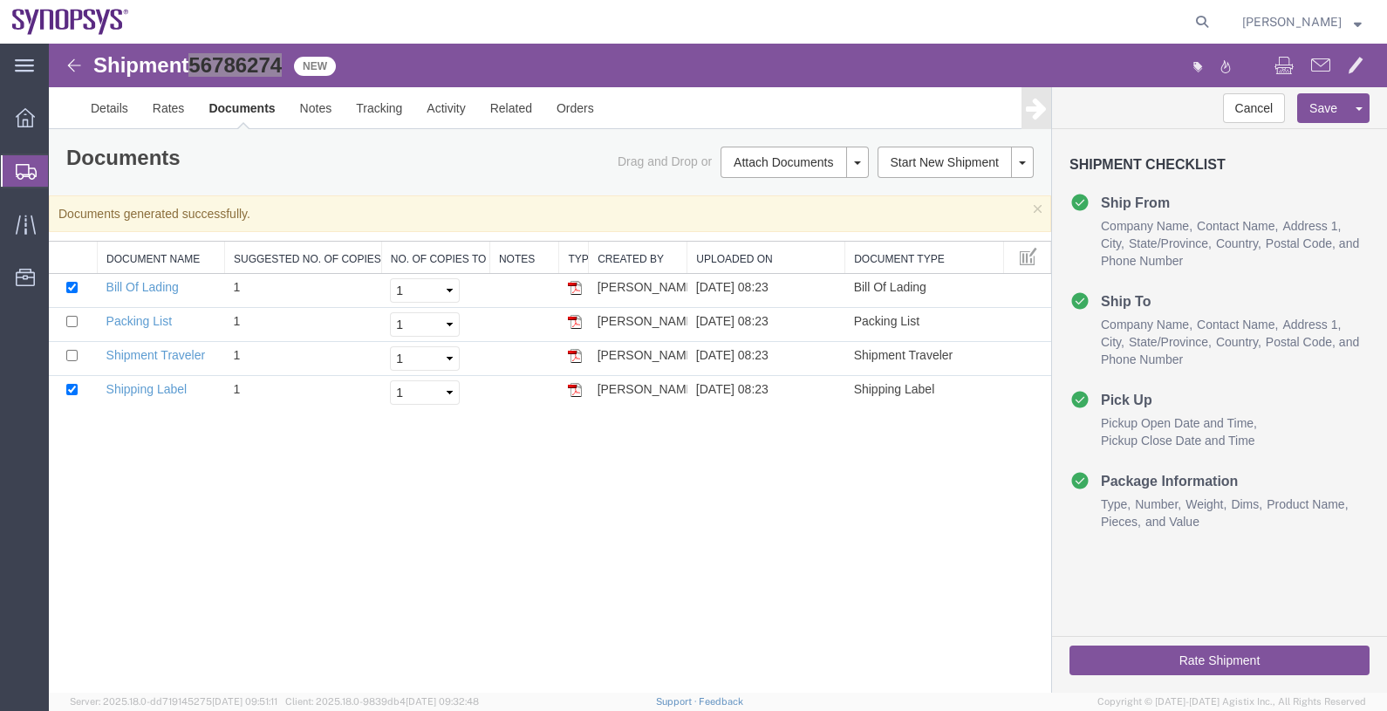
click at [62, 166] on span "Shipments" at bounding box center [55, 170] width 14 height 35
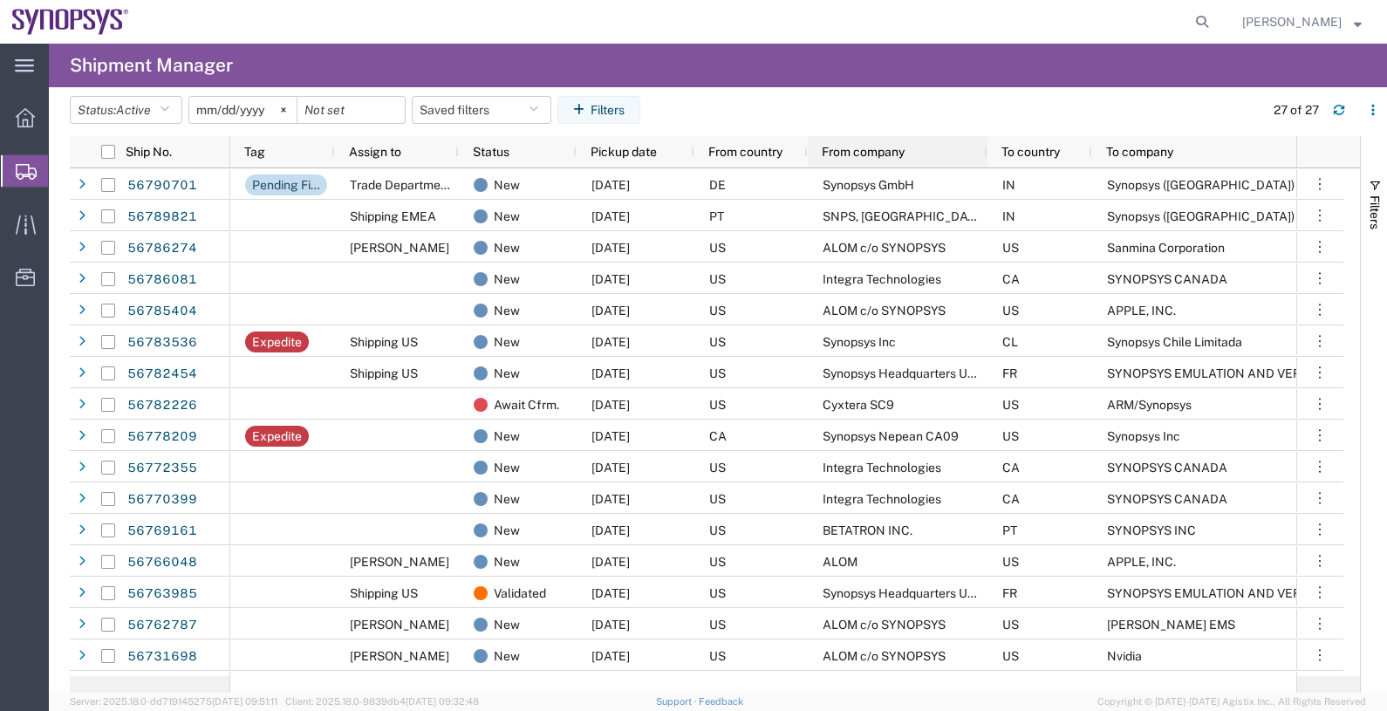
click at [867, 150] on span "From company" at bounding box center [862, 152] width 83 height 14
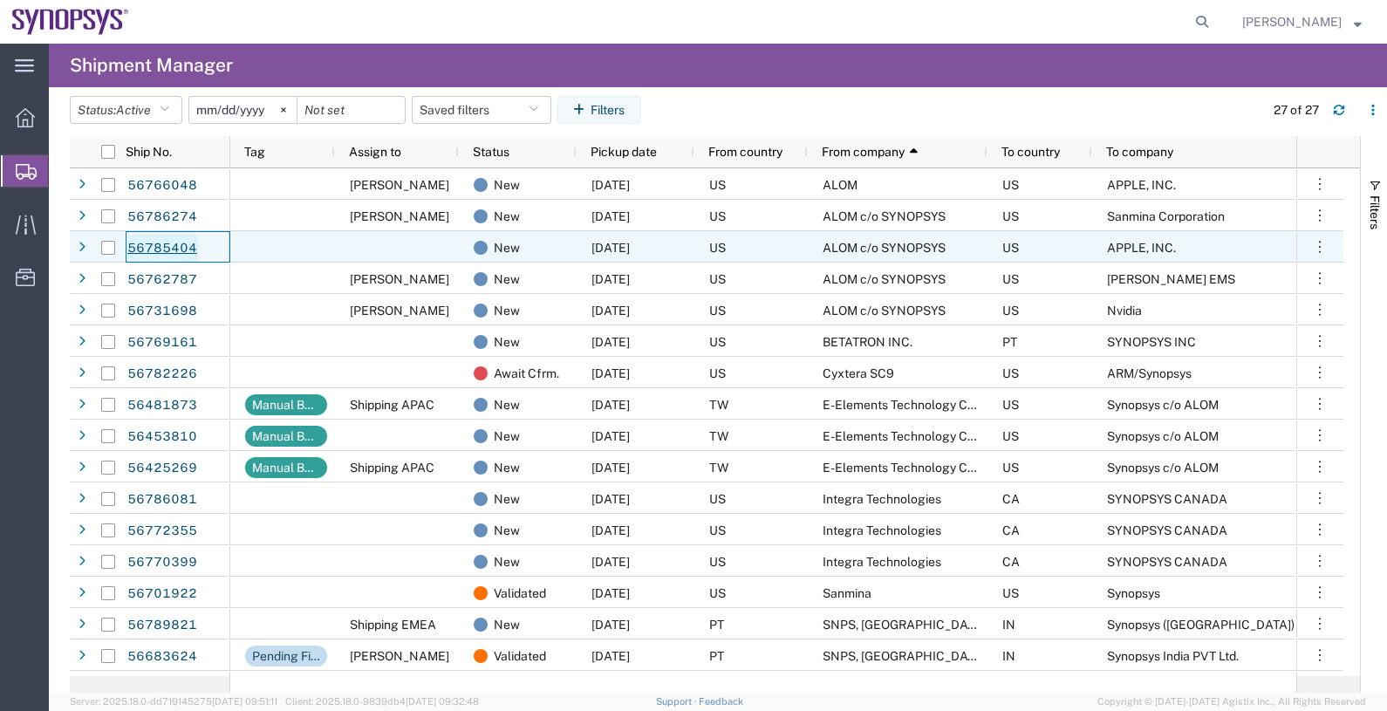
click at [172, 247] on link "56785404" at bounding box center [162, 249] width 72 height 28
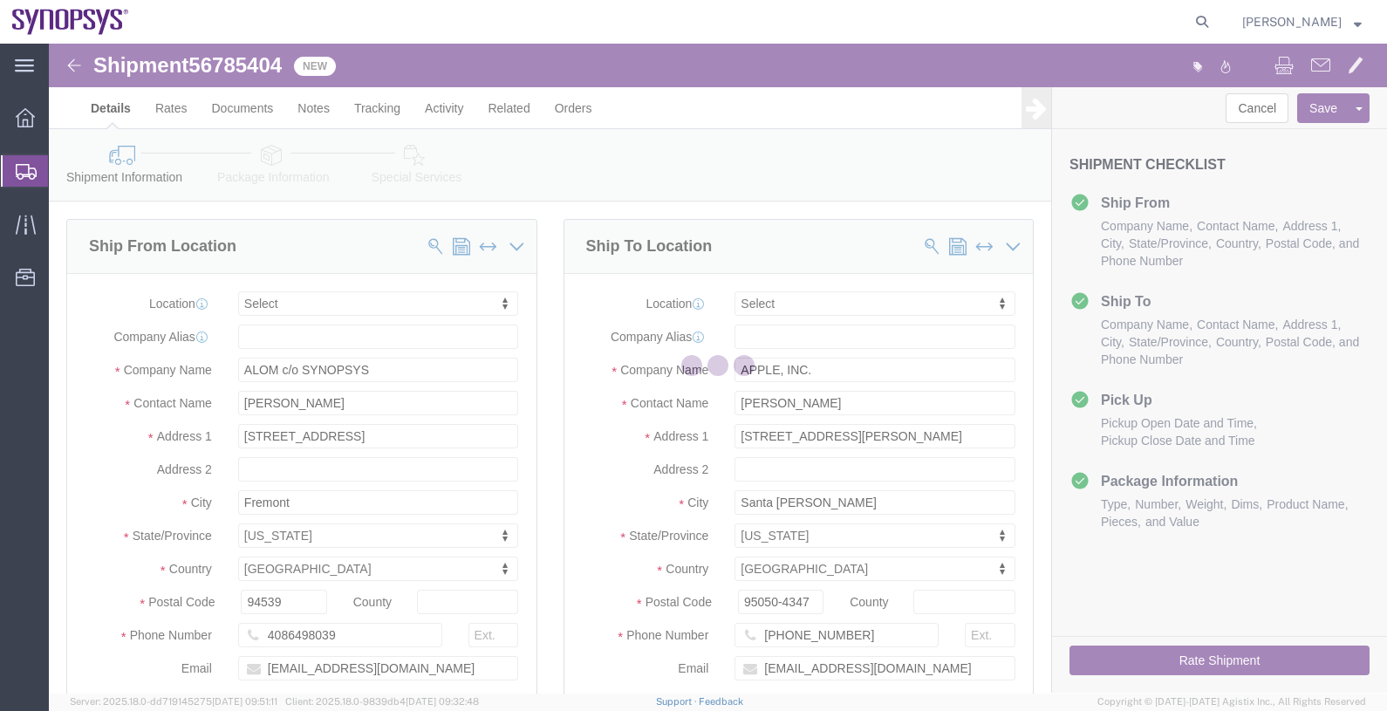
select select
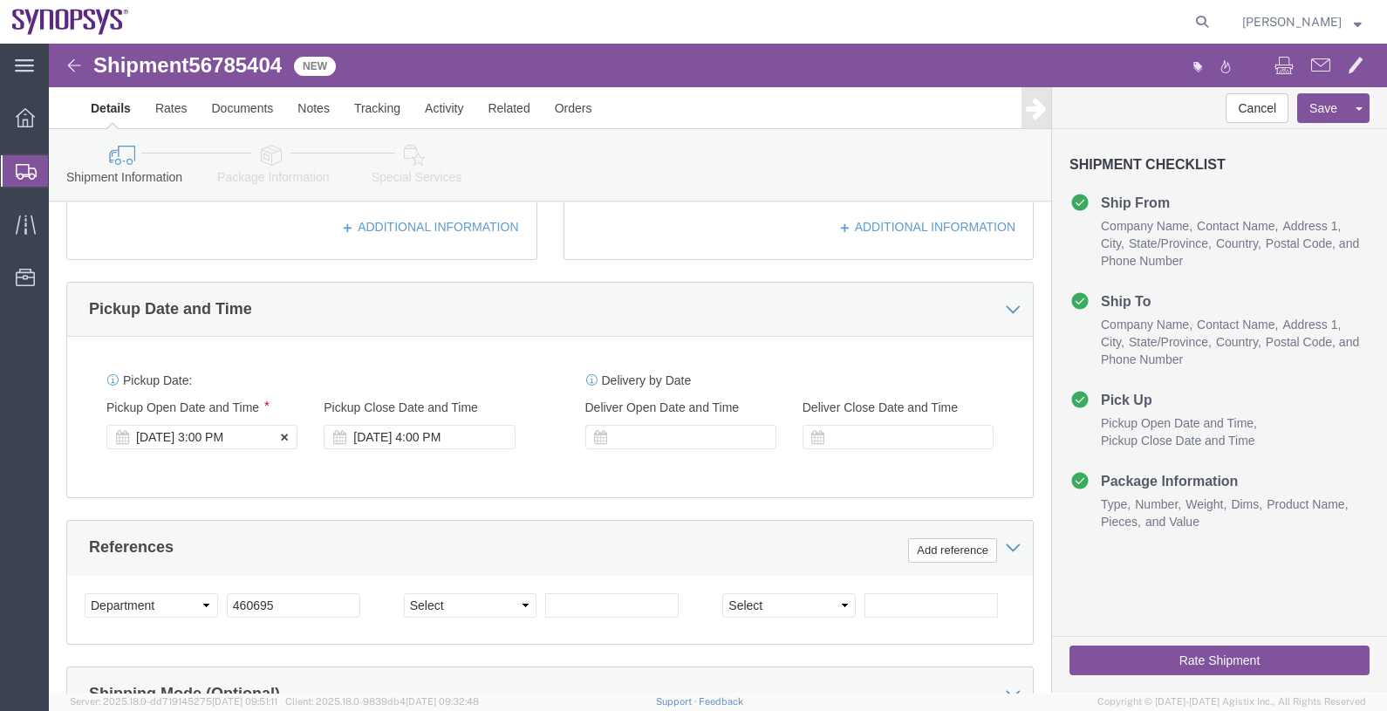
scroll to position [545, 0]
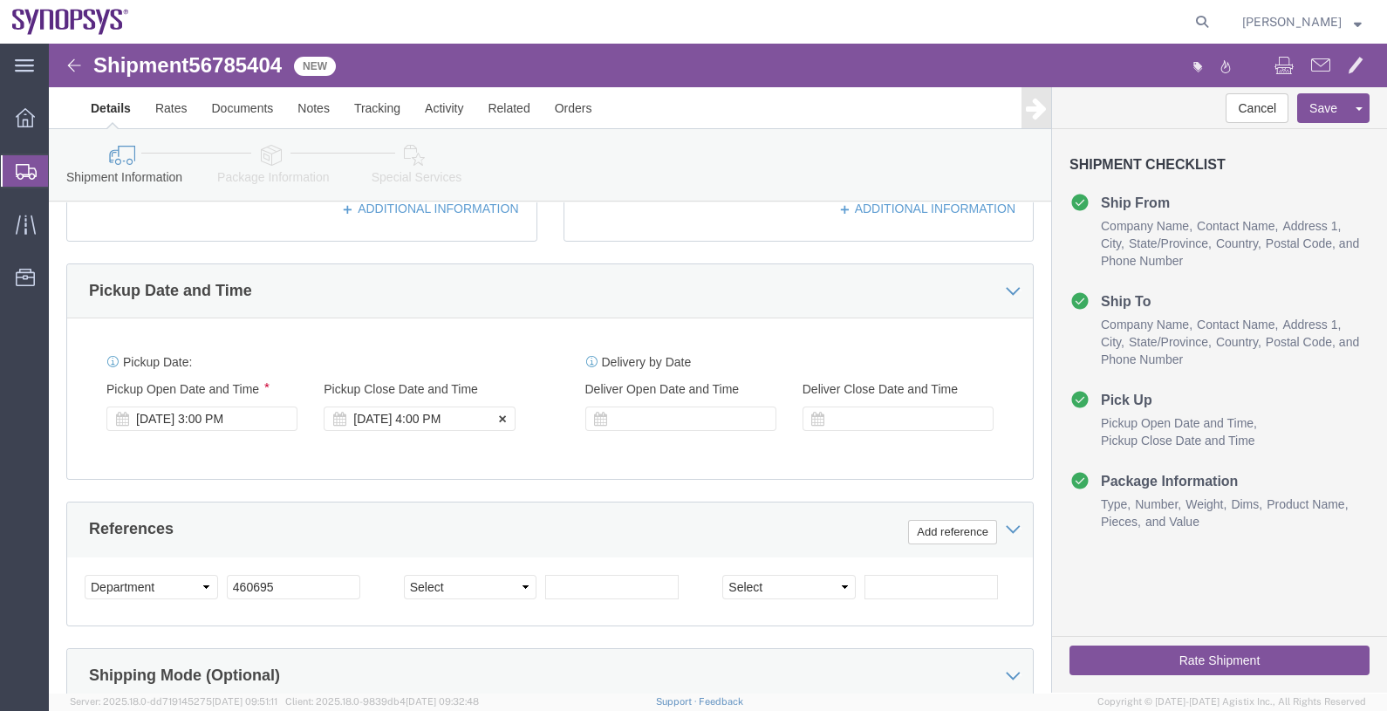
click div "[DATE] 4:00 PM"
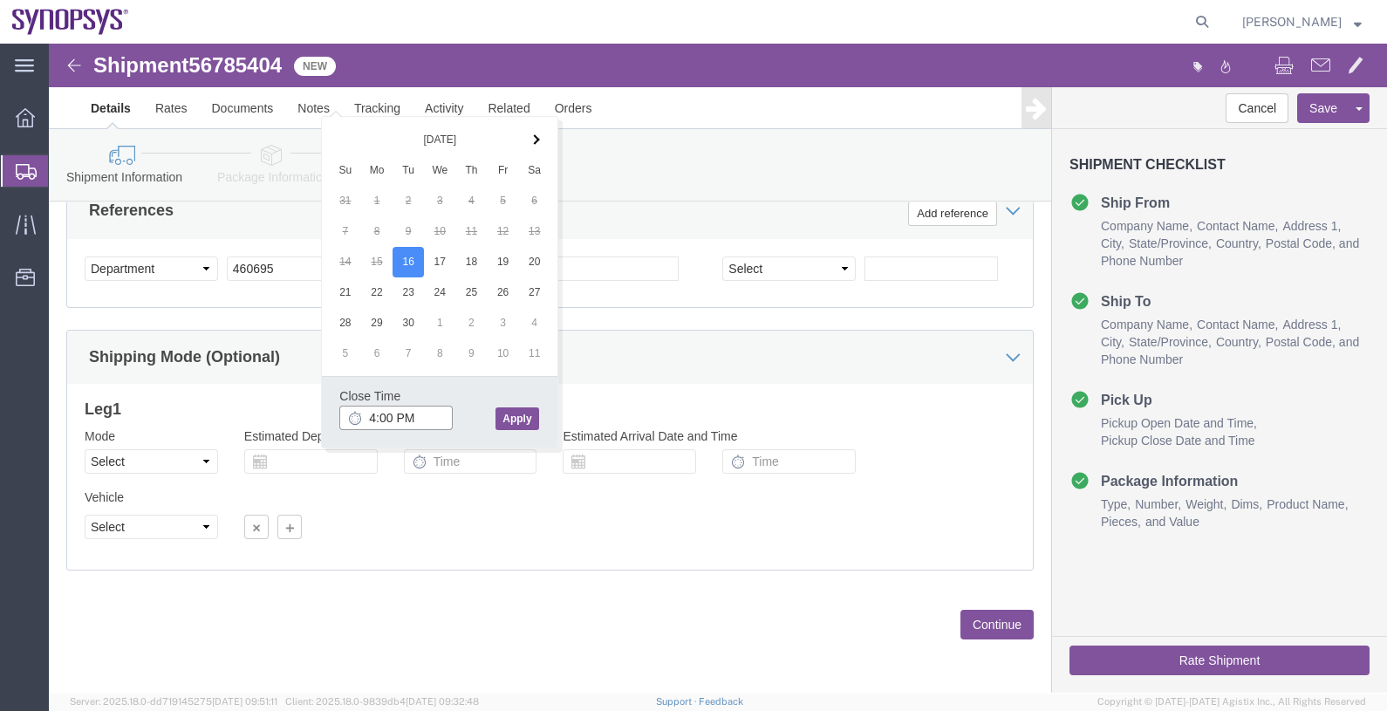
type input "5:00 PM"
click button "Apply"
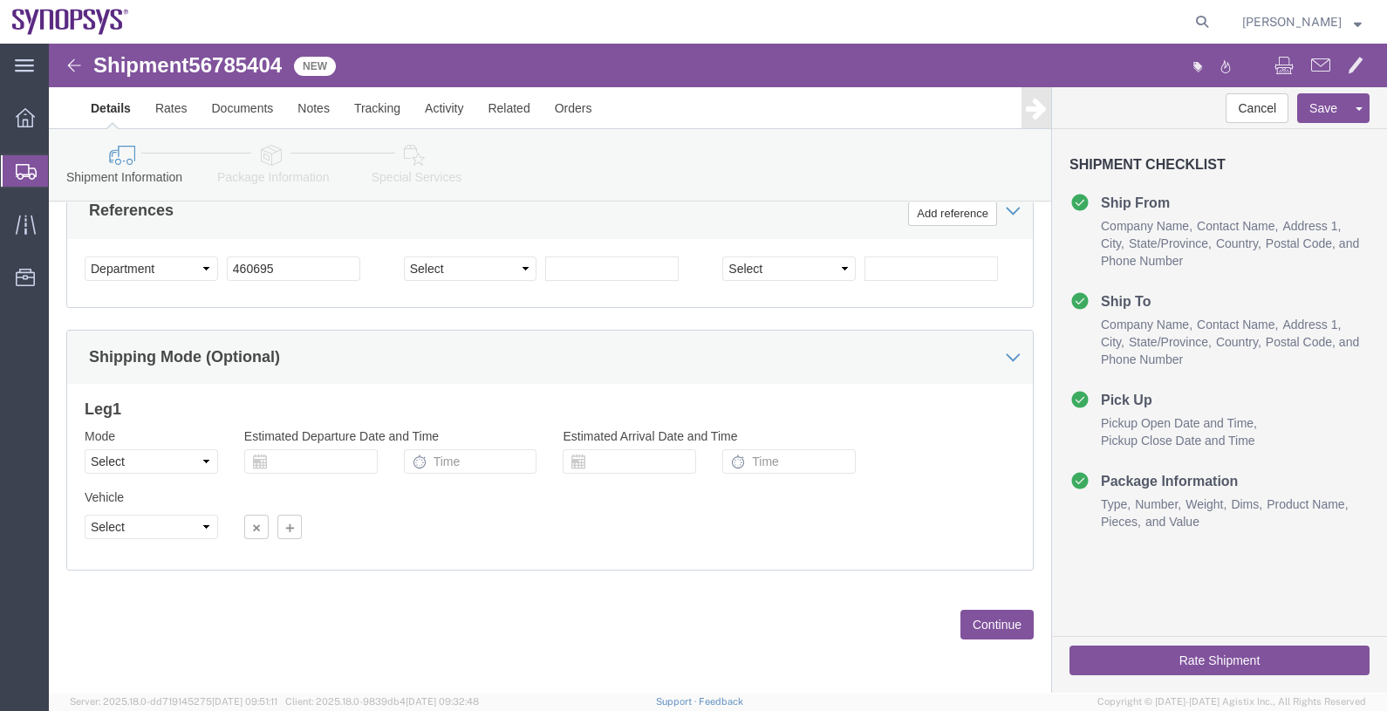
click button "Continue"
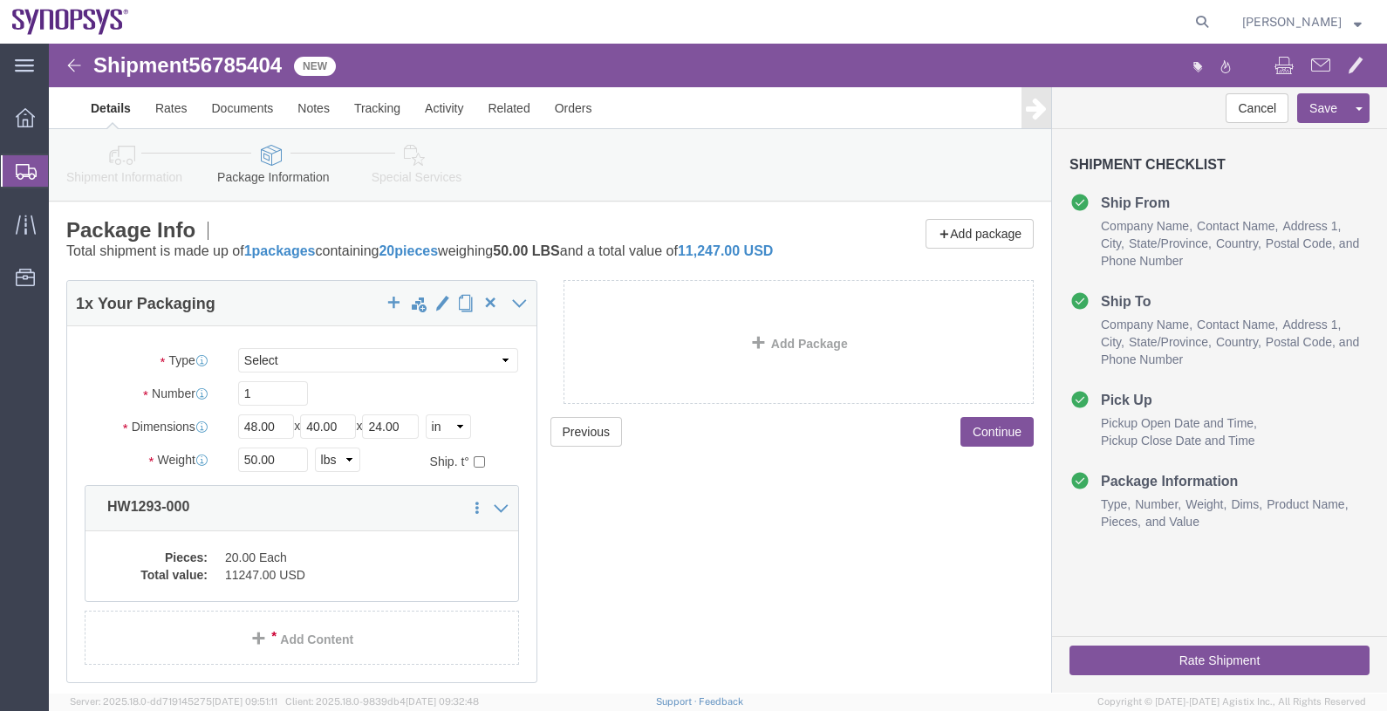
click link "Special Services"
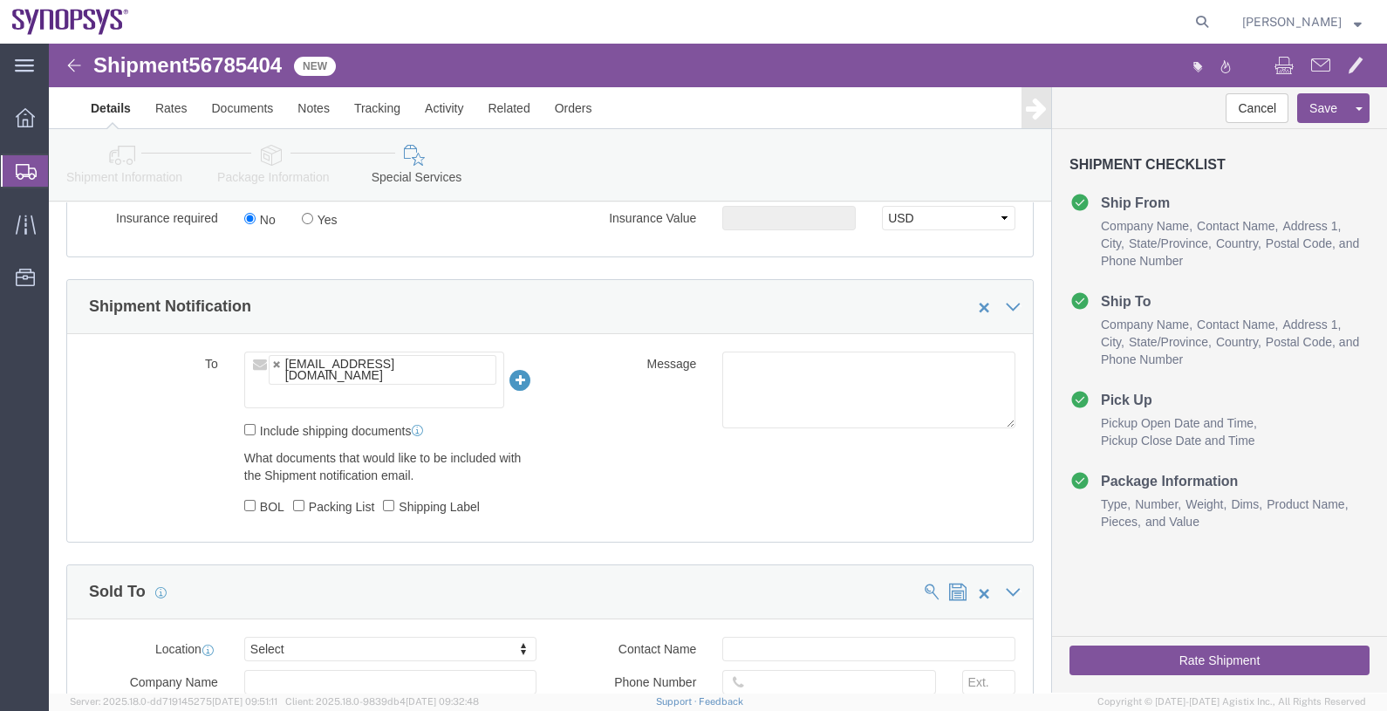
scroll to position [1199, 0]
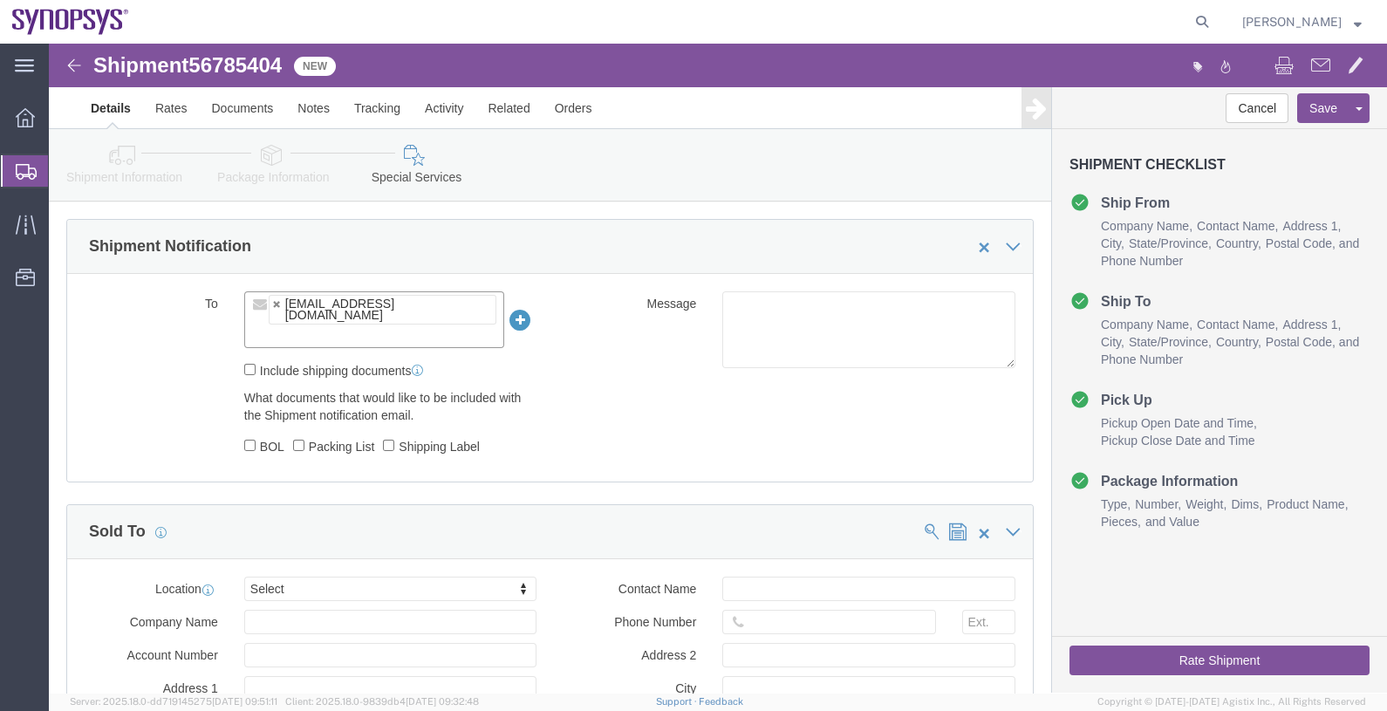
click input "text"
type input "[EMAIL_ADDRESS][DOMAIN_NAME]"
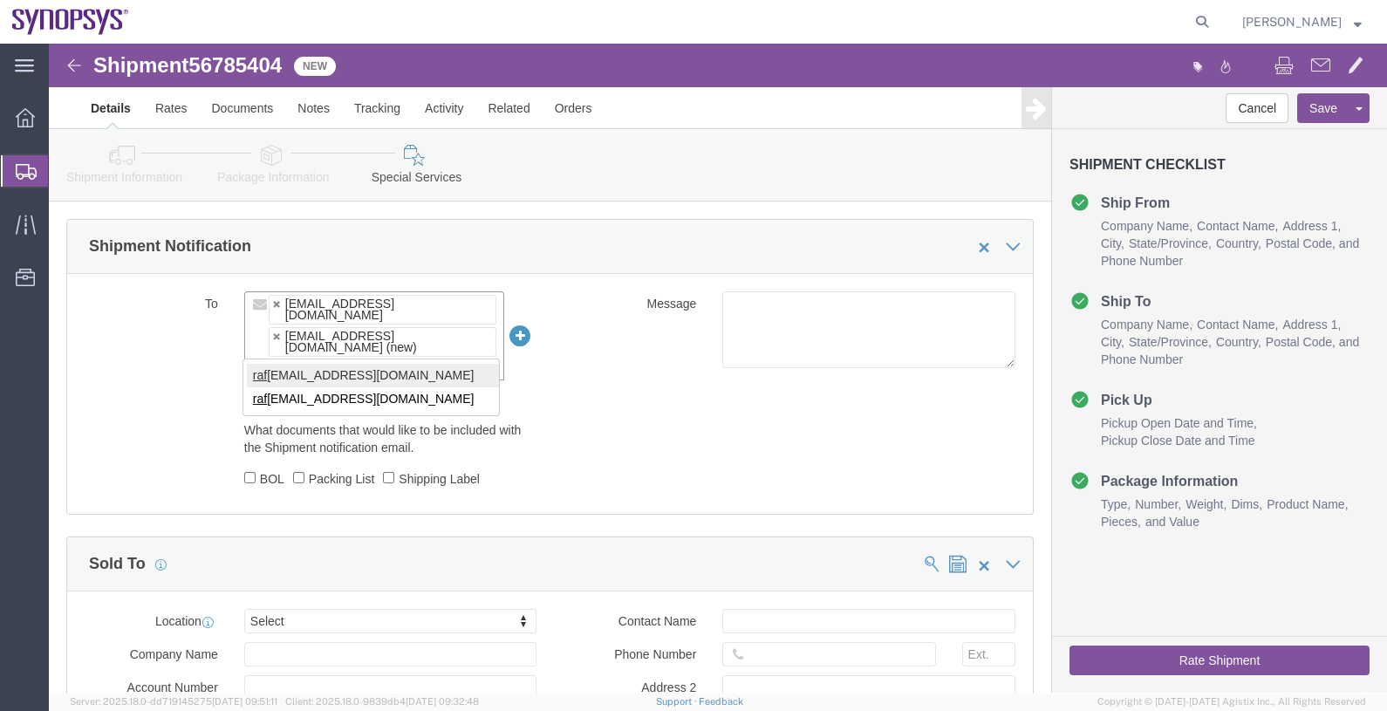
type input "raf"
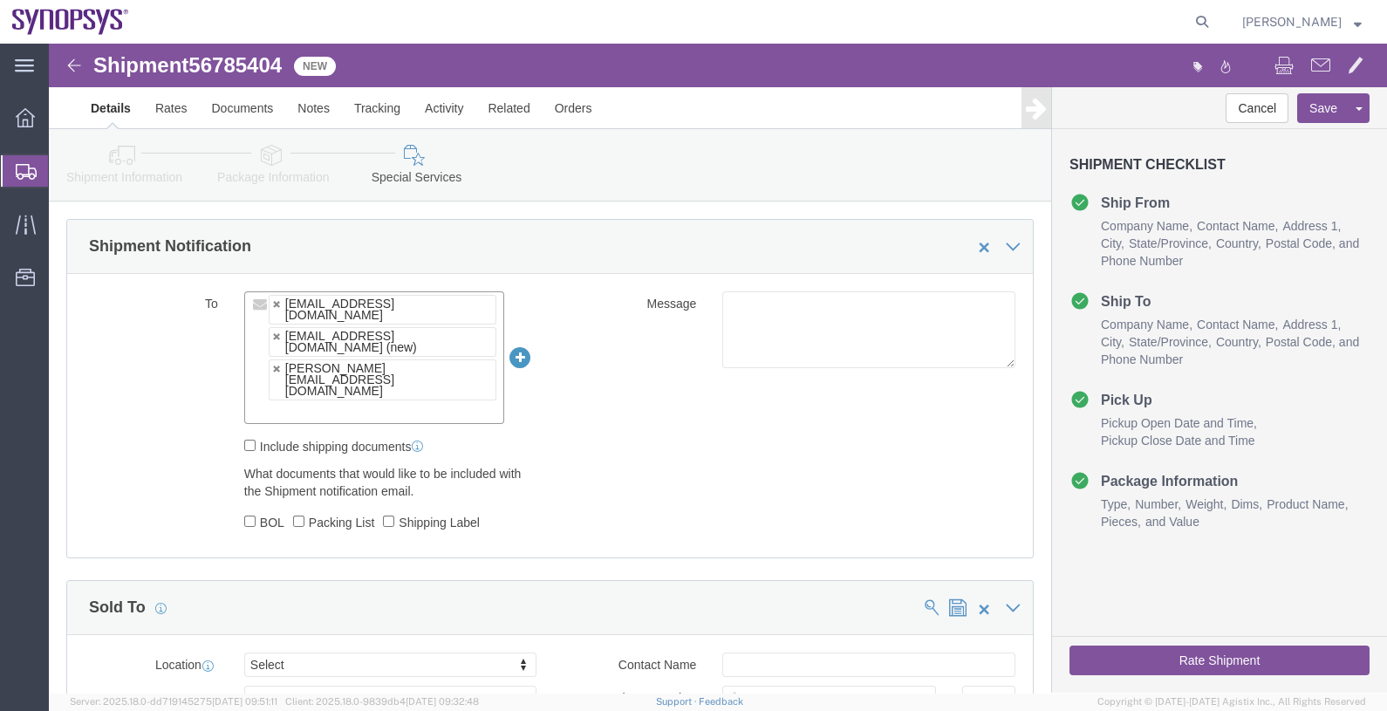
paste input "[EMAIL_ADDRESS][DOMAIN_NAME]"
type input "[EMAIL_ADDRESS][DOMAIN_NAME]"
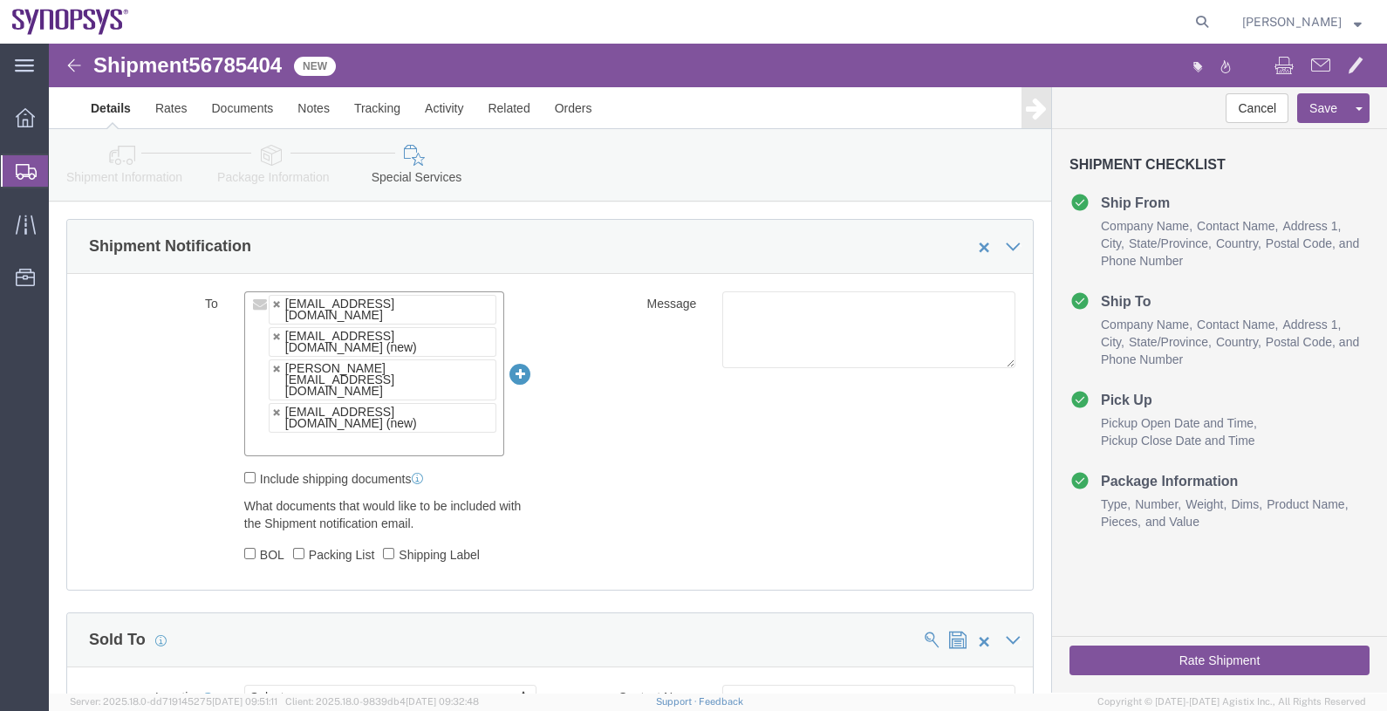
paste input "[EMAIL_ADDRESS][DOMAIN_NAME]"
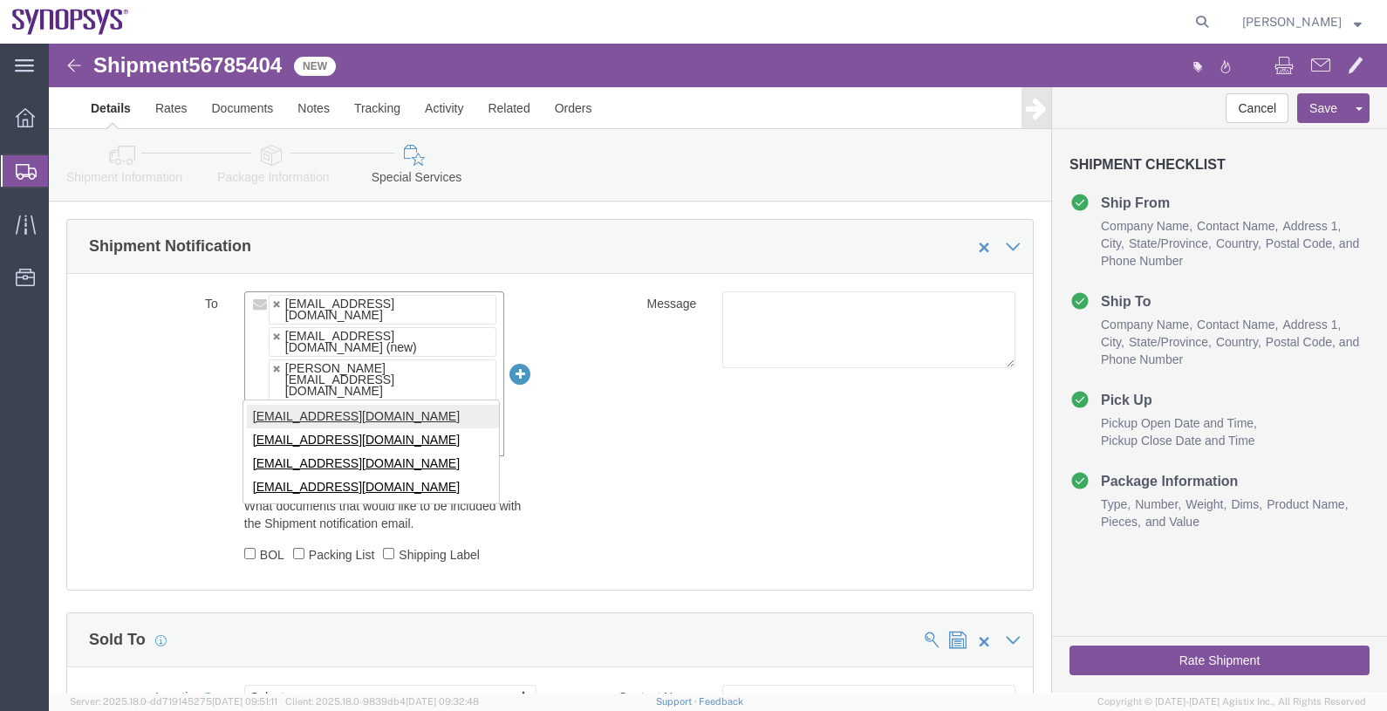
type input "[EMAIL_ADDRESS][DOMAIN_NAME]"
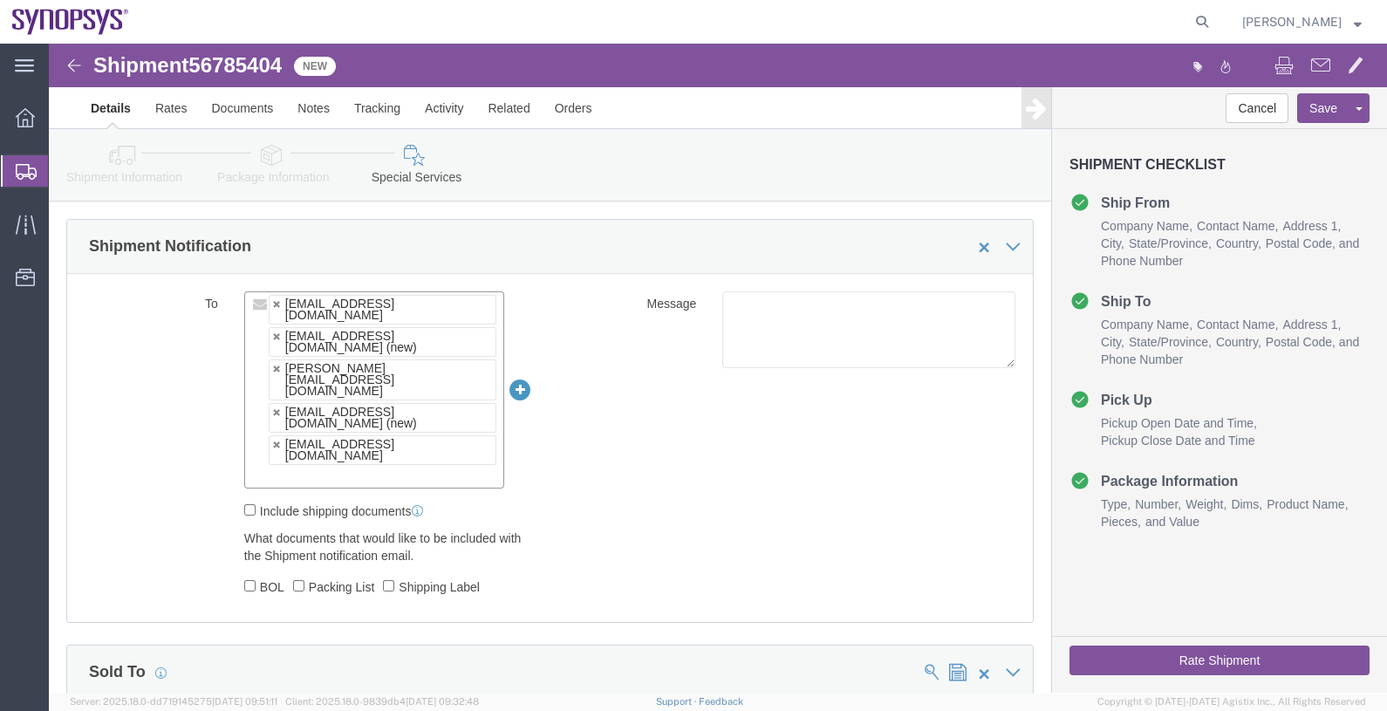
paste input "[EMAIL_ADDRESS][DOMAIN_NAME]"
type input "[EMAIL_ADDRESS][DOMAIN_NAME]"
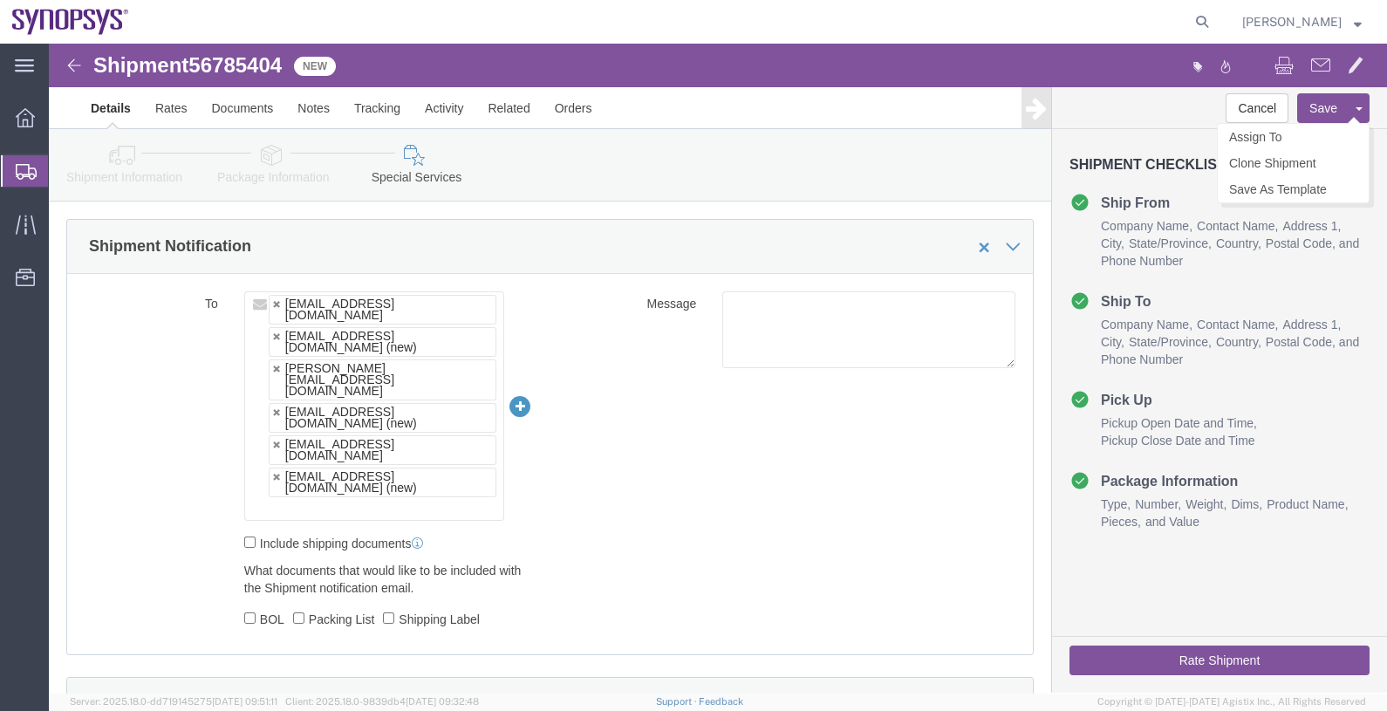
click button "Save"
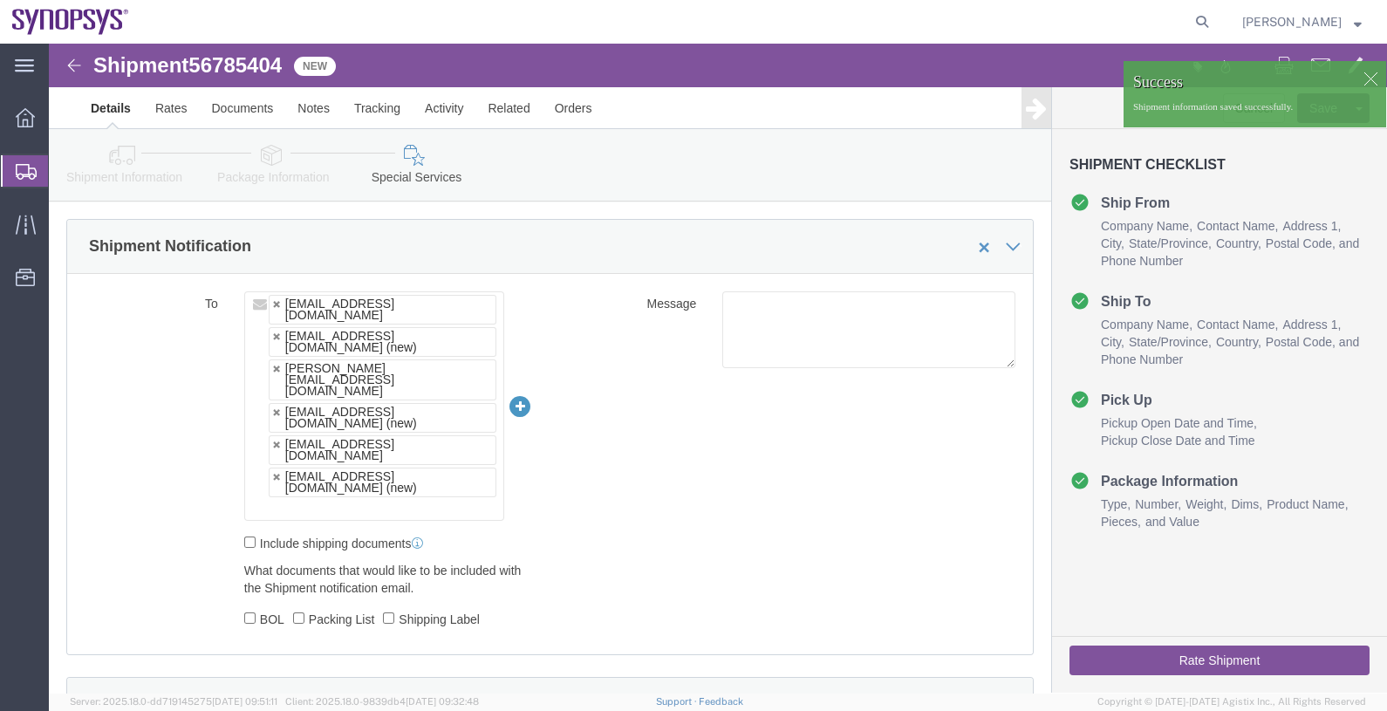
click span "56785404"
copy span "56785404"
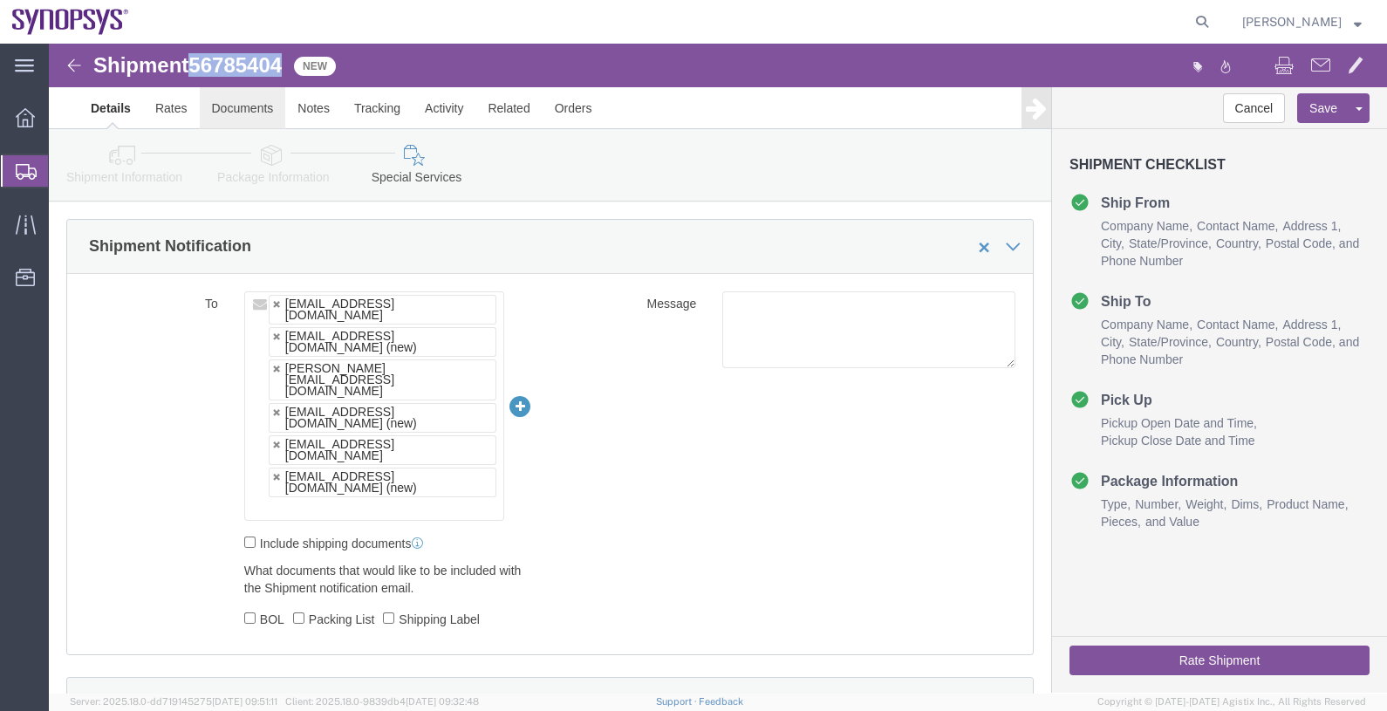
click link "Documents"
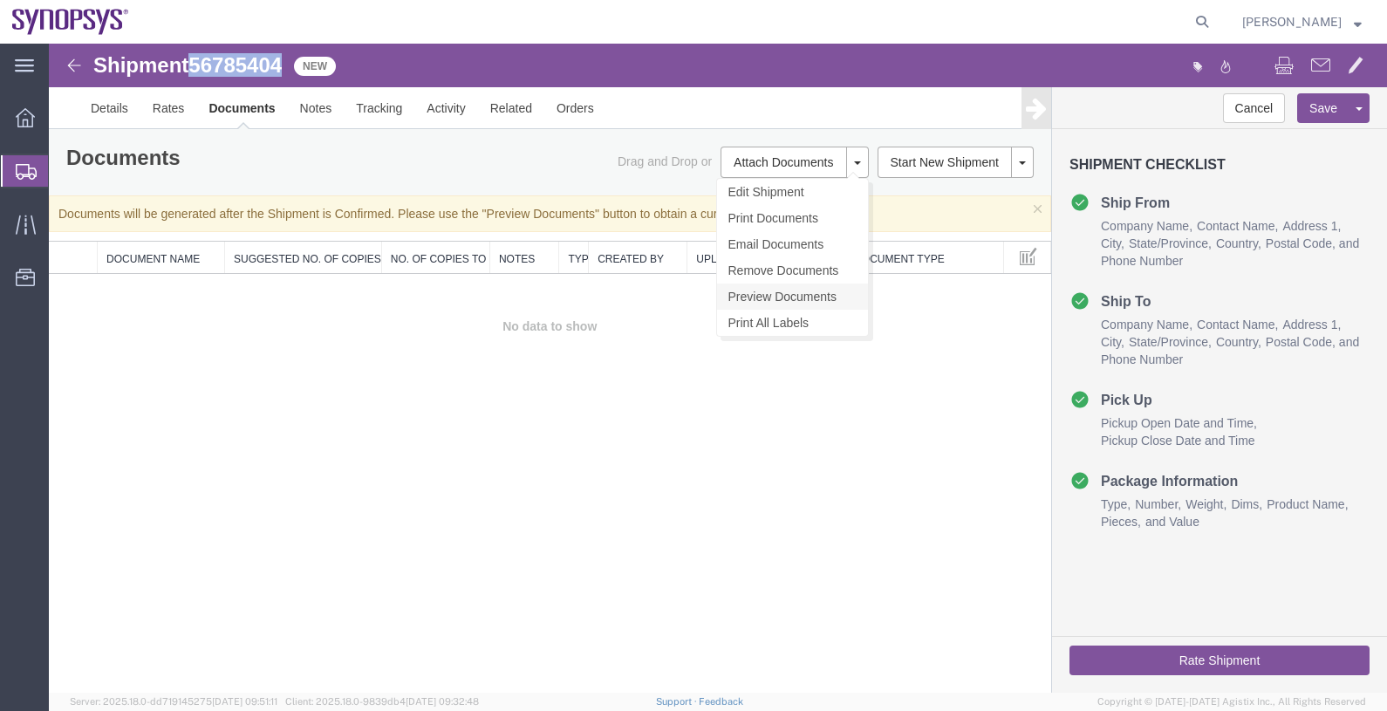
click at [789, 290] on link "Preview Documents" at bounding box center [792, 296] width 151 height 26
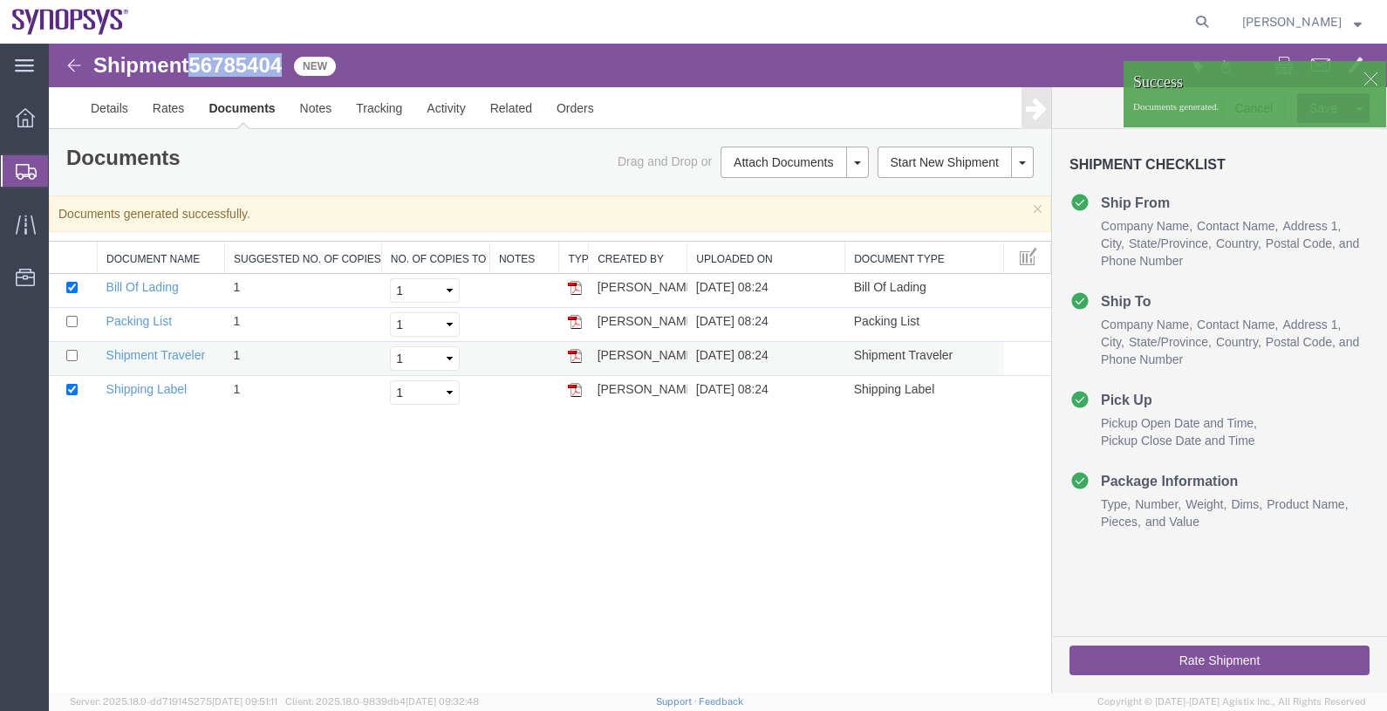
click at [568, 353] on img at bounding box center [575, 356] width 14 height 14
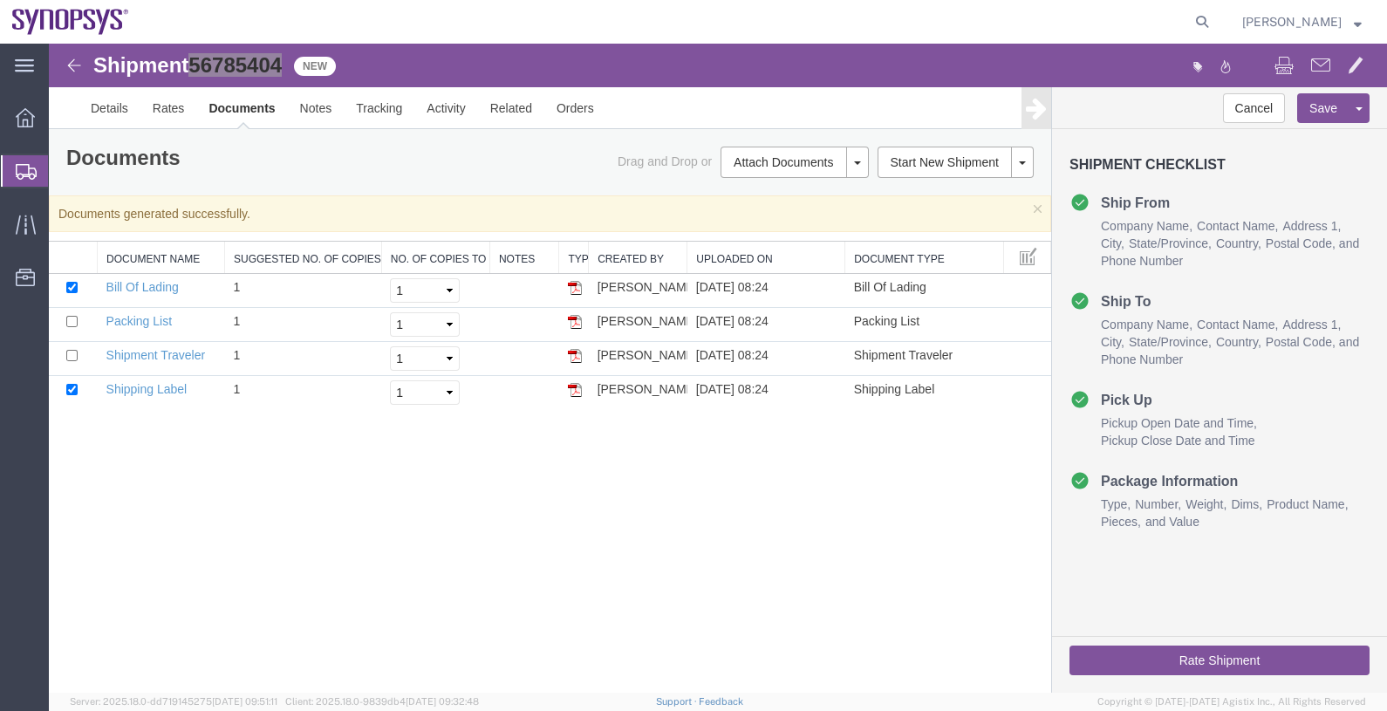
click at [62, 172] on span "Shipments" at bounding box center [55, 170] width 14 height 35
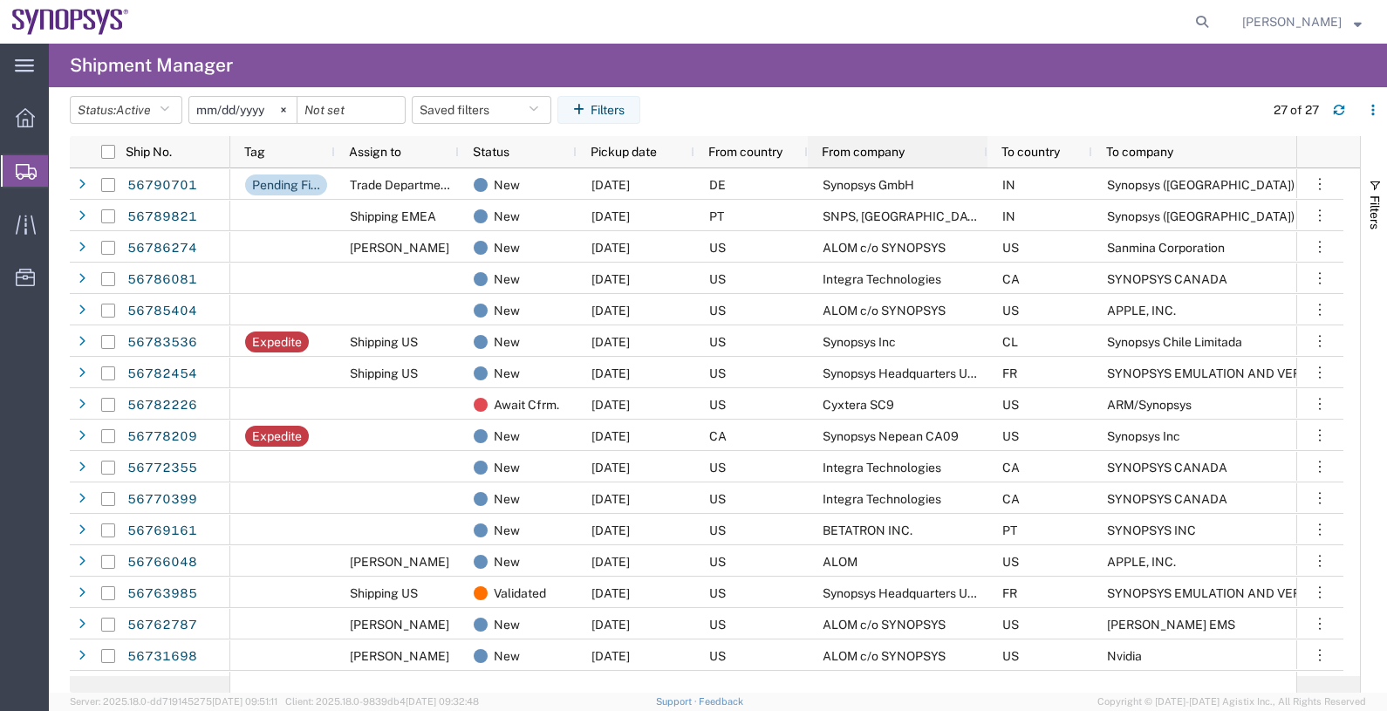
click at [848, 160] on div "From company" at bounding box center [900, 151] width 159 height 23
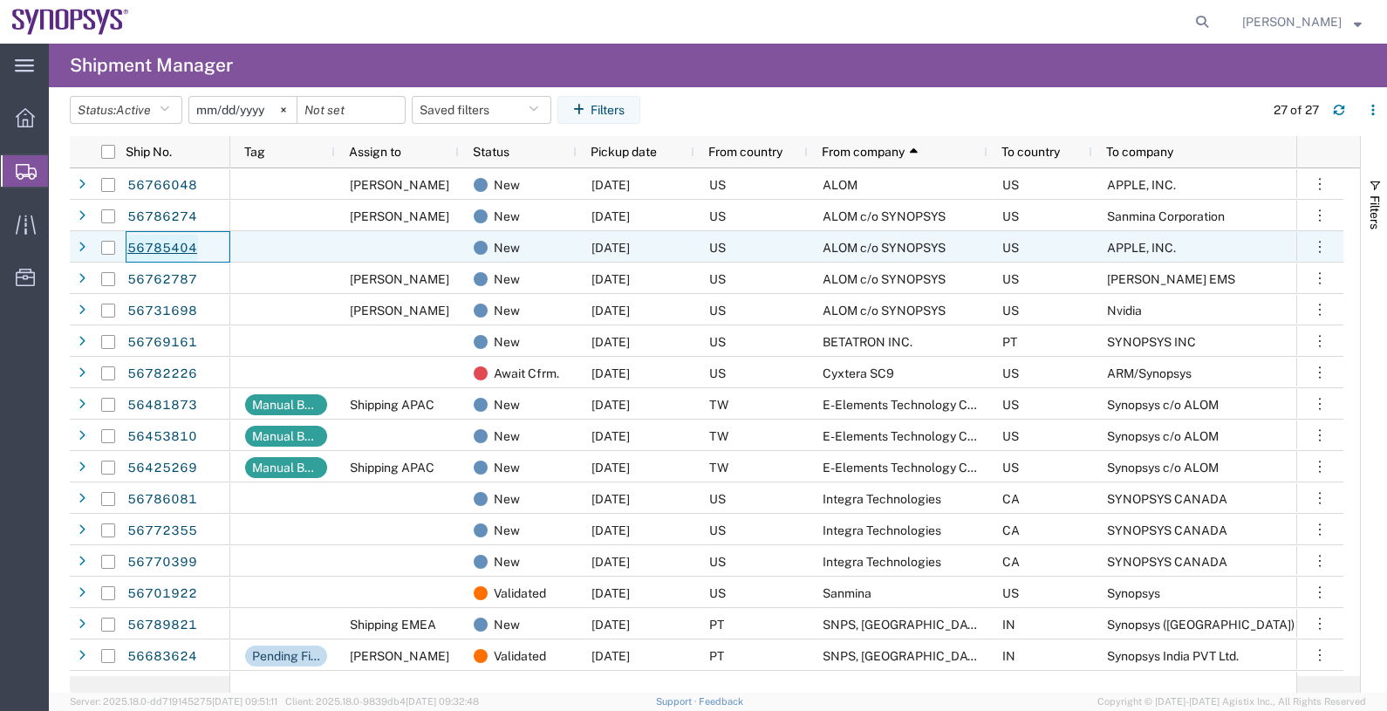
click at [174, 242] on link "56785404" at bounding box center [162, 249] width 72 height 28
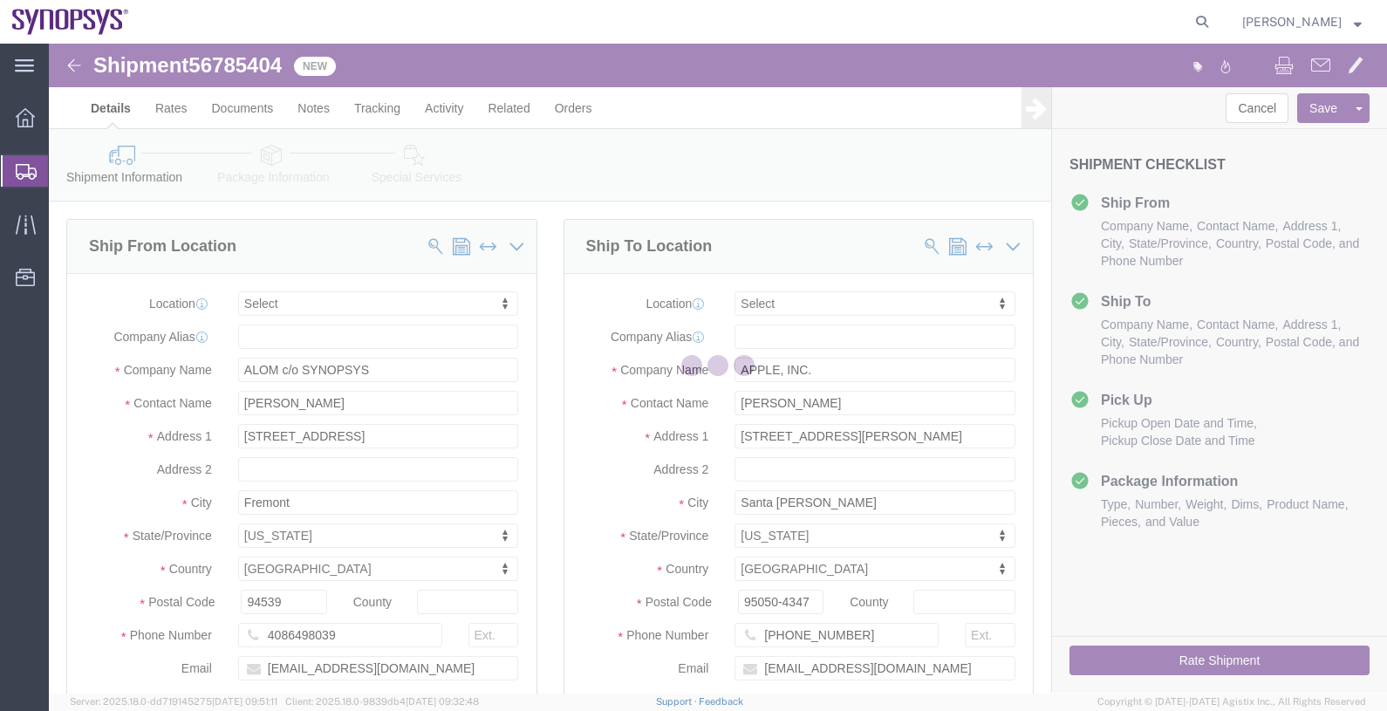
select select
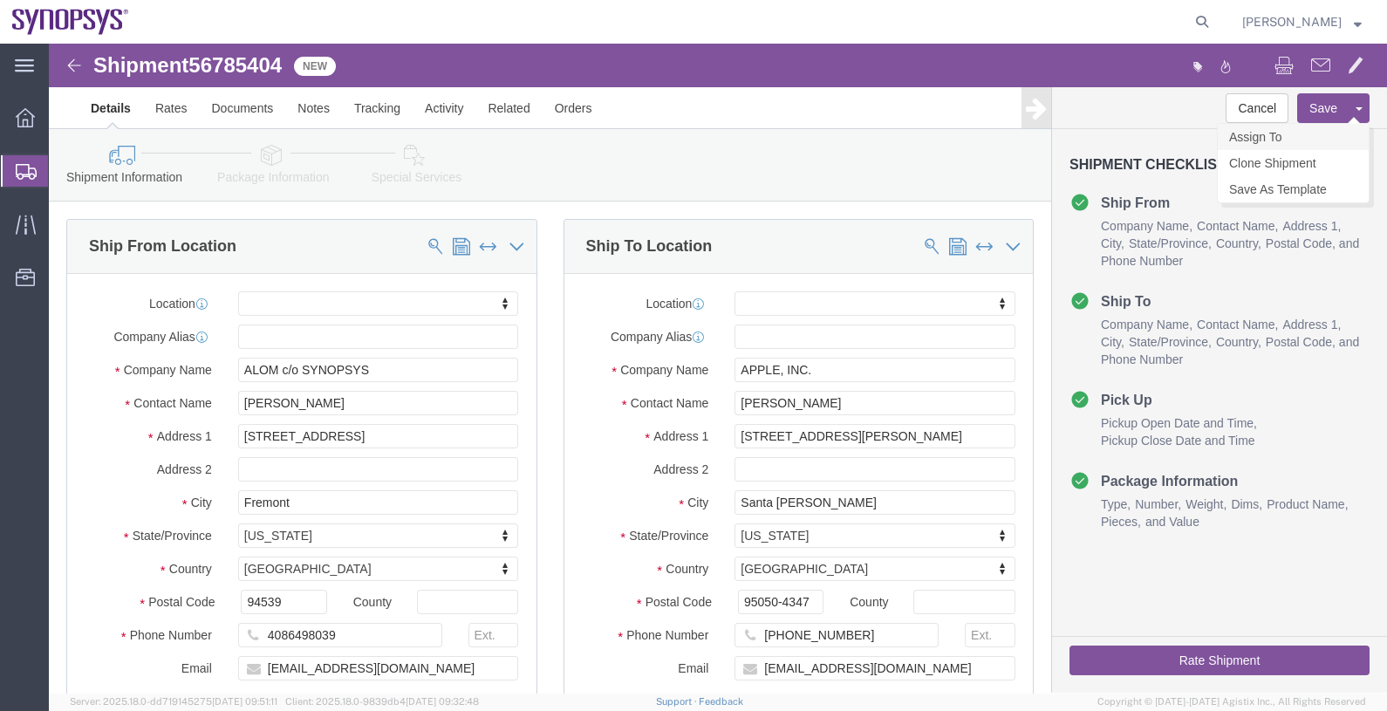
click link "Assign To"
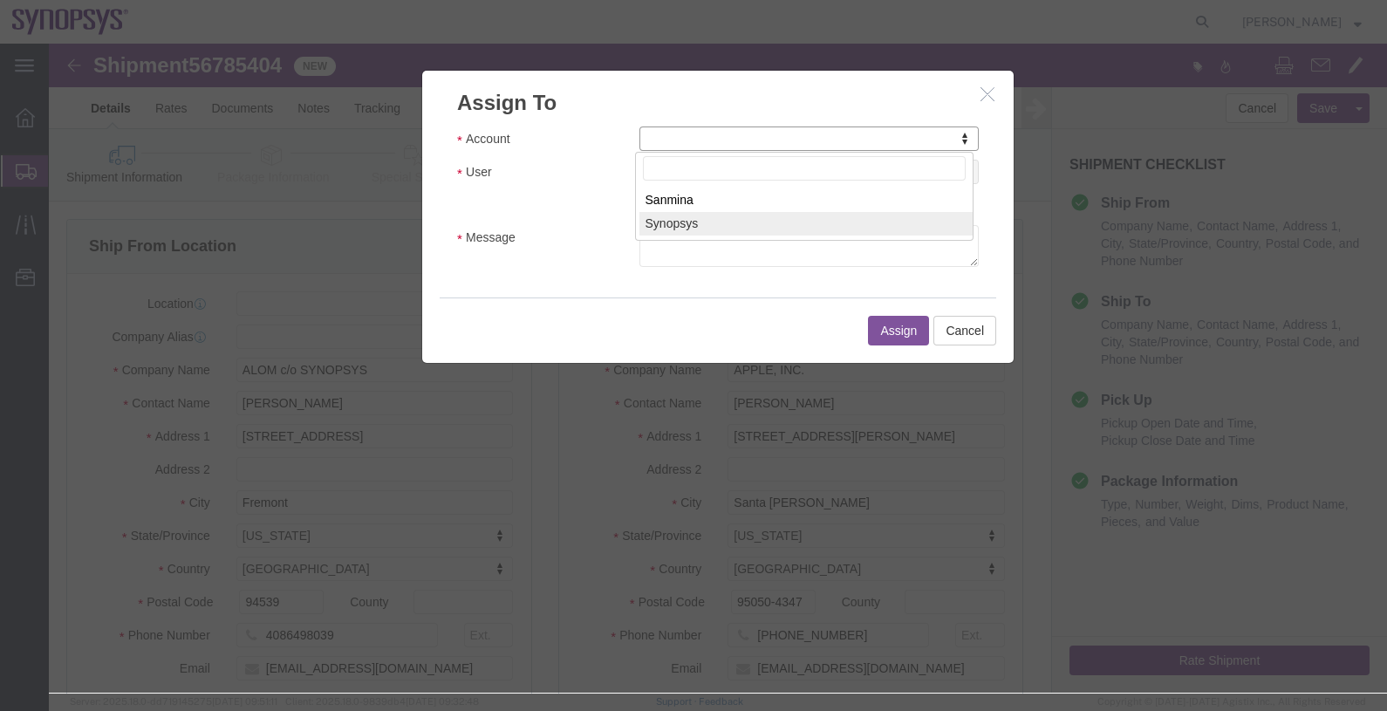
select select "117156"
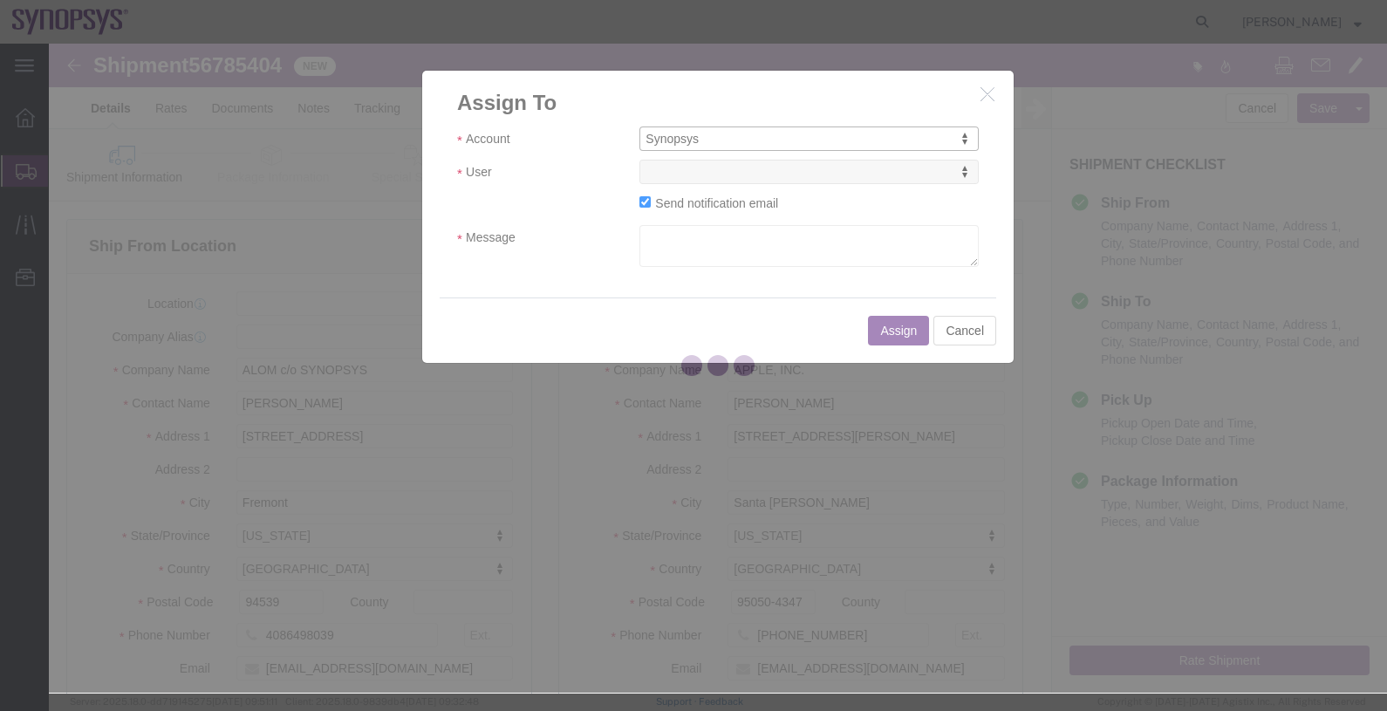
select select
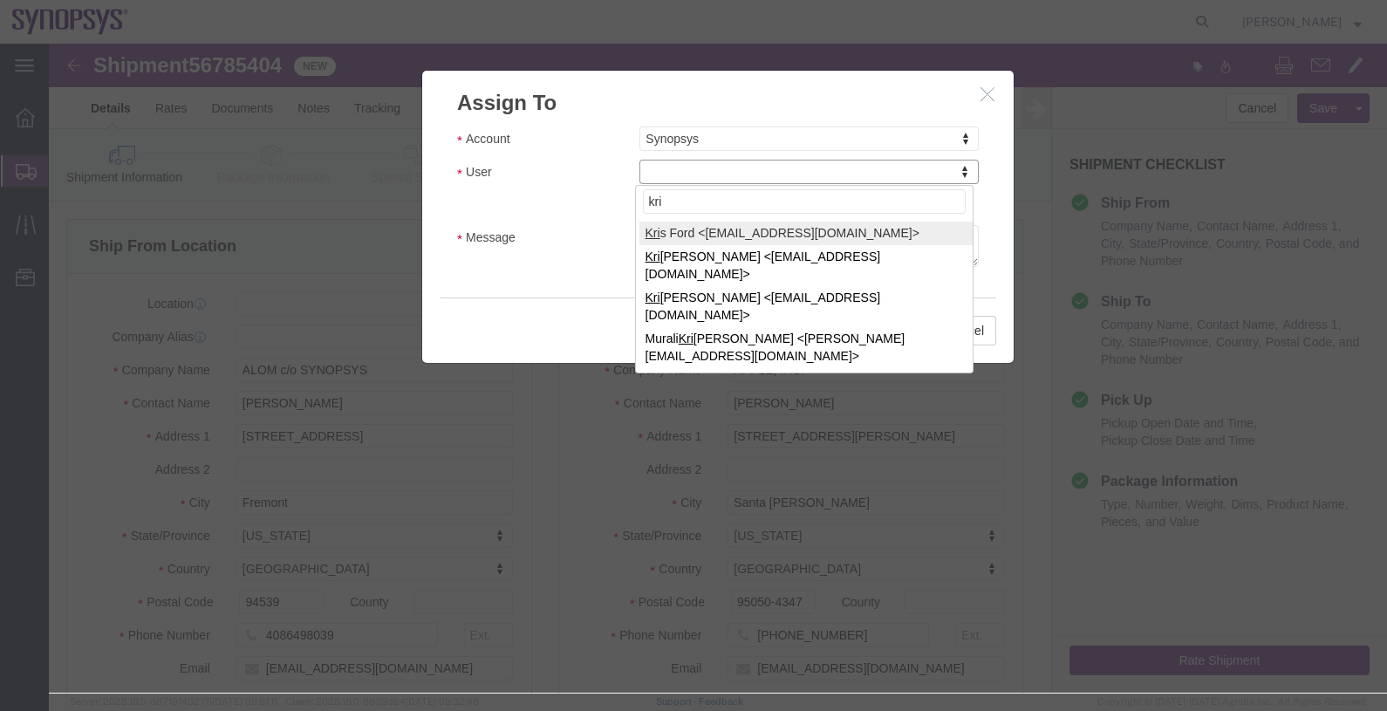
type input "kri"
select select "98360"
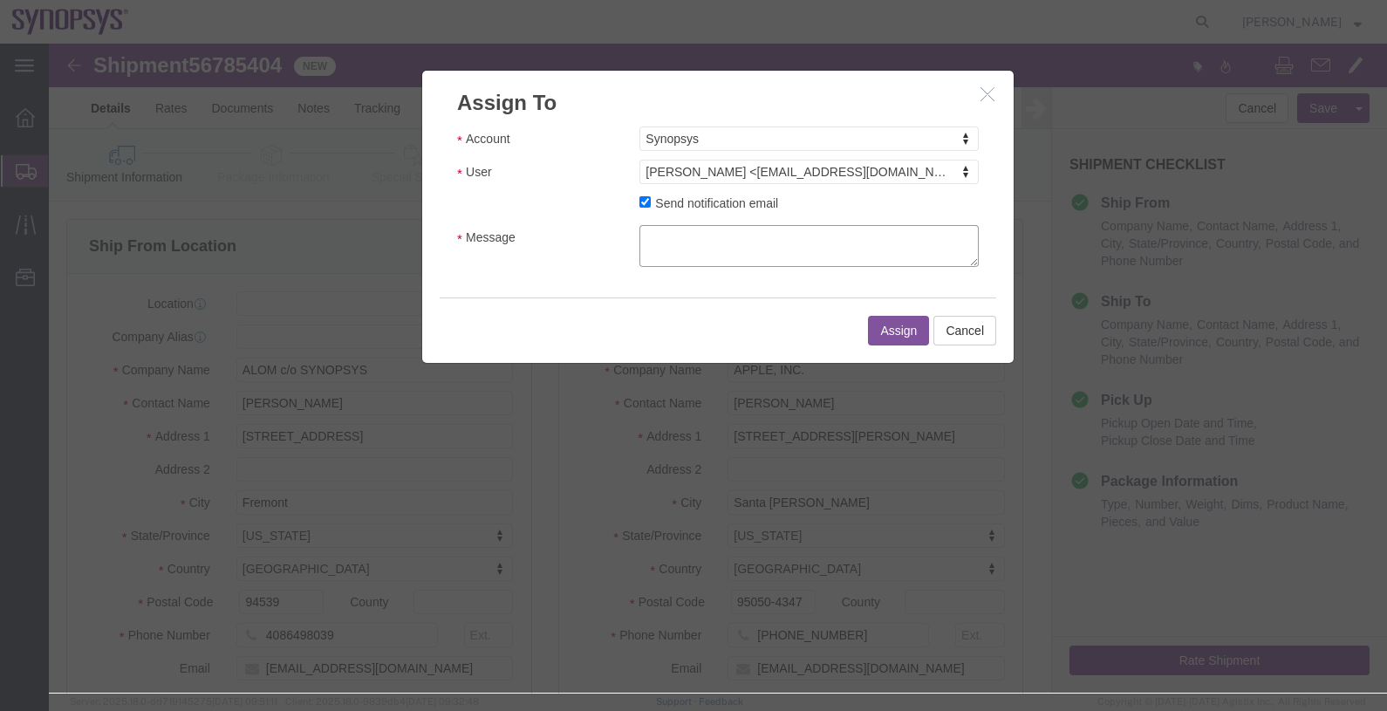
click textarea "Message"
type textarea "."
click button "Assign"
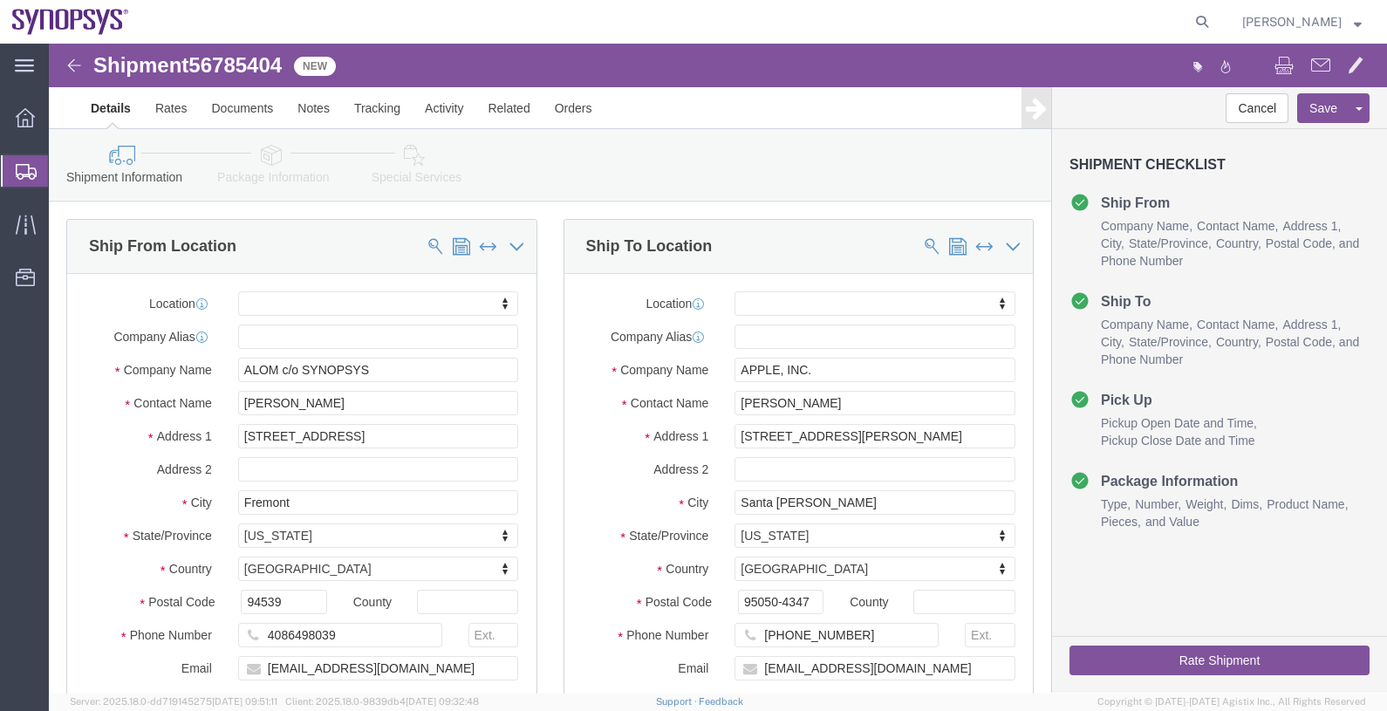
click at [62, 174] on span "Shipments" at bounding box center [55, 170] width 14 height 35
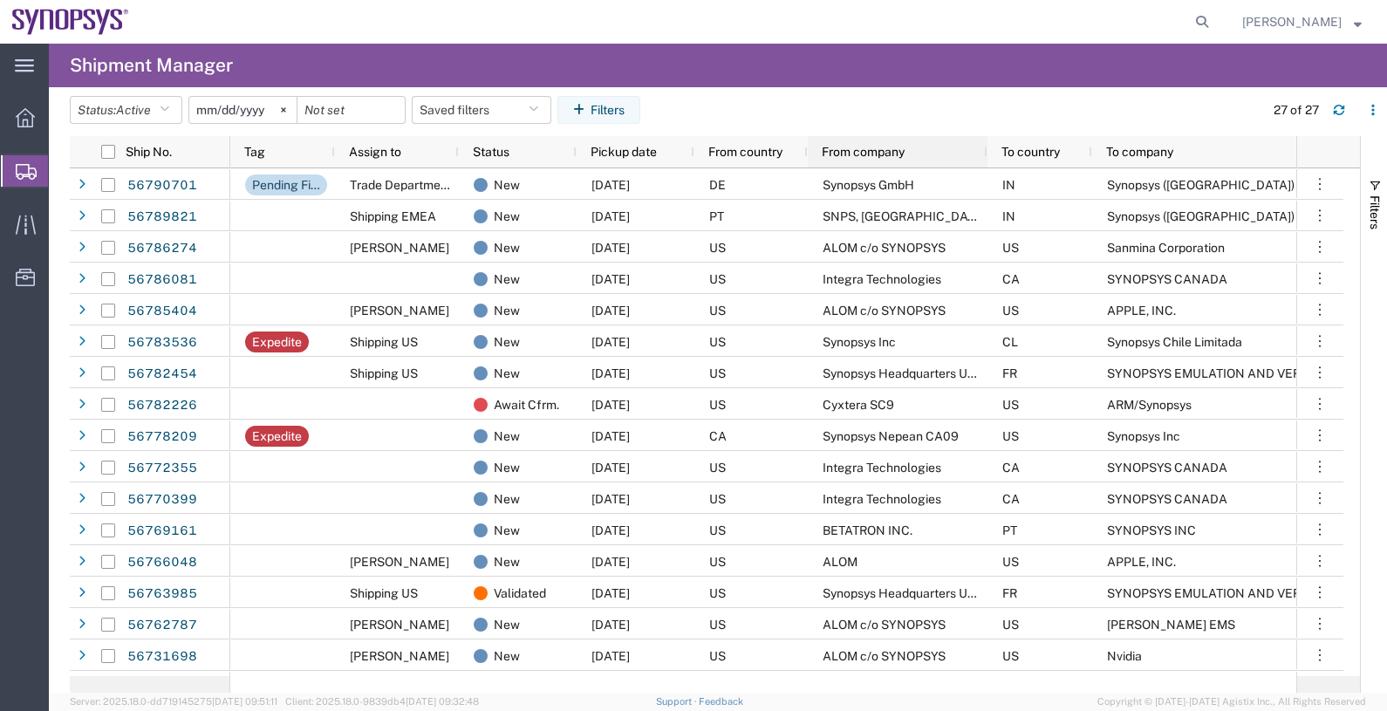
click at [853, 156] on span "From company" at bounding box center [862, 152] width 83 height 14
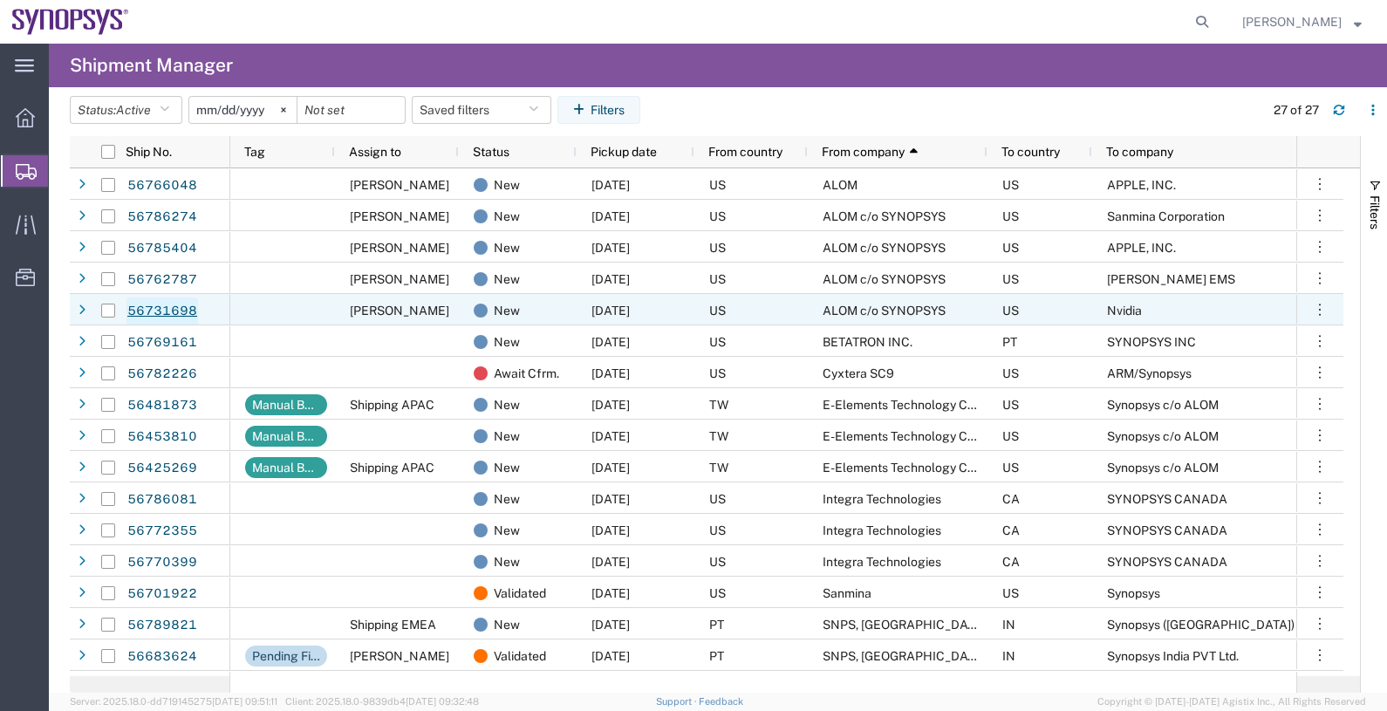
click at [169, 310] on link "56731698" at bounding box center [162, 311] width 72 height 28
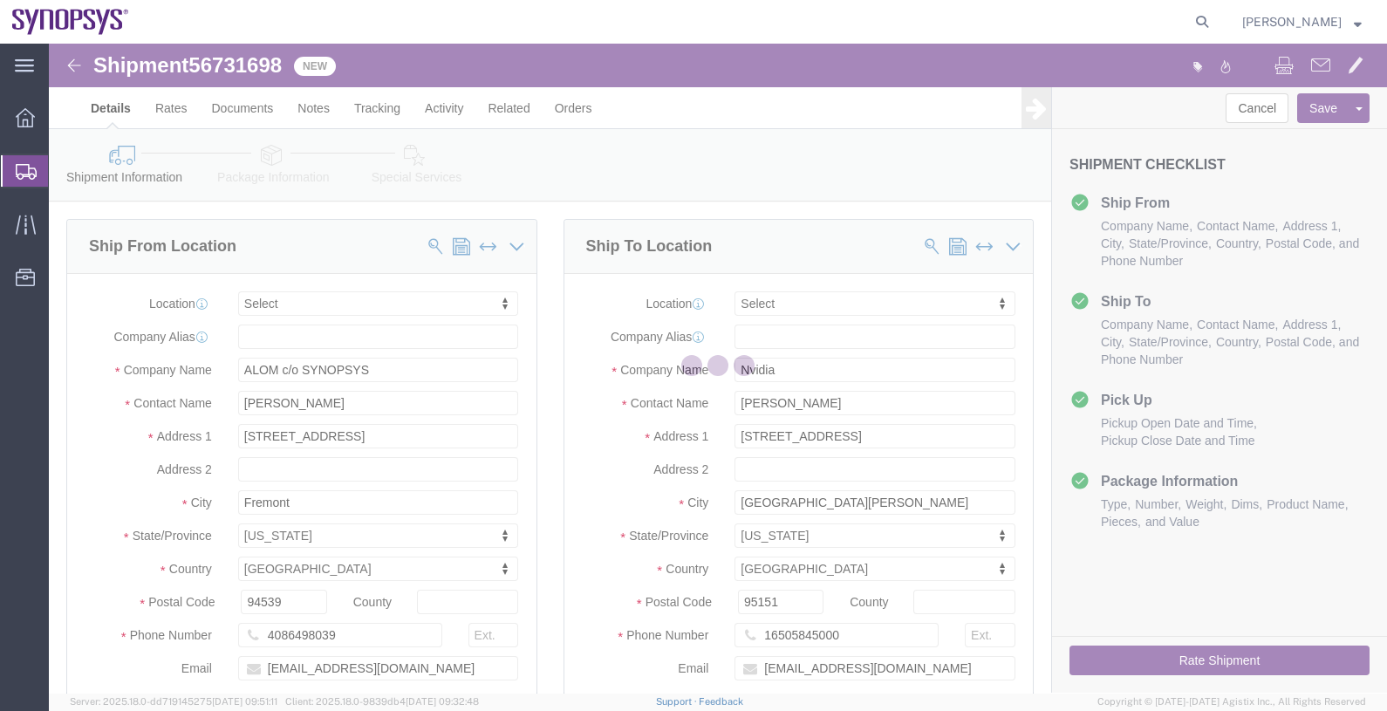
click at [244, 72] on div at bounding box center [718, 368] width 1338 height 649
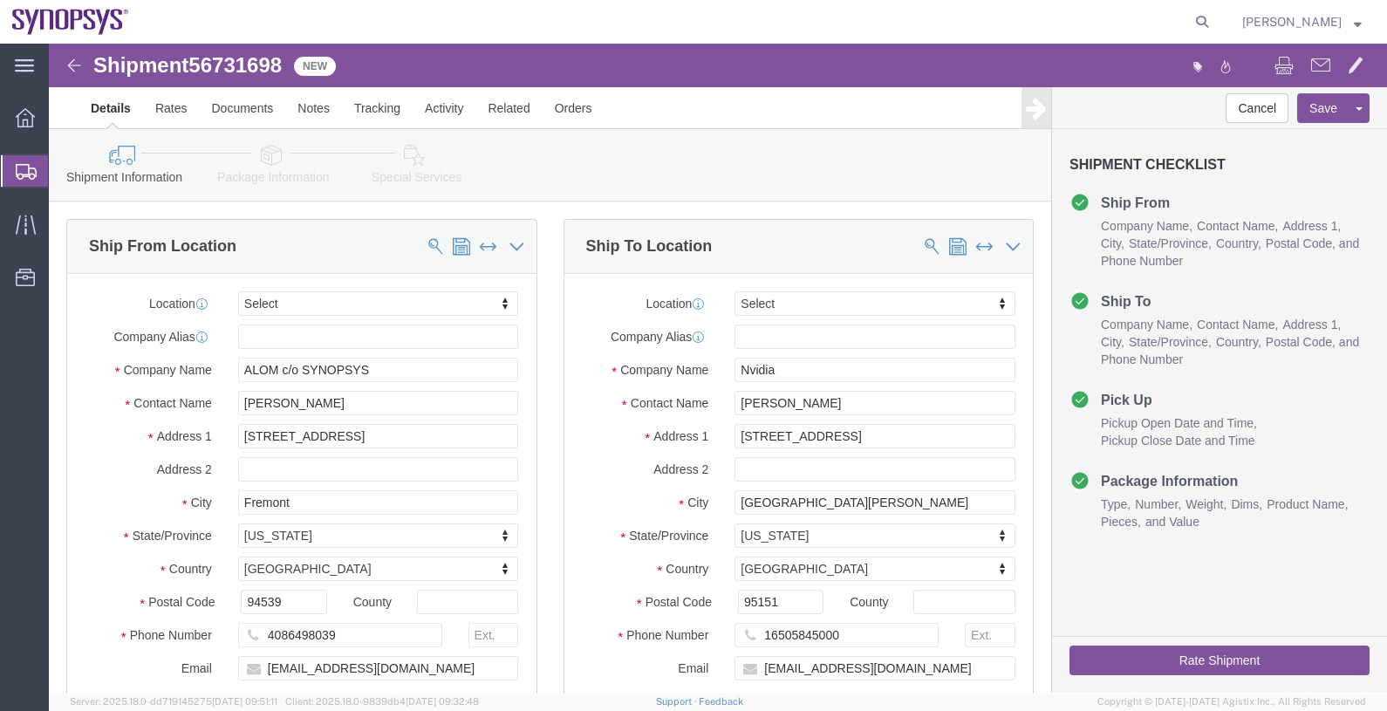
select select
click span "56731698"
copy span "56731698"
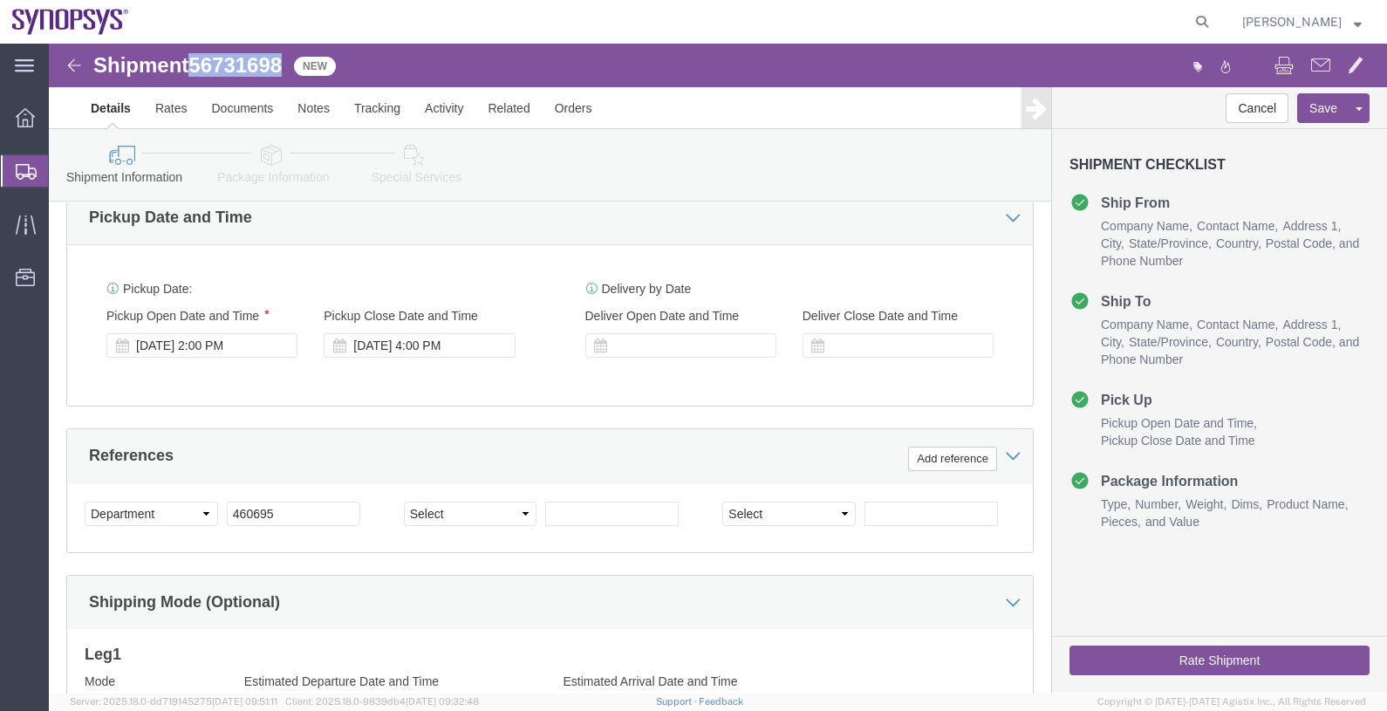
scroll to position [654, 0]
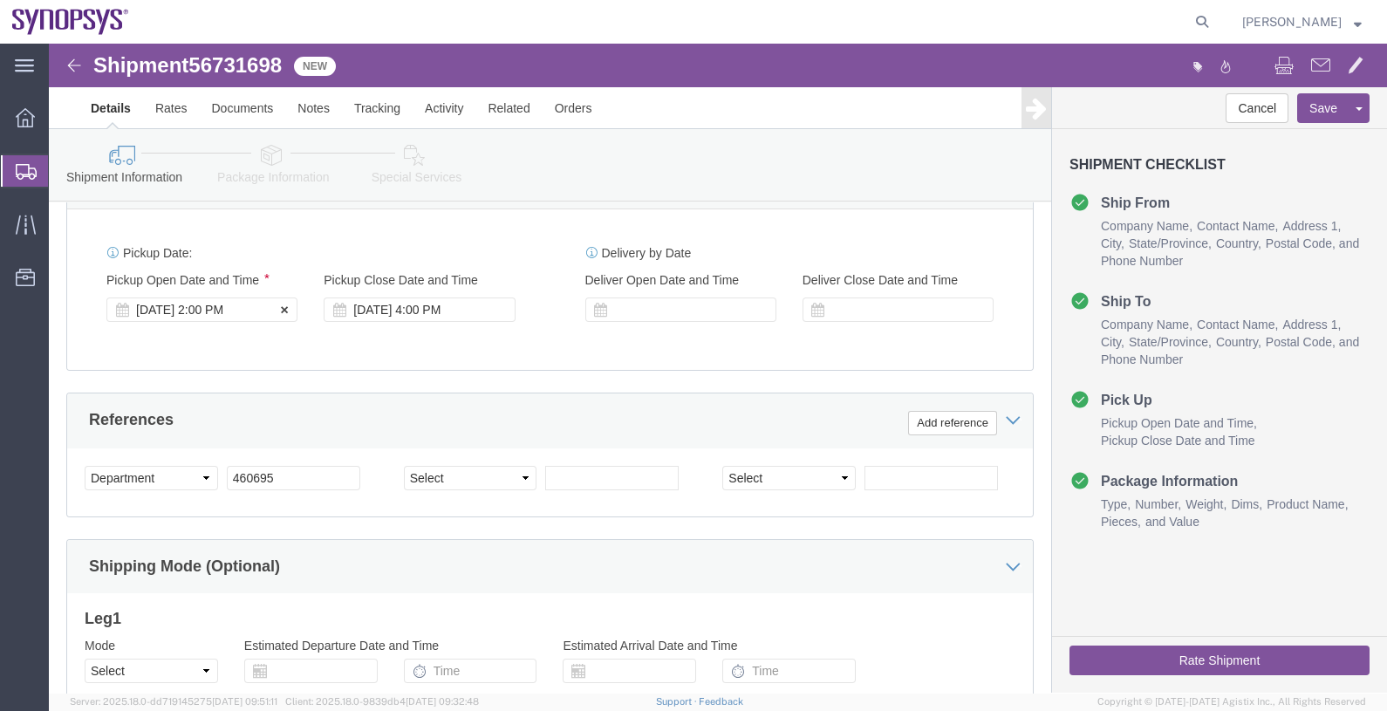
click div "[DATE] 2:00 PM"
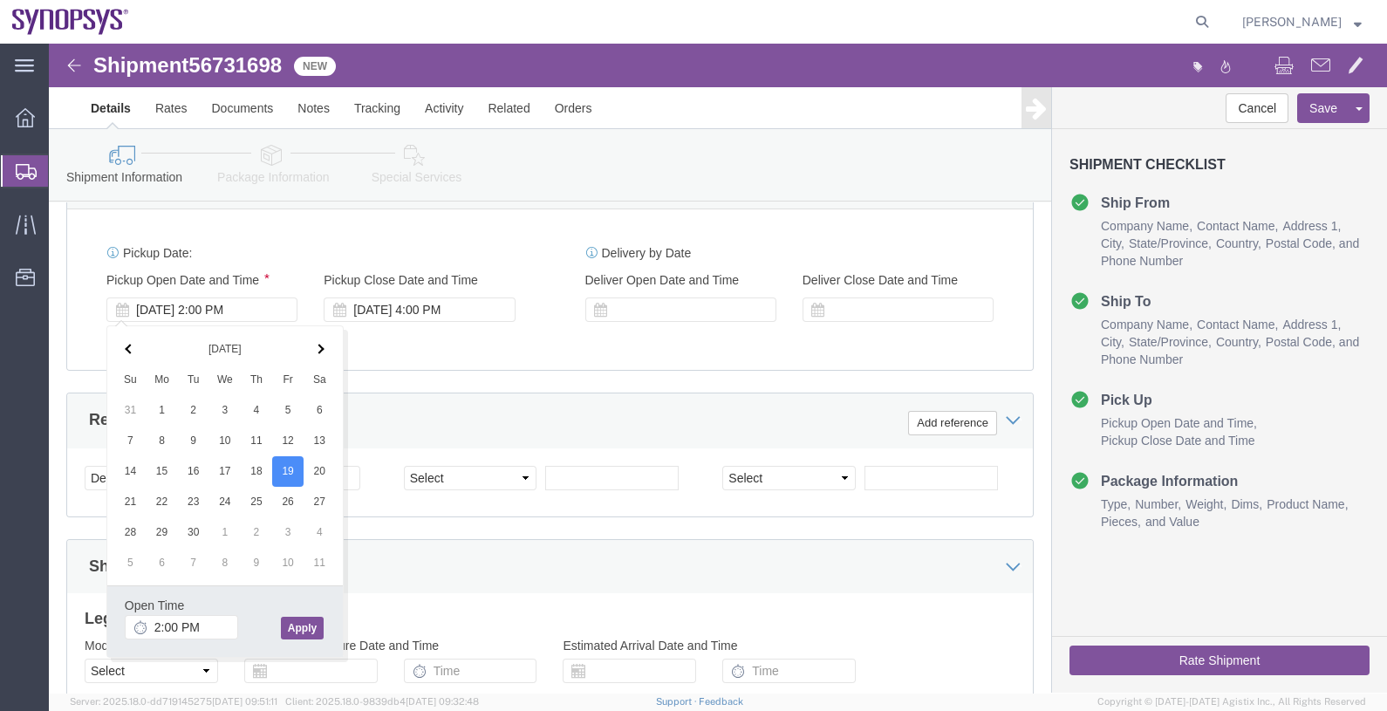
click button "Apply"
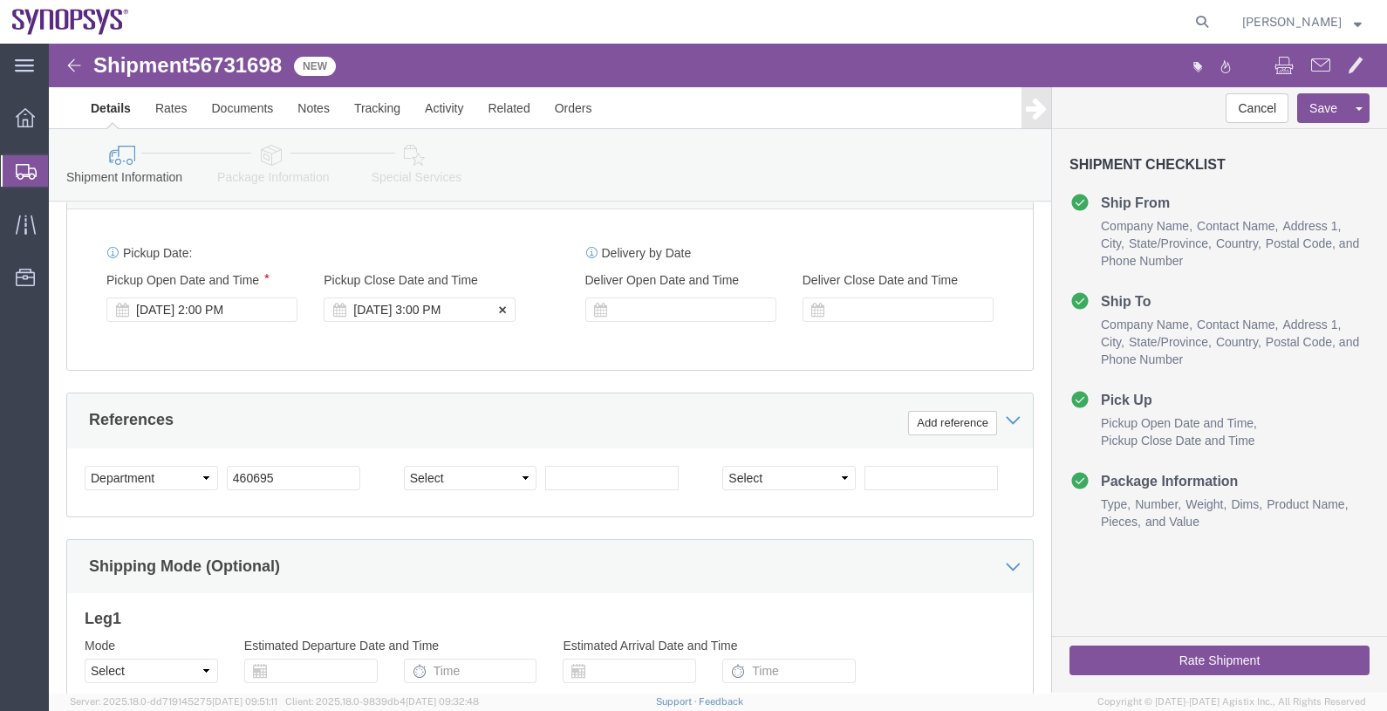
click div "[DATE] 3:00 PM"
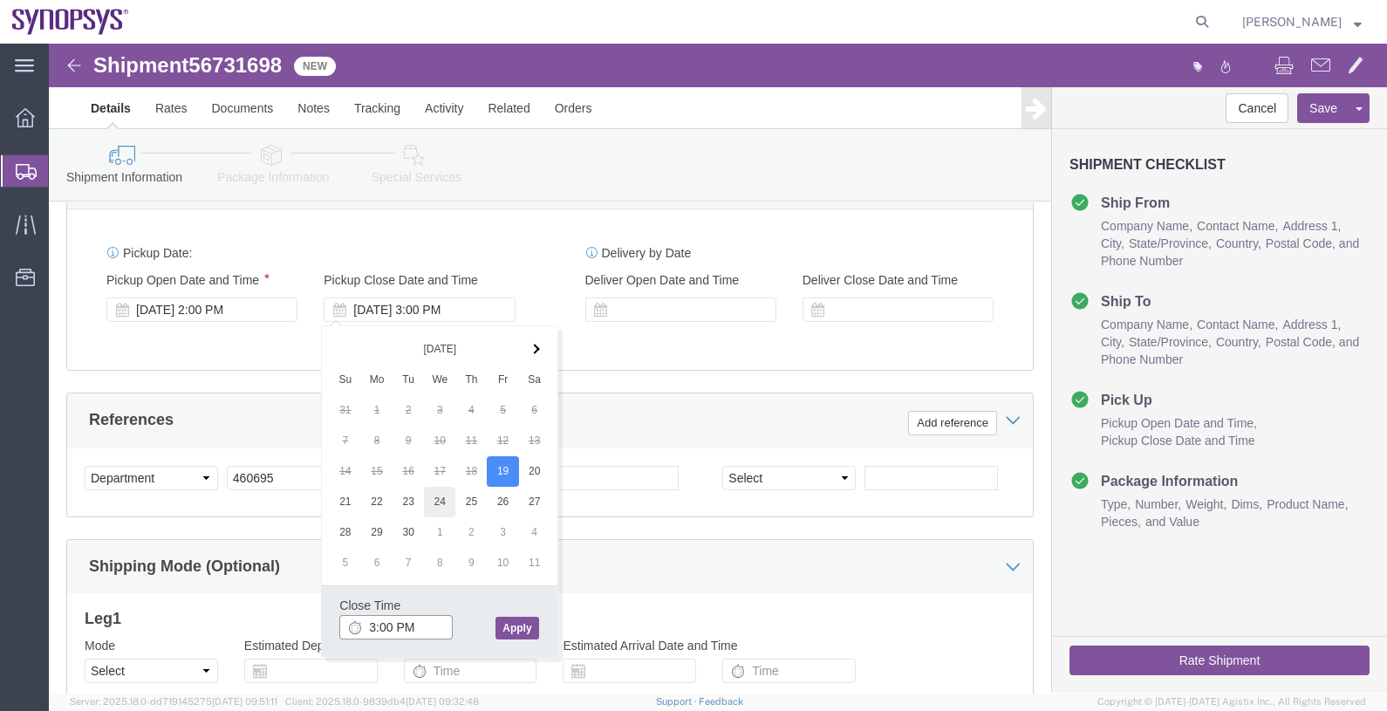
type input "4:00 PM"
click button "Apply"
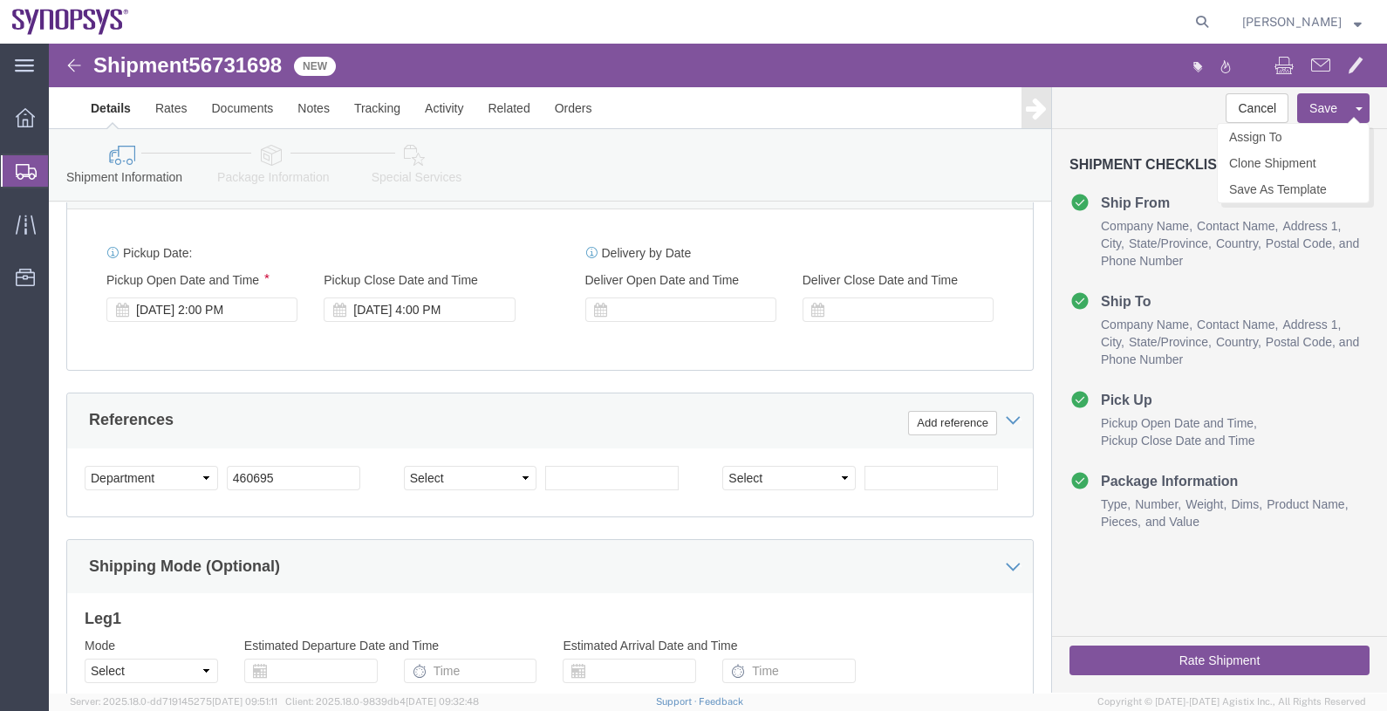
click button "Save"
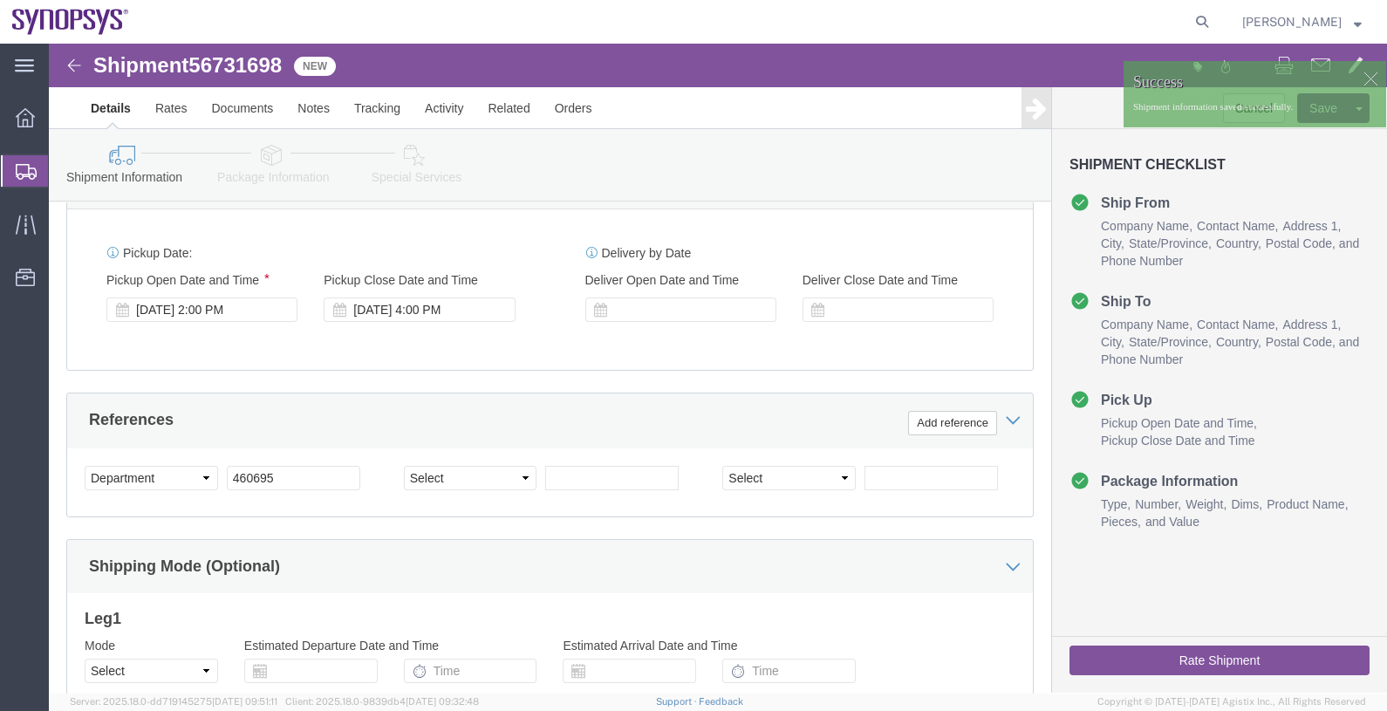
drag, startPoint x: 84, startPoint y: 174, endPoint x: 102, endPoint y: 174, distance: 18.3
click at [62, 174] on span "Shipments" at bounding box center [55, 170] width 14 height 35
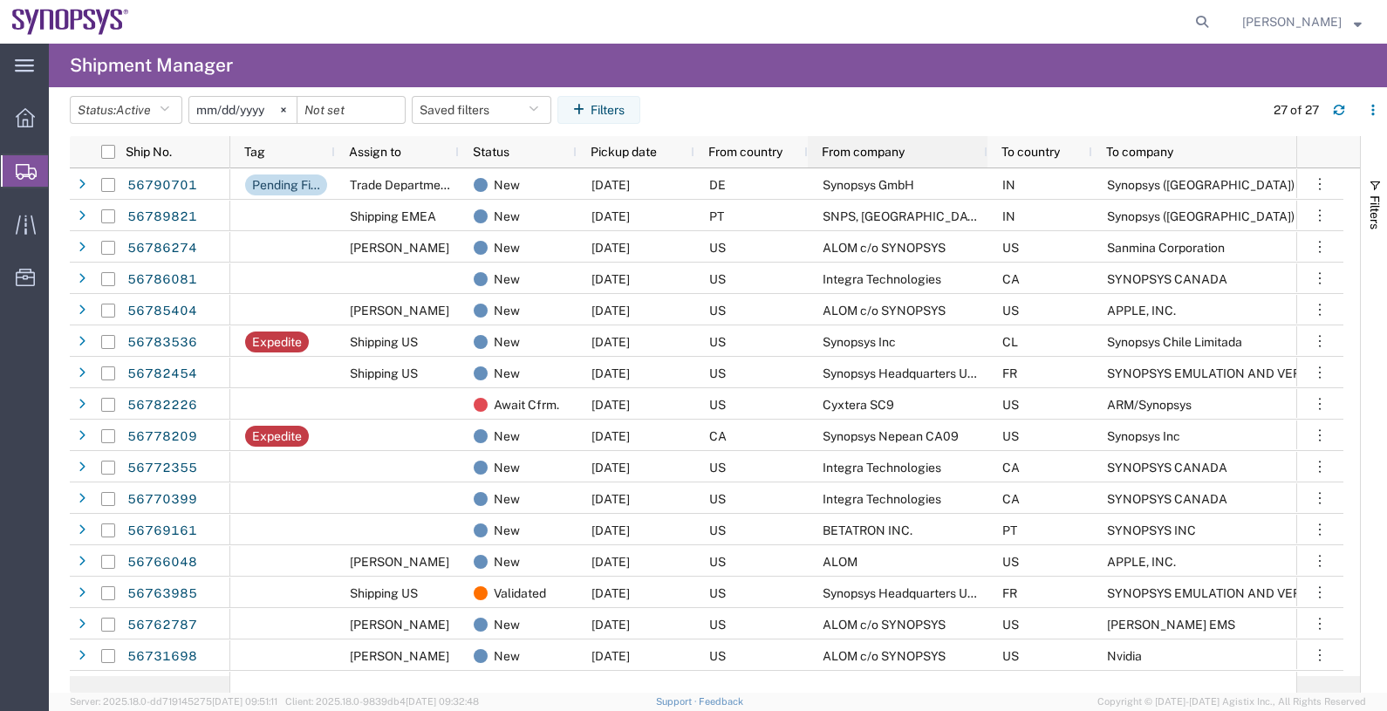
click at [864, 147] on span "From company" at bounding box center [862, 152] width 83 height 14
